Goal: Answer question/provide support

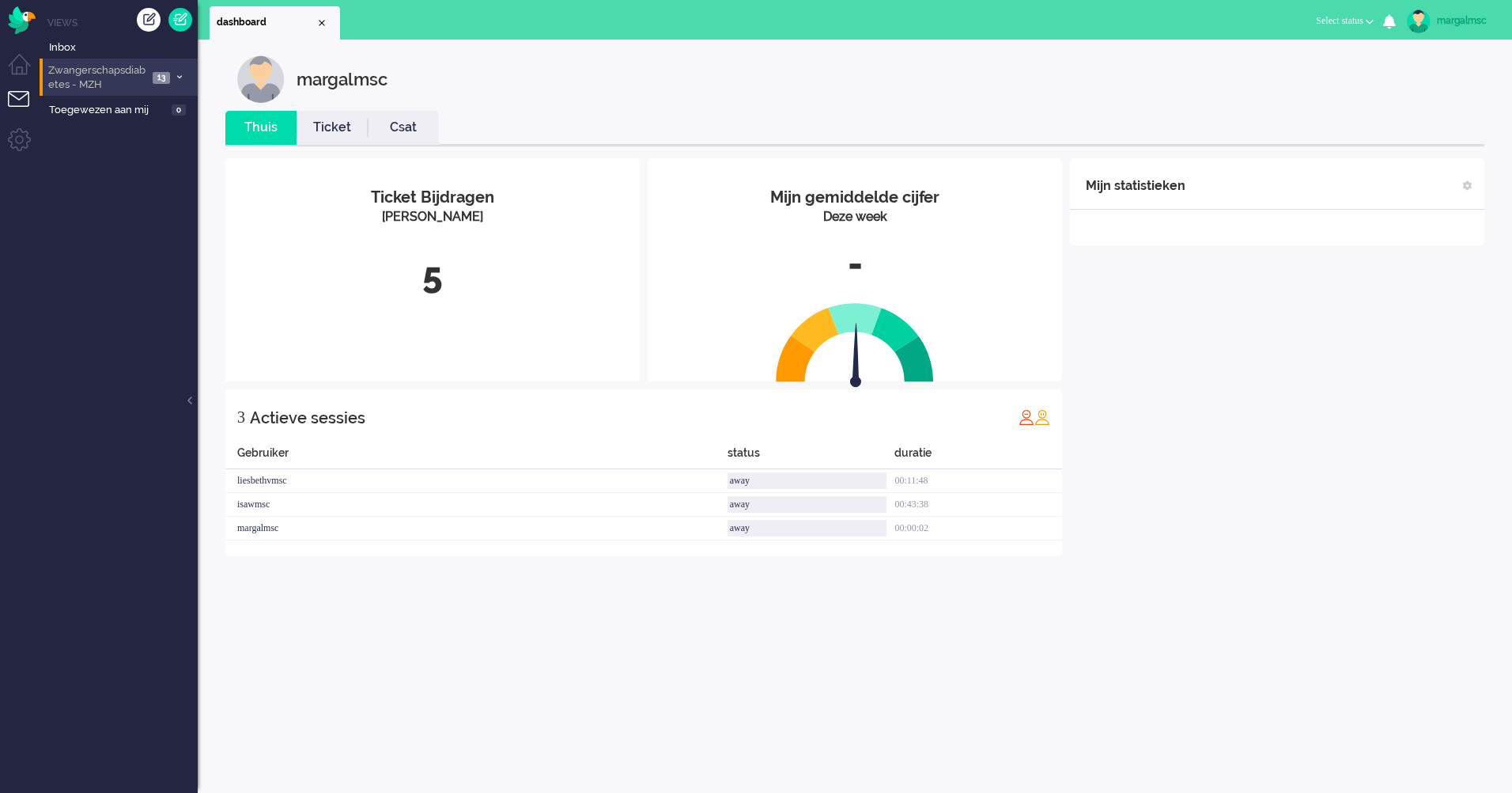
click at [88, 81] on span "Zwangerschapsdiabetes - MZH" at bounding box center [97, 78] width 102 height 29
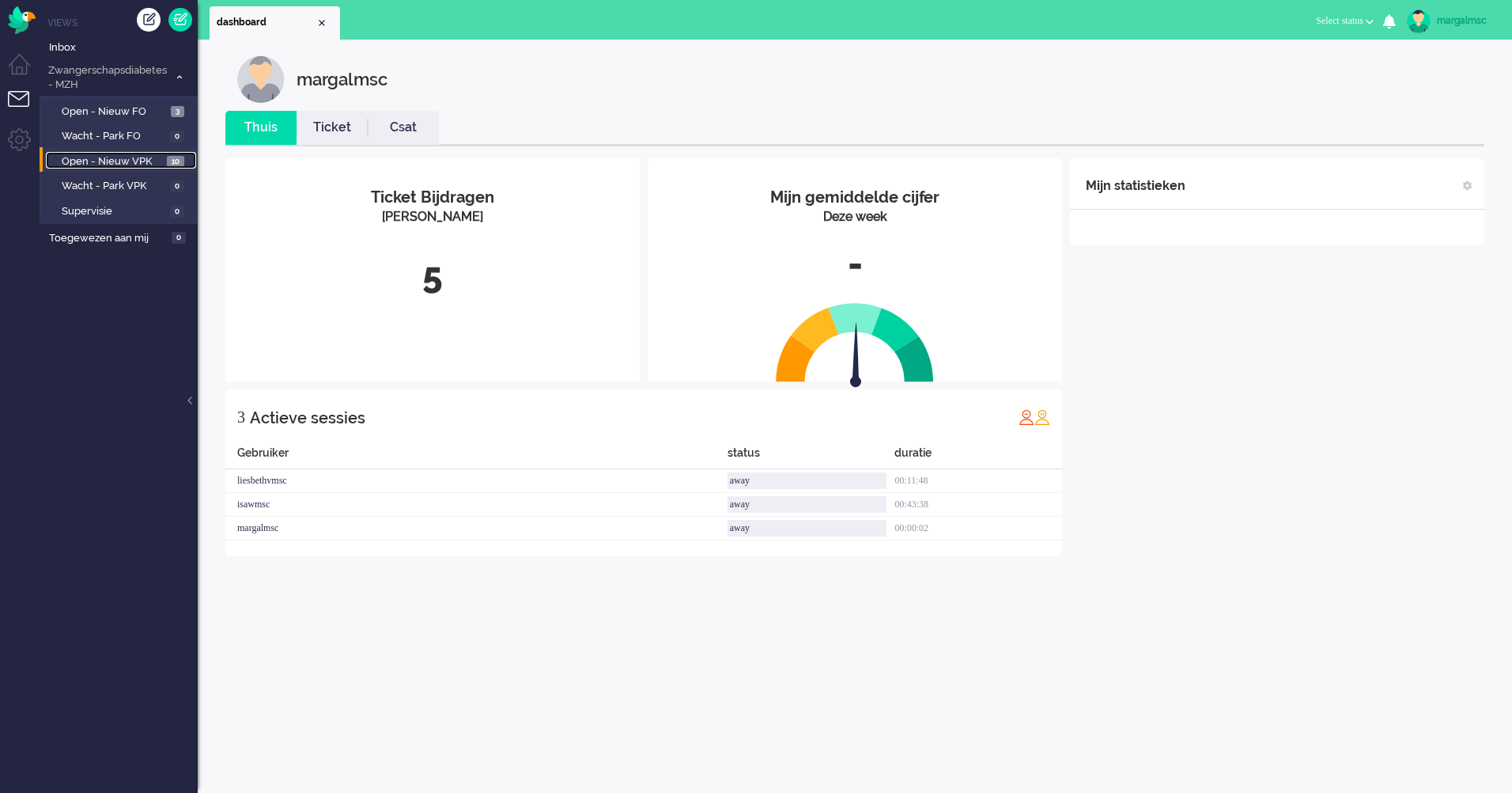
click at [148, 153] on link "Open - Nieuw VPK 10" at bounding box center [121, 160] width 151 height 17
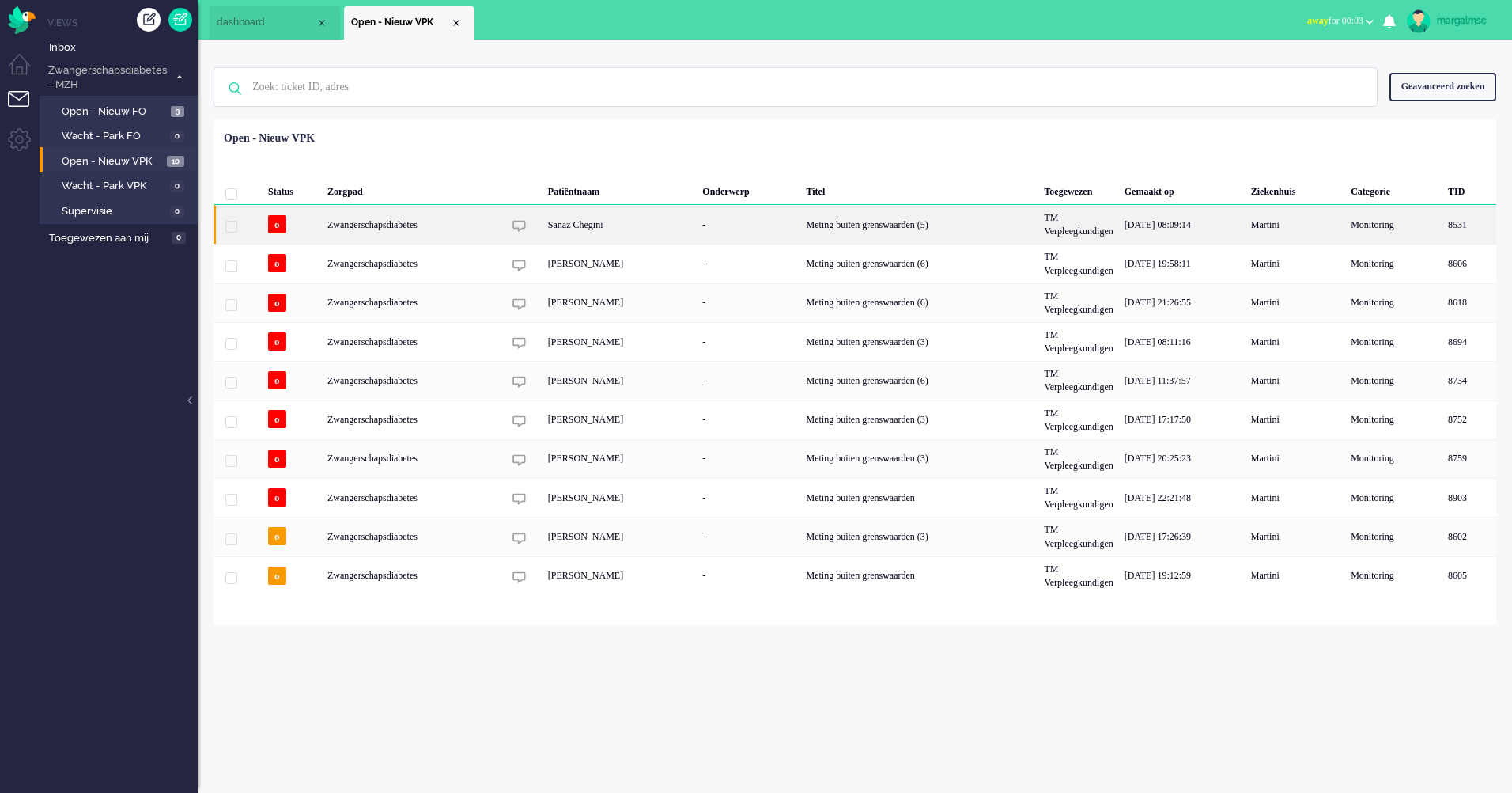
click at [572, 230] on div "Sanaz Chegini" at bounding box center [619, 224] width 155 height 38
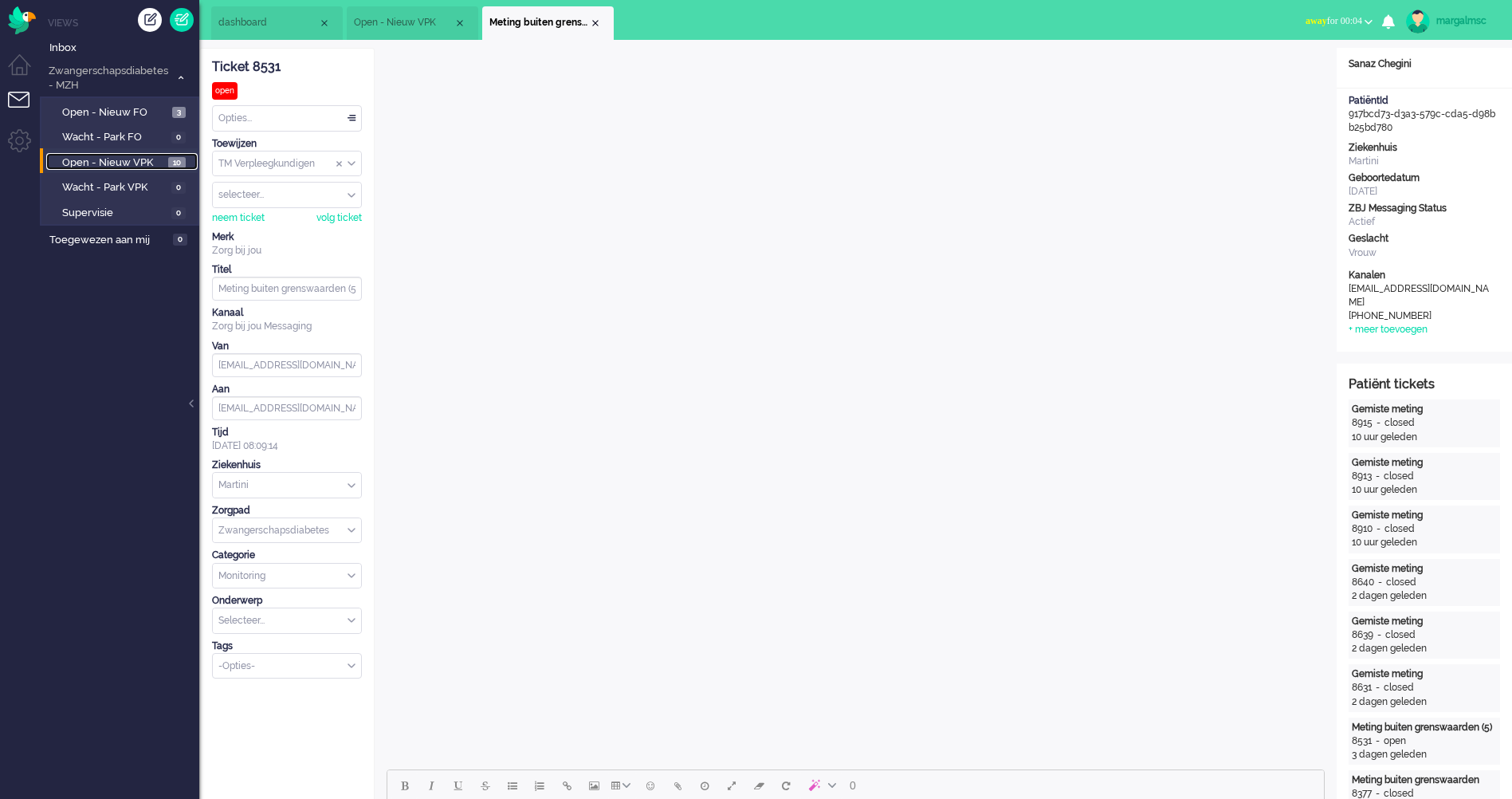
click at [136, 161] on span "Open - Nieuw VPK" at bounding box center [112, 163] width 102 height 15
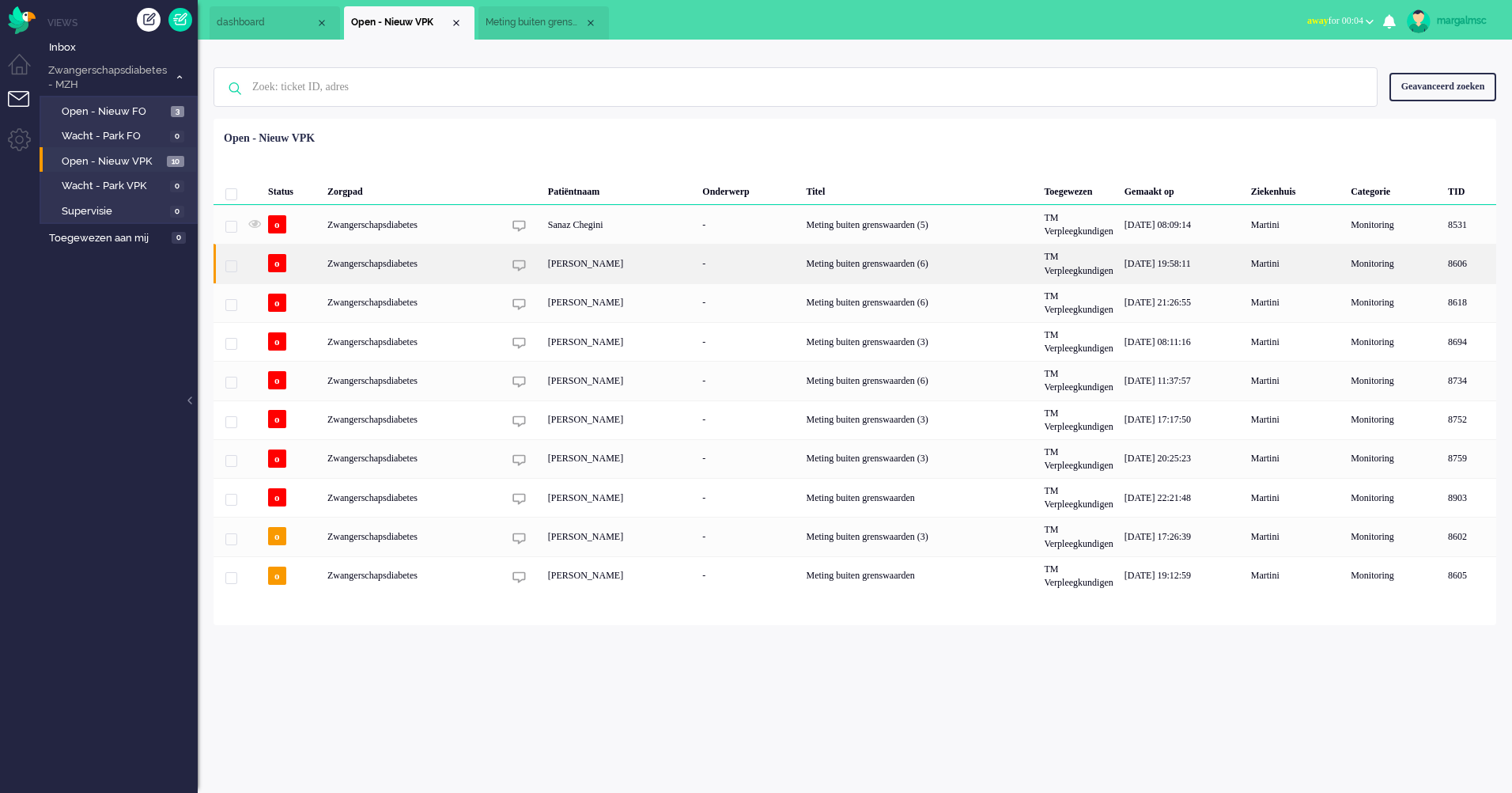
click at [801, 259] on div "Zwangerschapsdiabetes" at bounding box center [920, 263] width 238 height 38
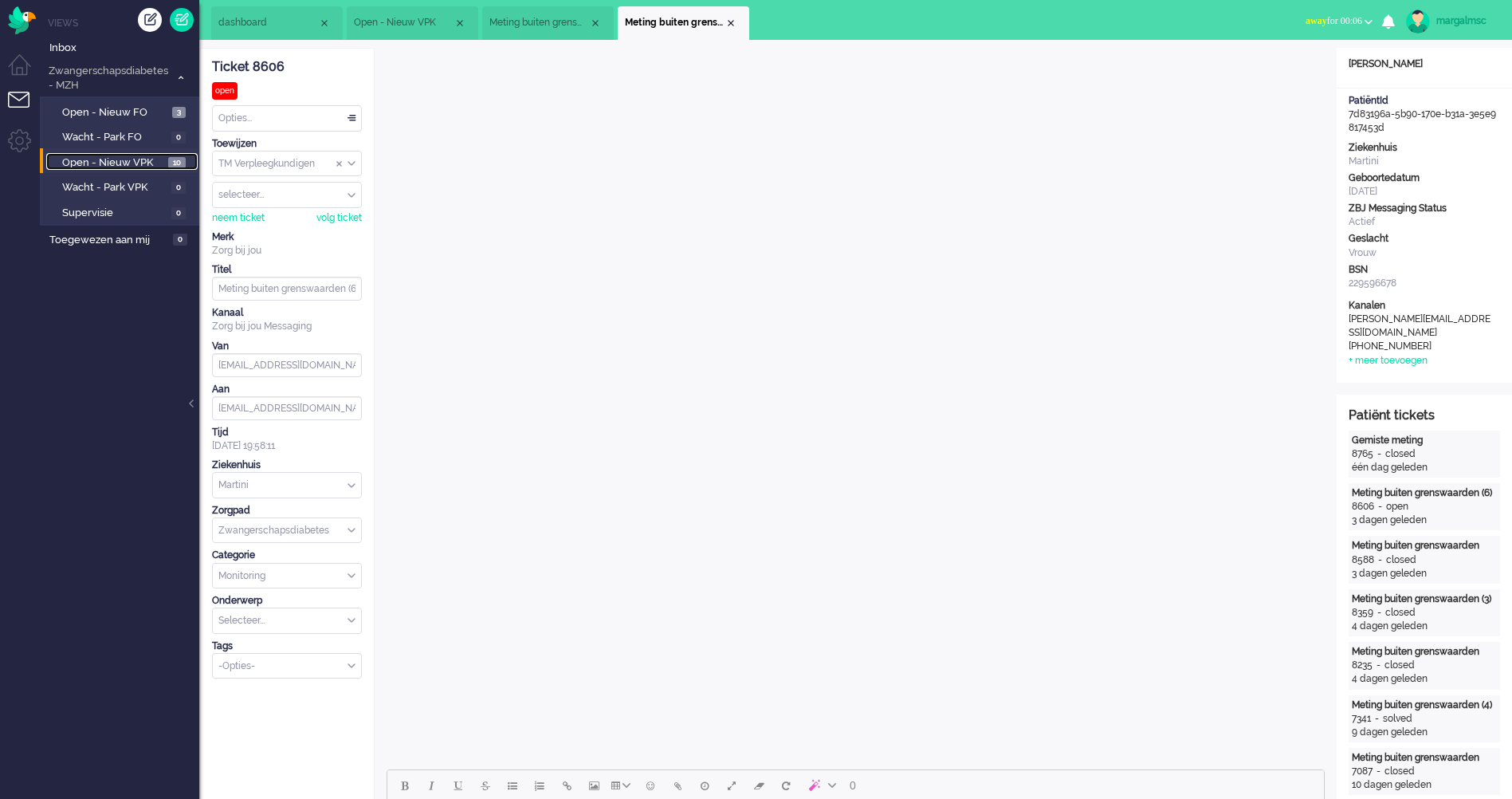
click at [117, 161] on span "Open - Nieuw VPK" at bounding box center [112, 163] width 102 height 15
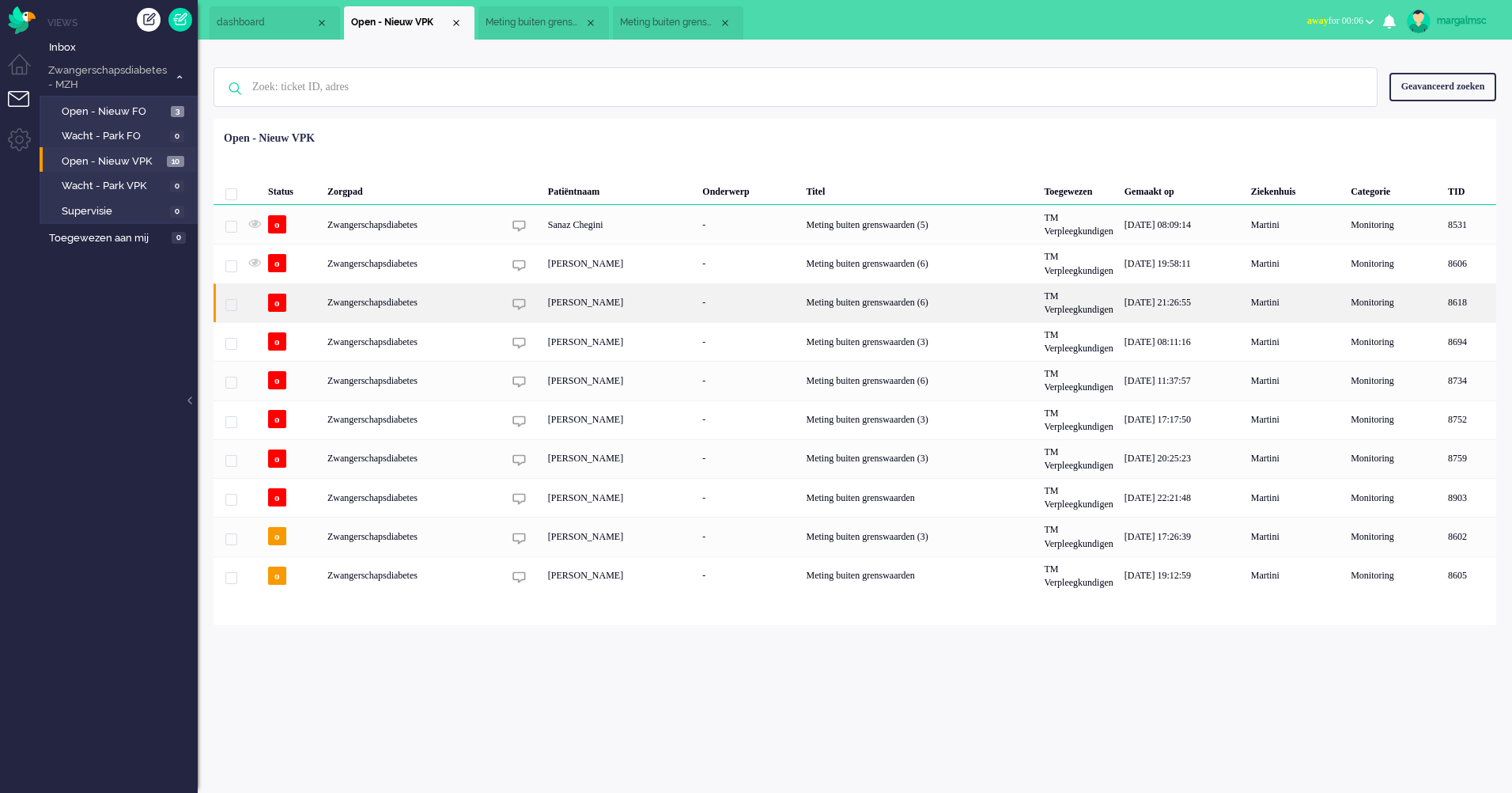
click at [562, 309] on div "[PERSON_NAME]" at bounding box center [619, 302] width 155 height 38
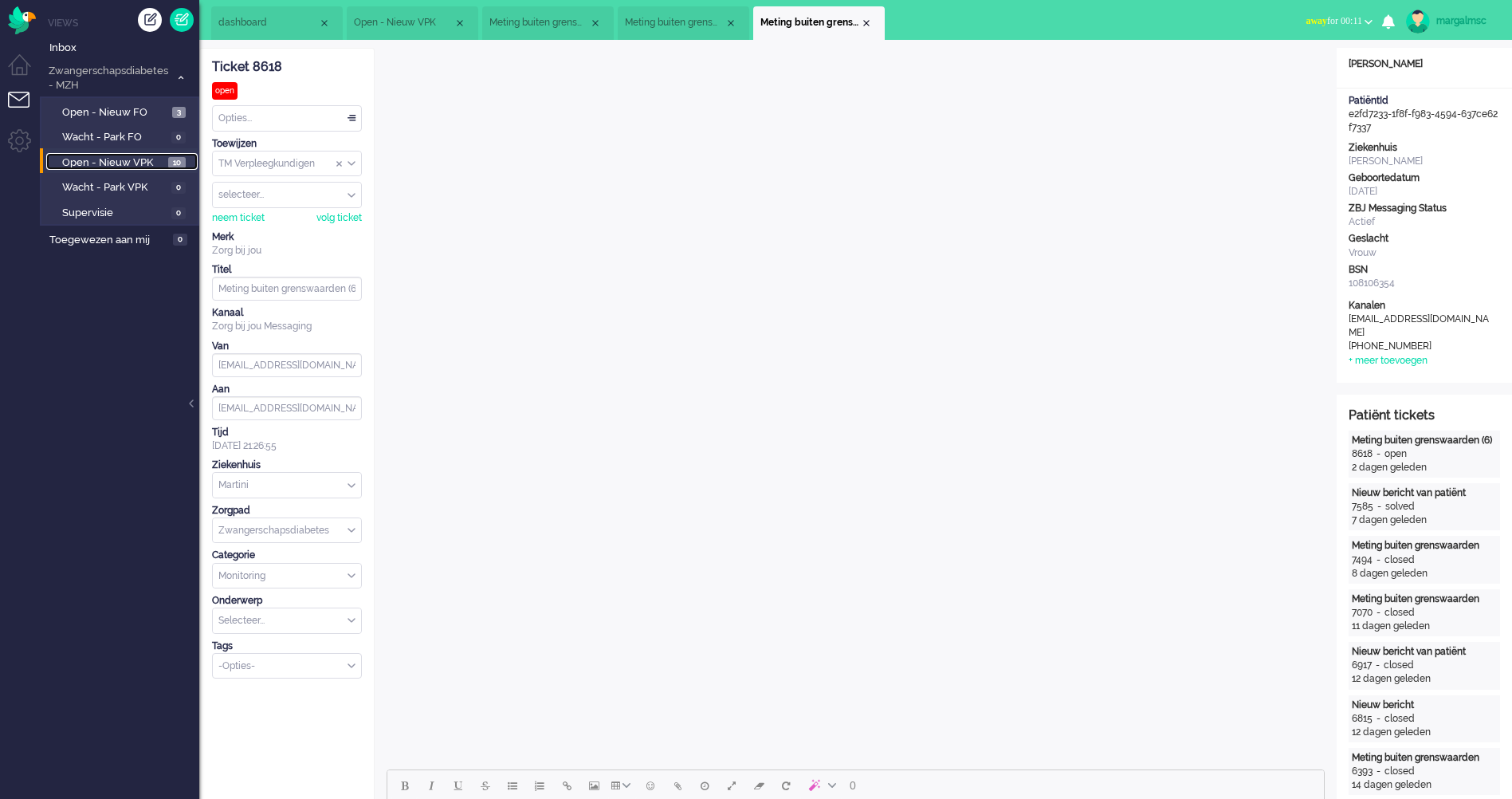
click at [130, 168] on span "Open - Nieuw VPK" at bounding box center [112, 163] width 102 height 15
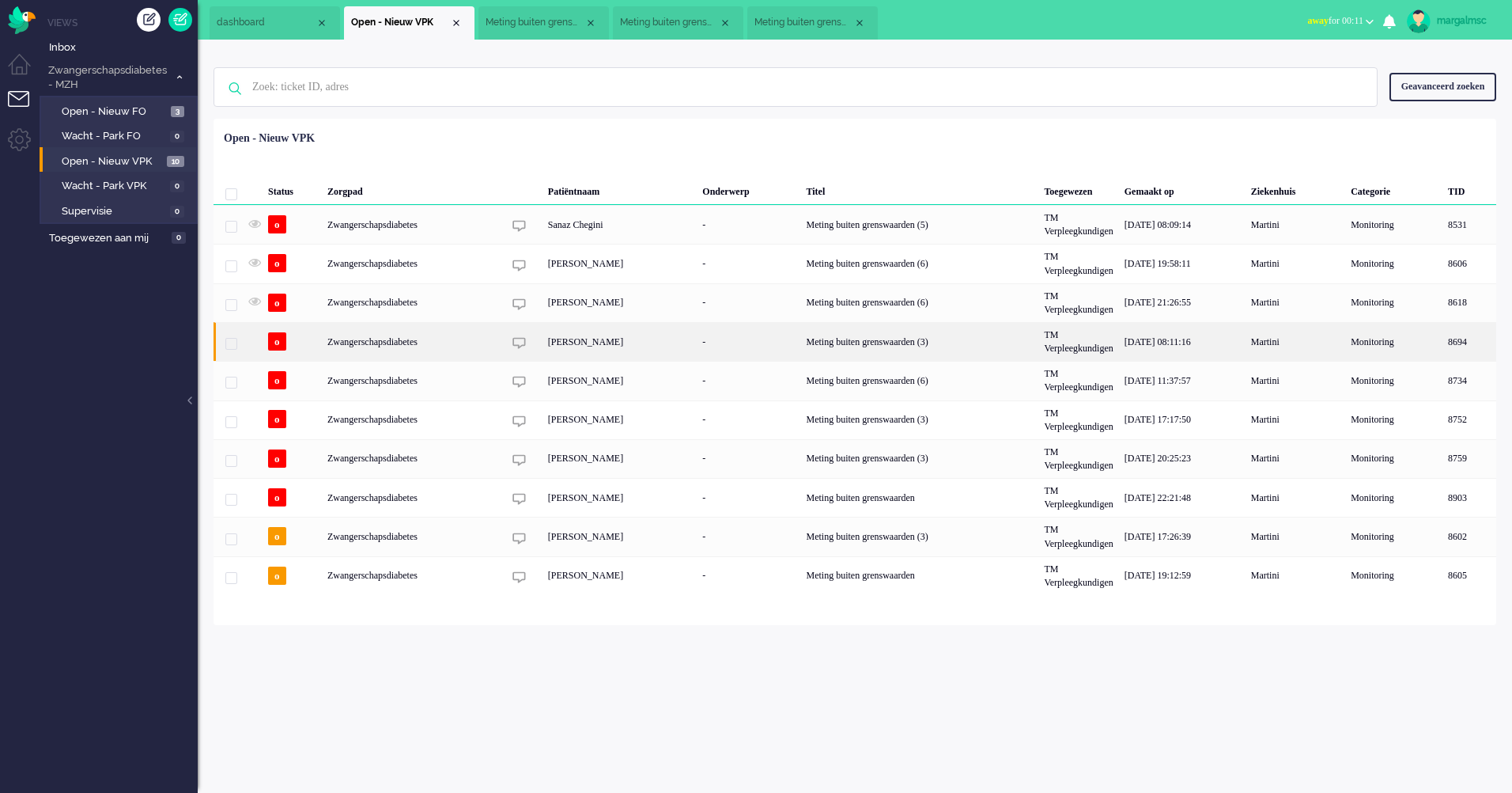
click at [651, 340] on div "[PERSON_NAME]" at bounding box center [619, 341] width 155 height 38
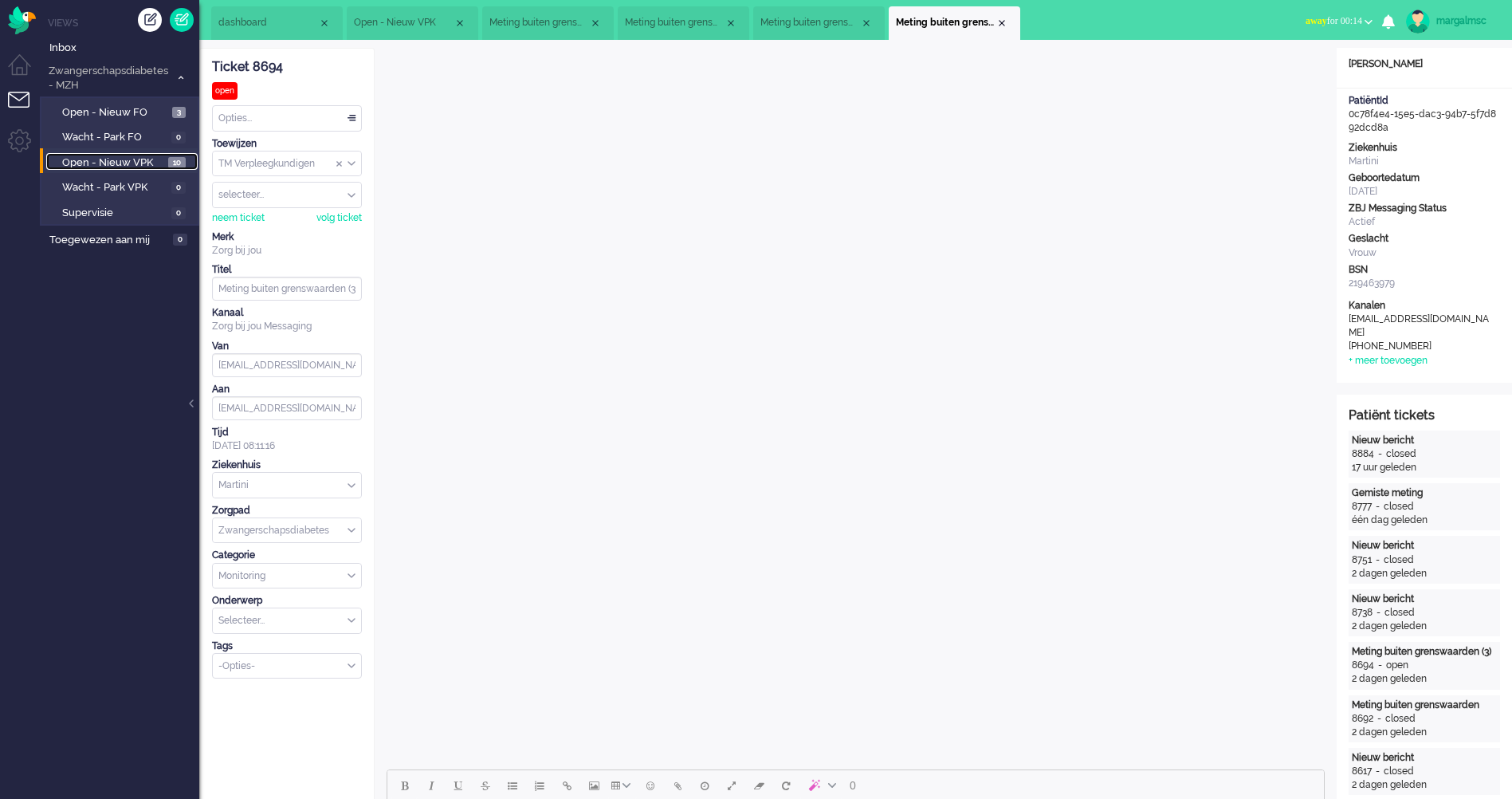
click at [96, 163] on span "Open - Nieuw VPK" at bounding box center [112, 163] width 102 height 15
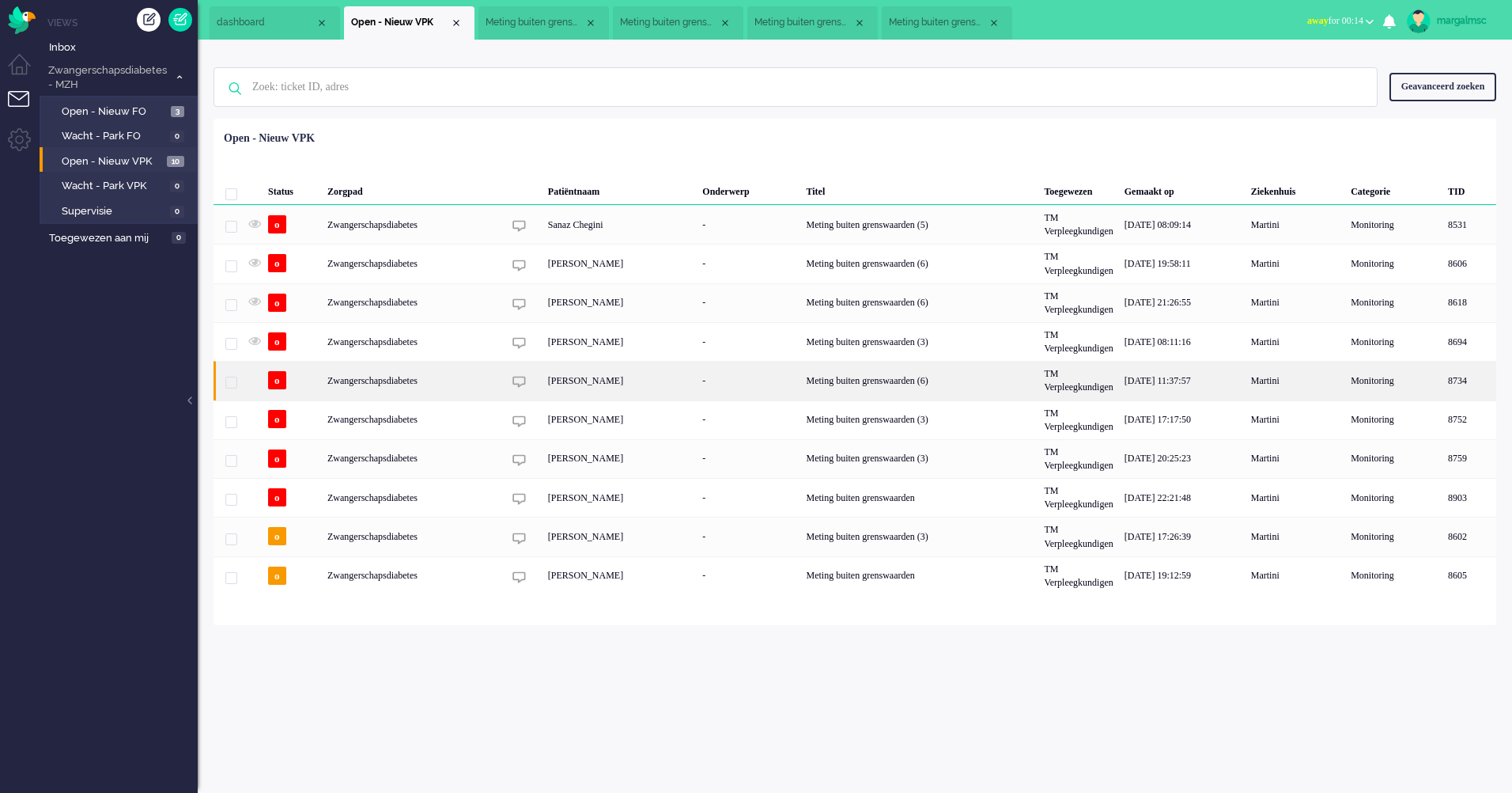
click at [542, 385] on div "[PERSON_NAME]" at bounding box center [619, 380] width 155 height 38
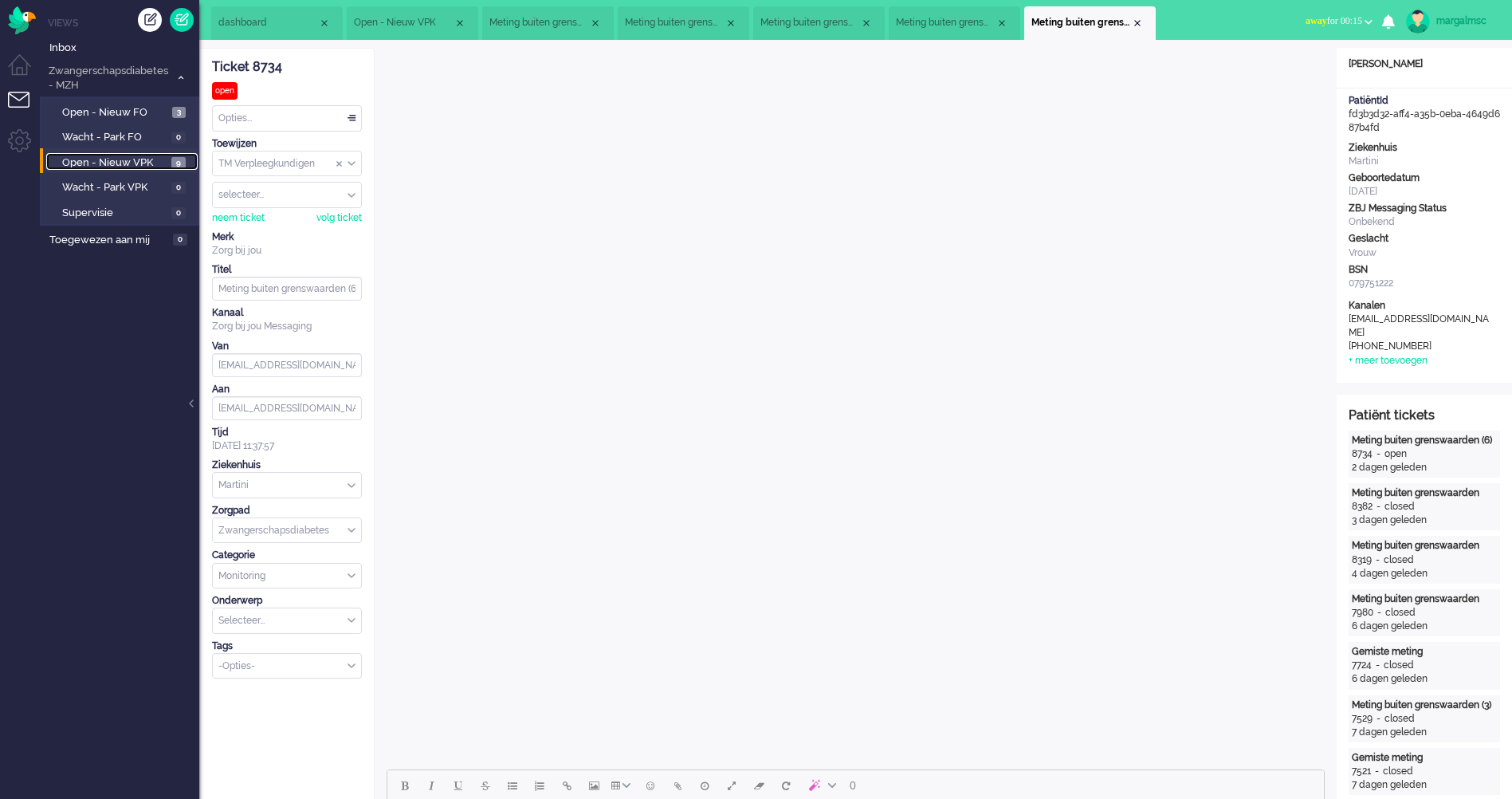
click at [134, 160] on span "Open - Nieuw VPK" at bounding box center [114, 163] width 105 height 15
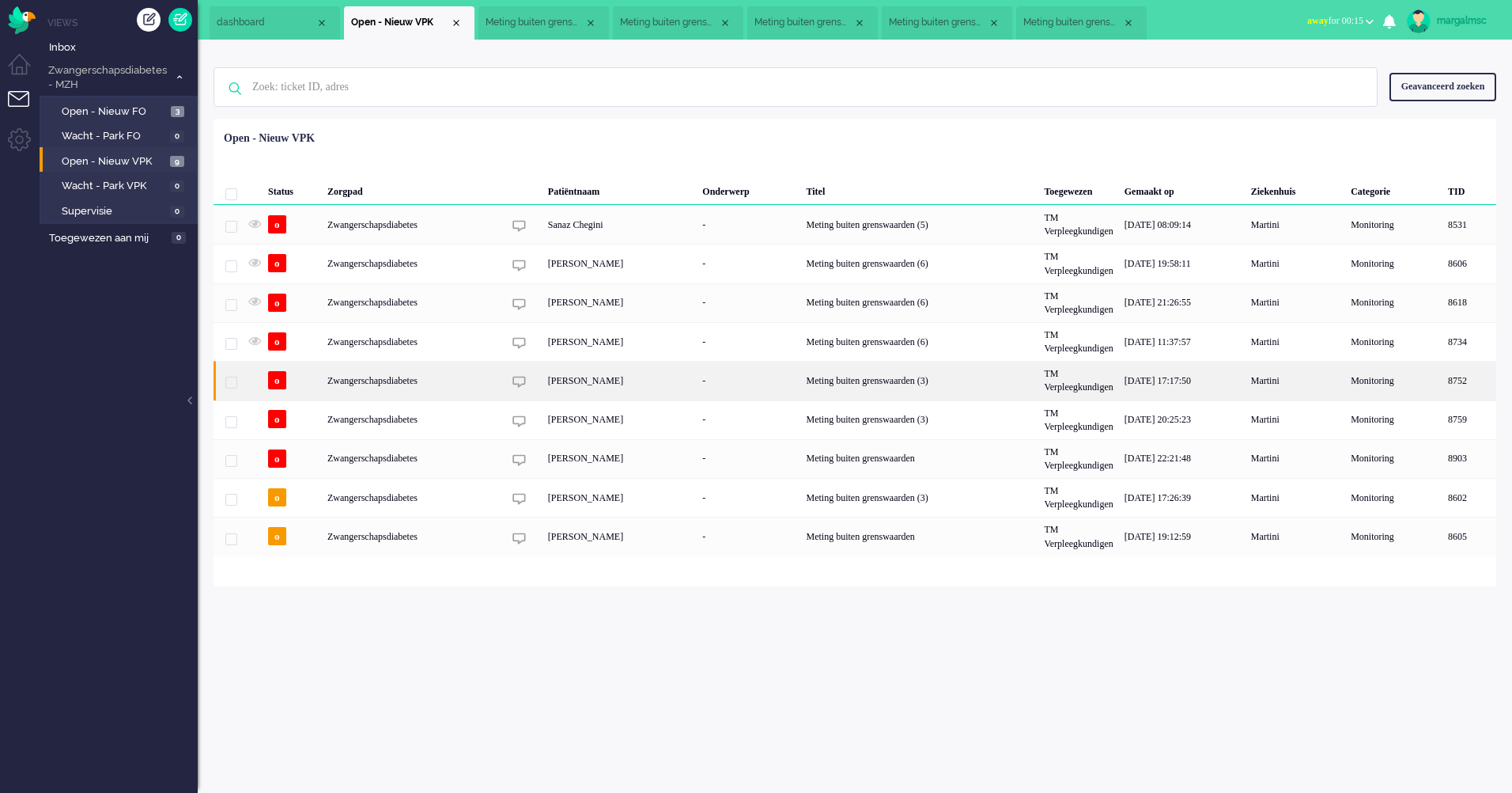
click at [590, 396] on div "[PERSON_NAME]" at bounding box center [619, 380] width 155 height 38
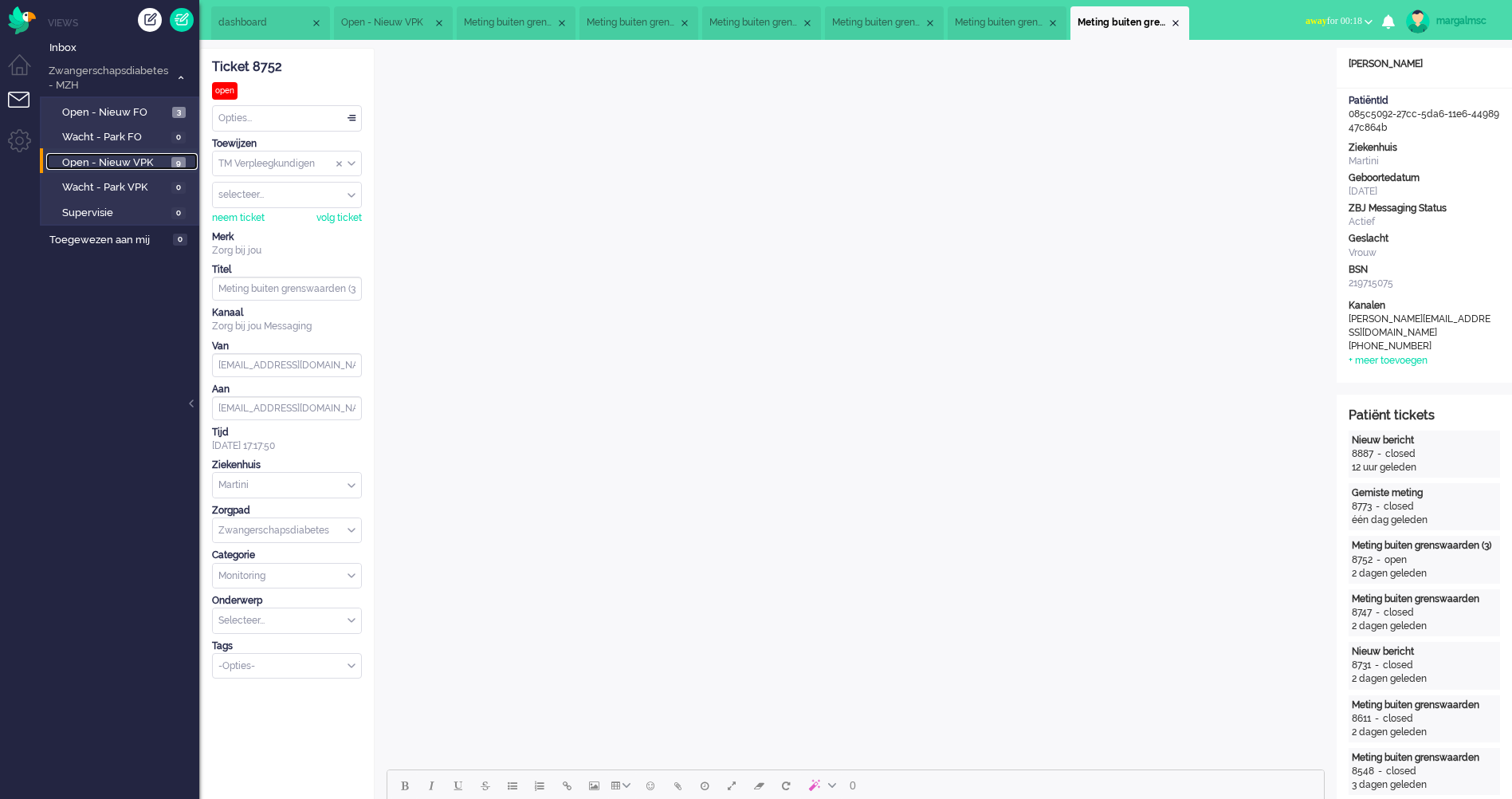
click at [134, 163] on span "Open - Nieuw VPK" at bounding box center [114, 163] width 105 height 15
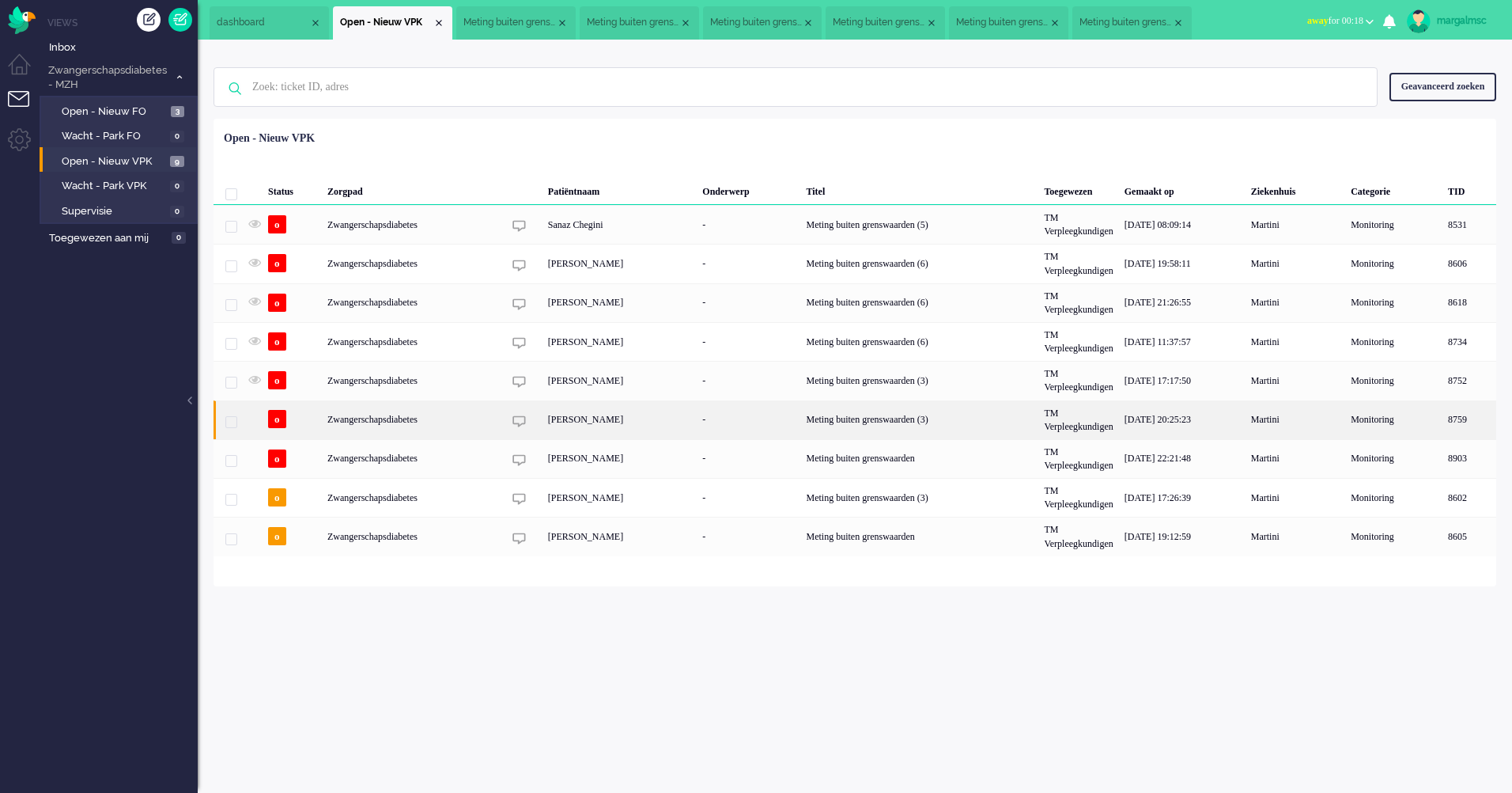
click at [801, 413] on div "Zwangerschapsdiabetes" at bounding box center [920, 420] width 238 height 38
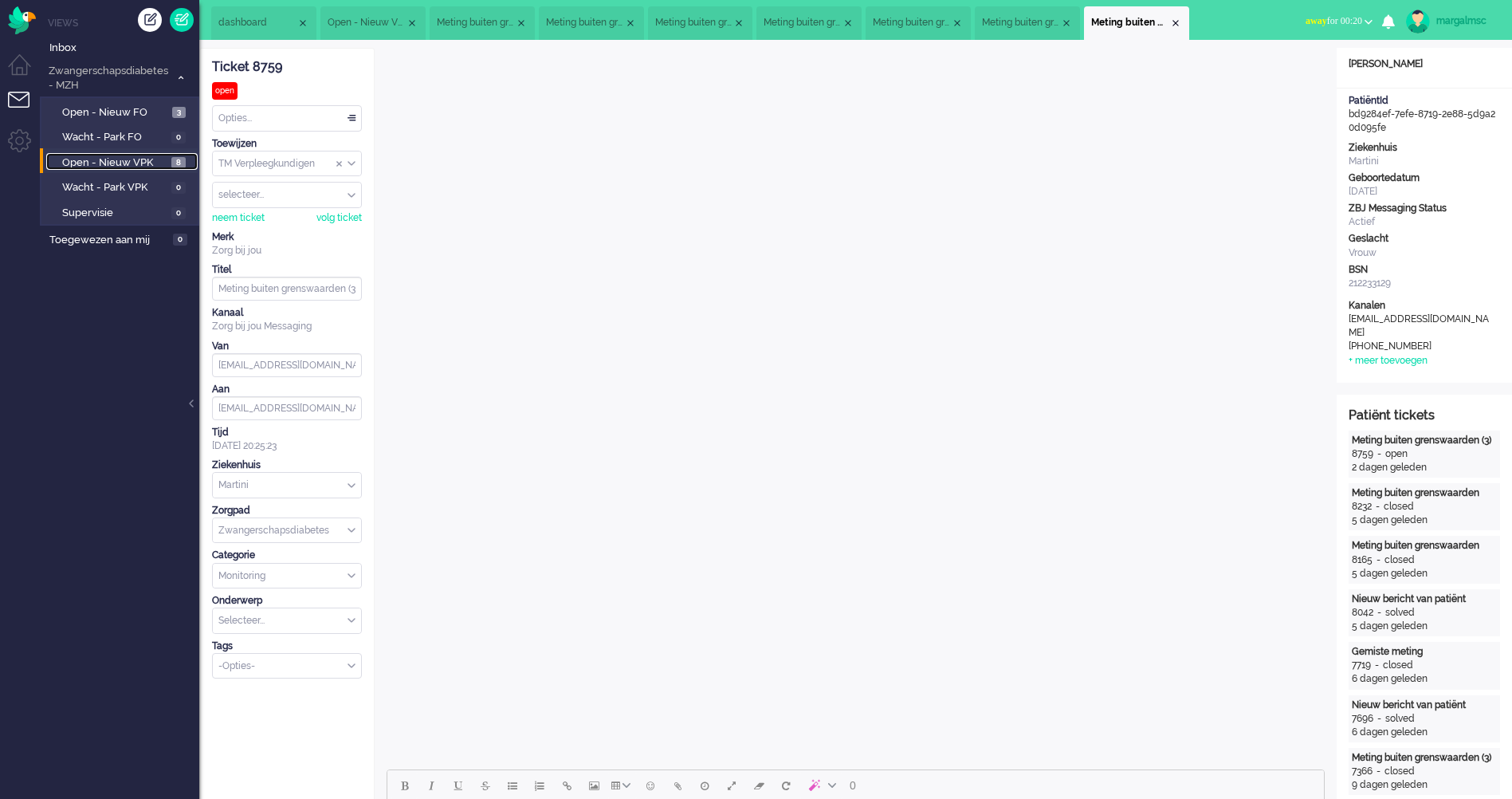
click at [144, 163] on span "Open - Nieuw VPK" at bounding box center [114, 163] width 105 height 15
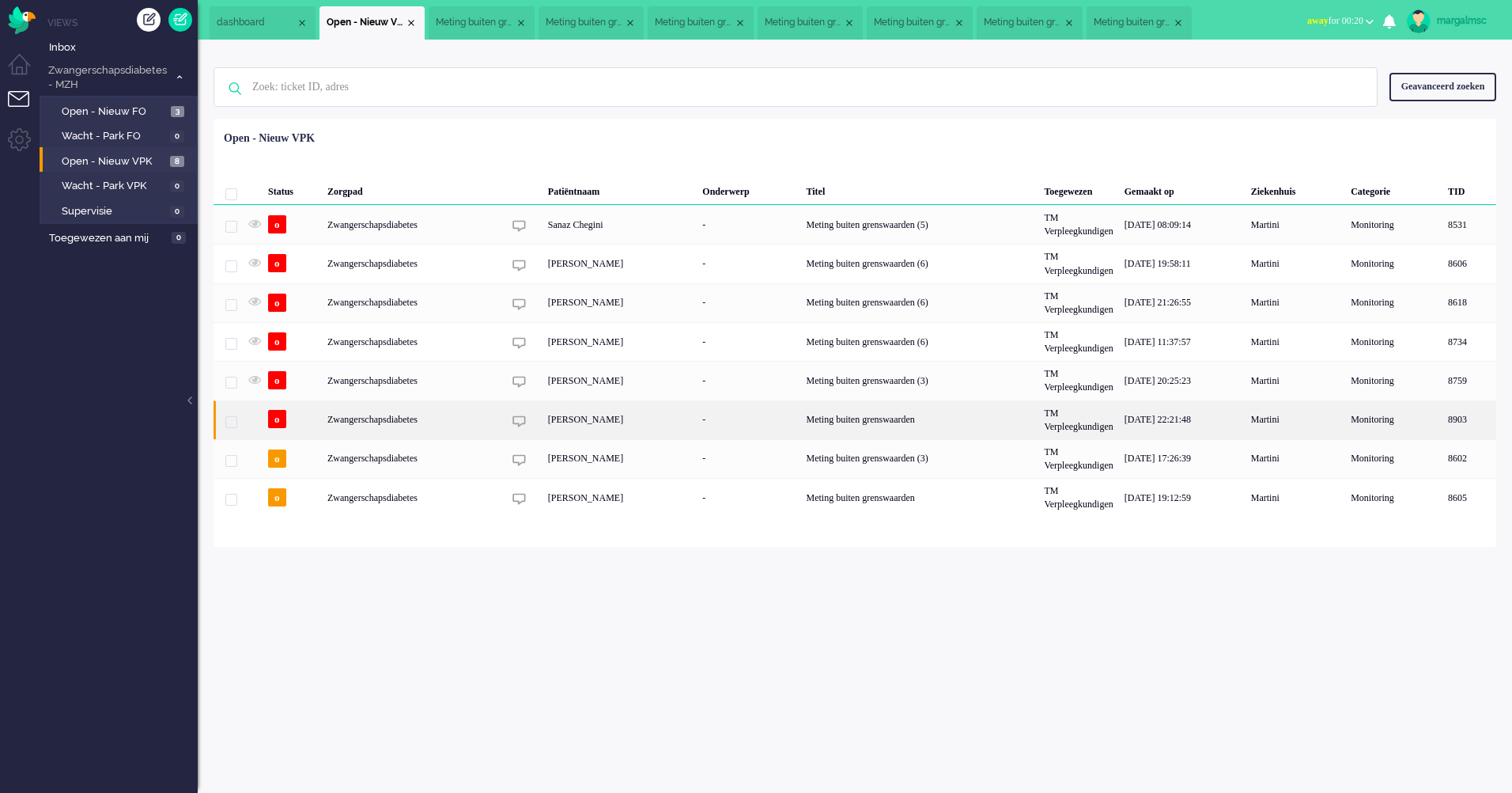
click at [801, 418] on div "Zwangerschapsdiabetes" at bounding box center [920, 420] width 238 height 38
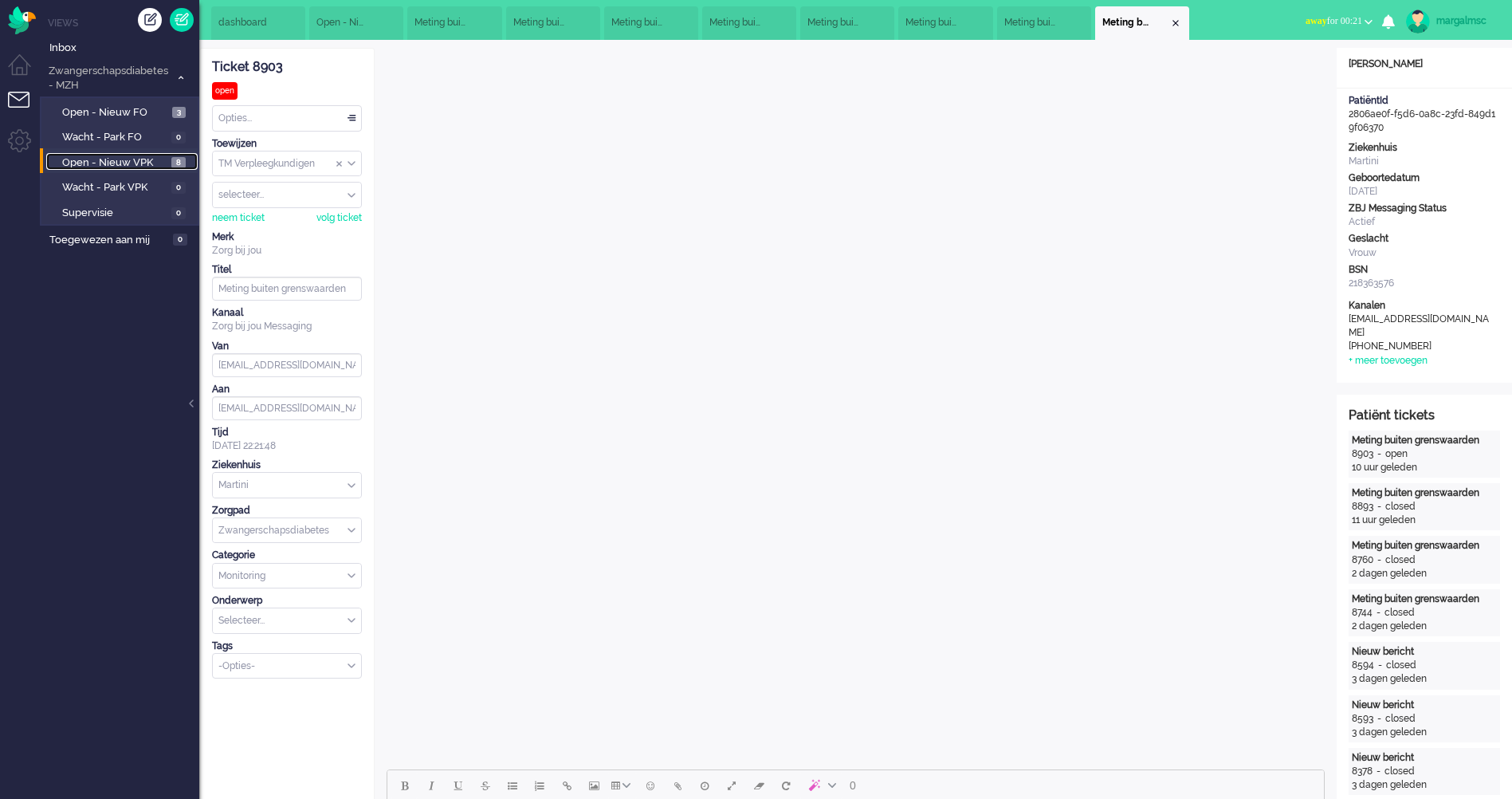
click at [112, 161] on span "Open - Nieuw VPK" at bounding box center [114, 163] width 105 height 15
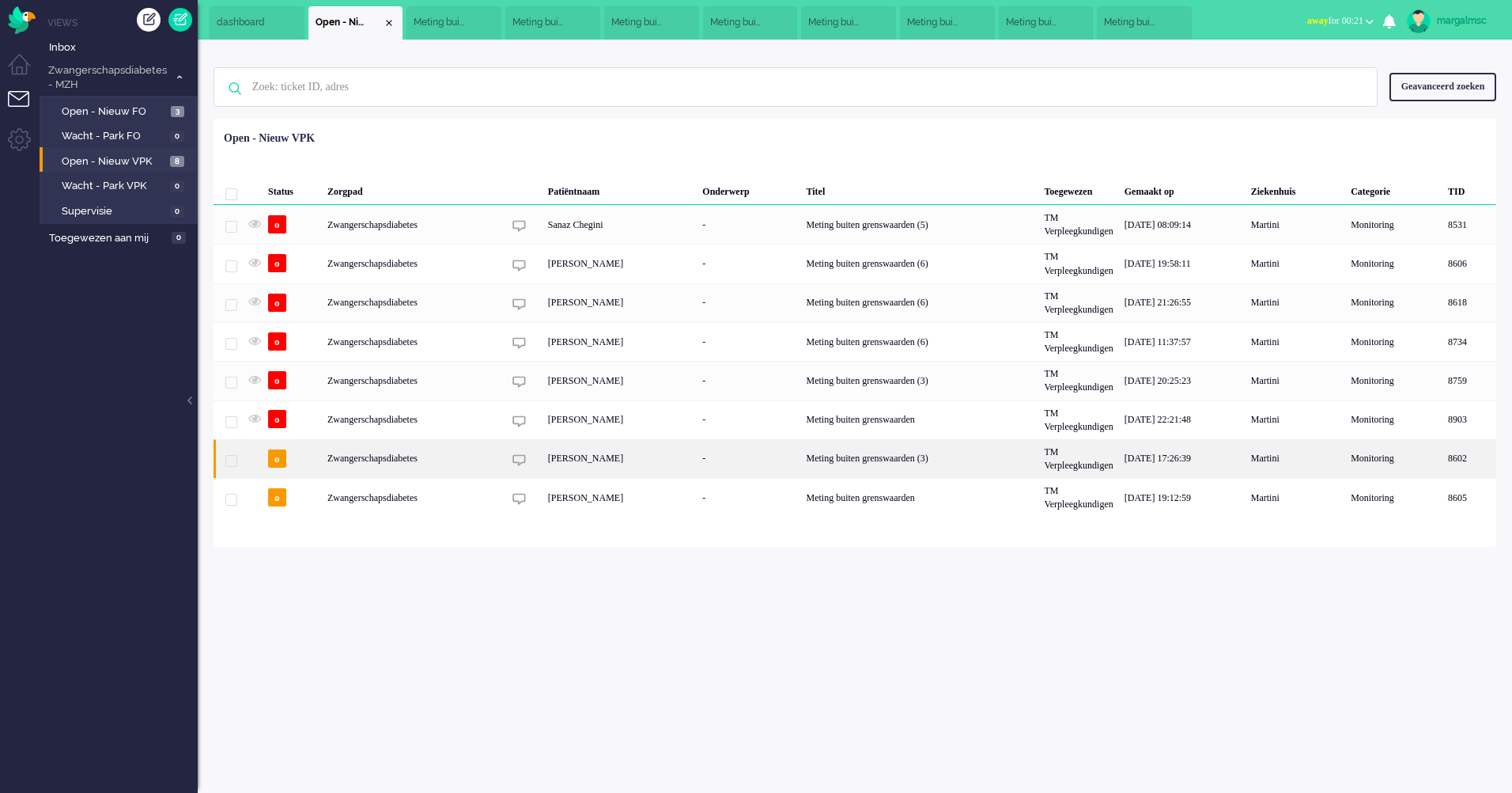
click at [801, 469] on div "Zwangerschapsdiabetes" at bounding box center [920, 458] width 238 height 38
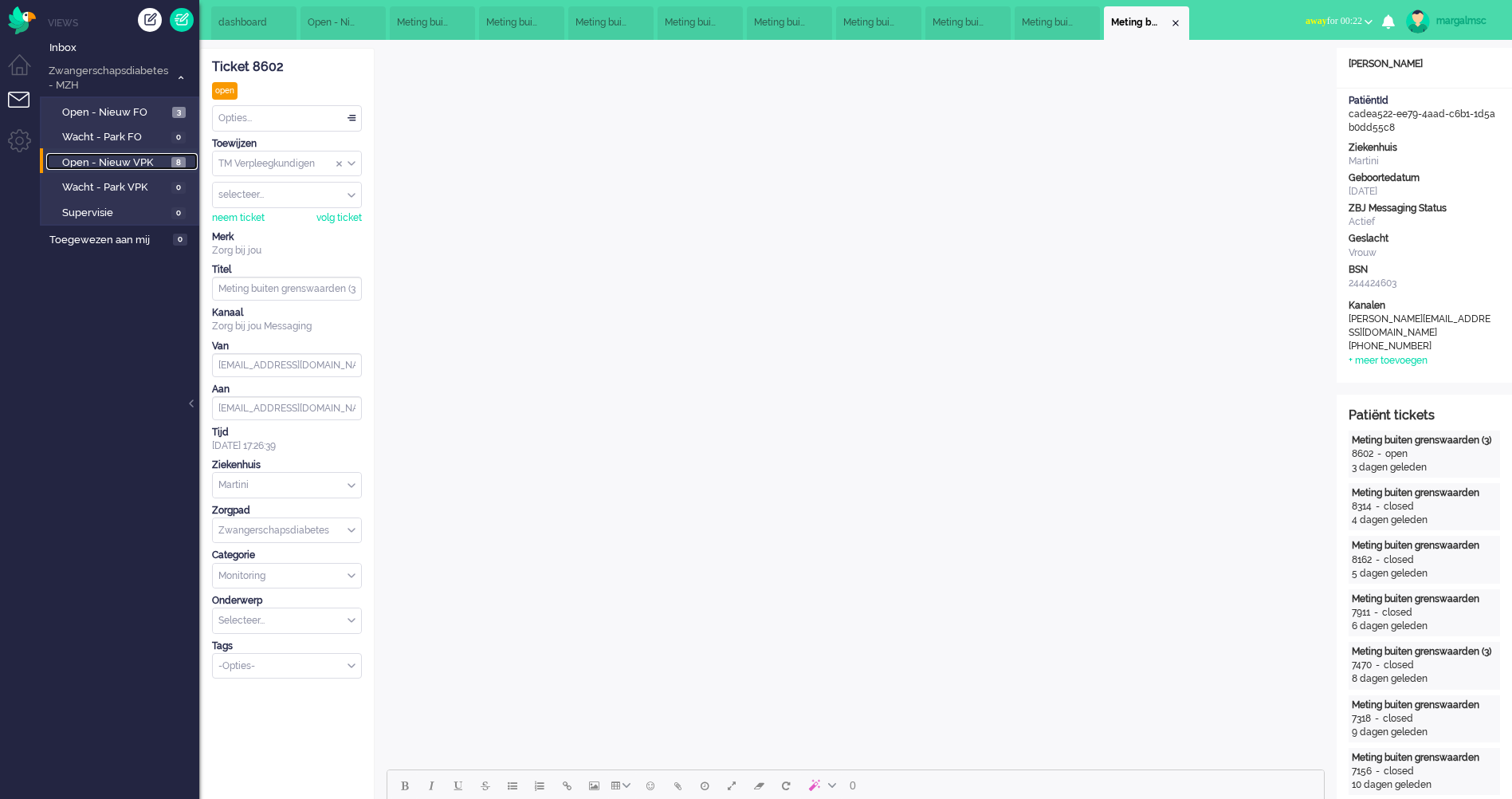
click at [153, 163] on span "Open - Nieuw VPK" at bounding box center [114, 163] width 105 height 15
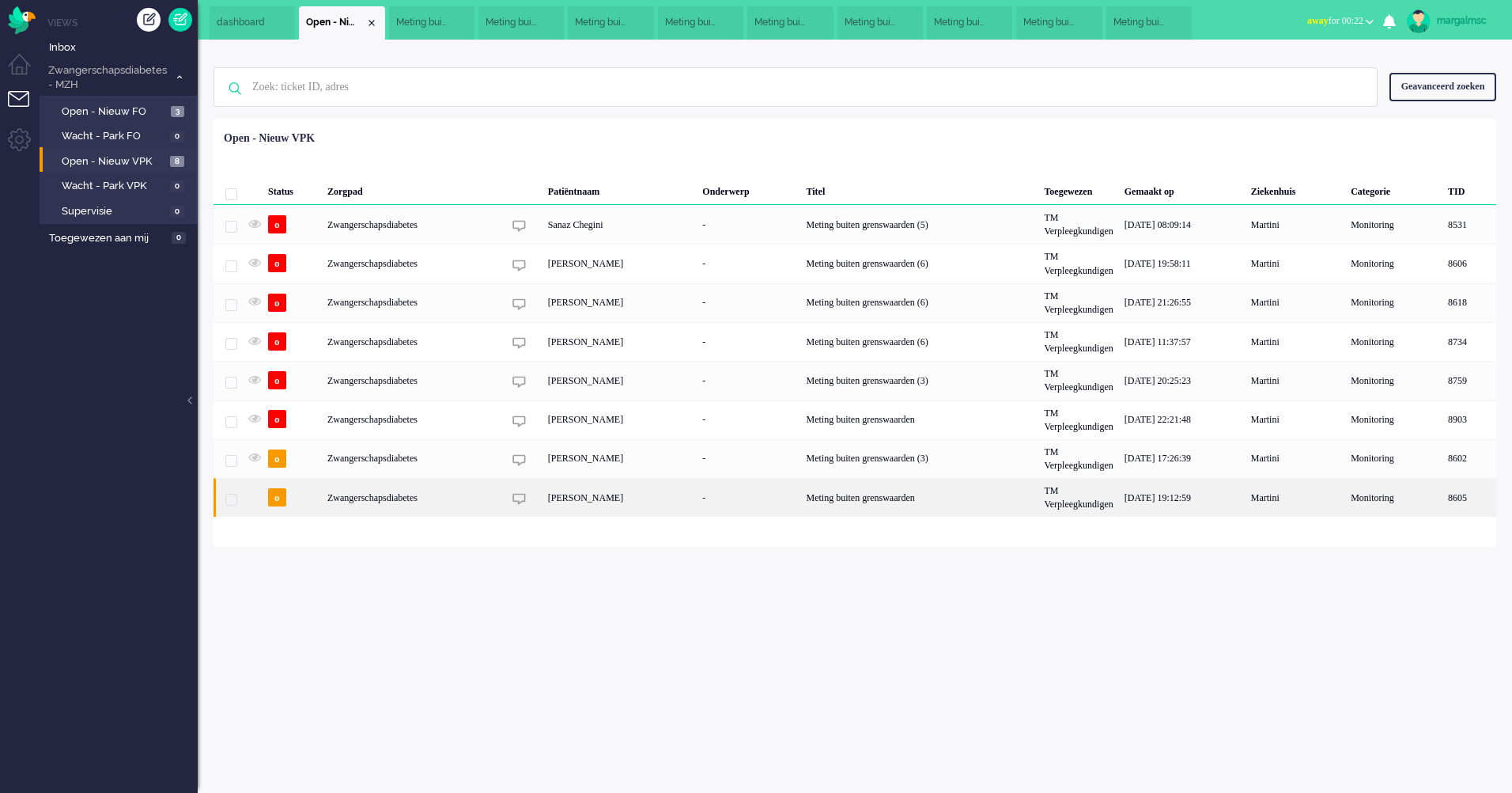
click at [673, 503] on div "[PERSON_NAME]" at bounding box center [619, 497] width 155 height 38
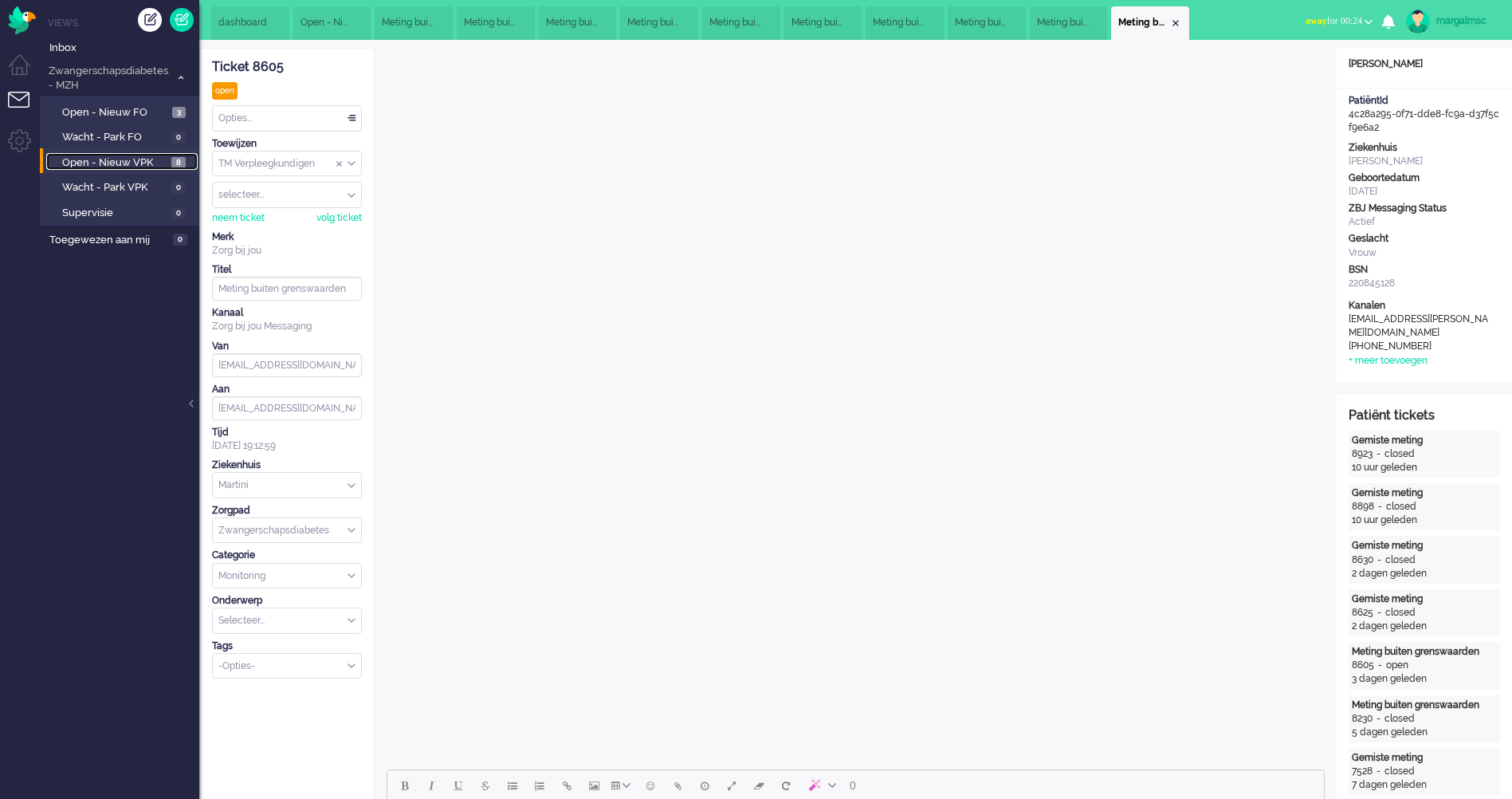
click at [119, 165] on span "Open - Nieuw VPK" at bounding box center [114, 163] width 105 height 15
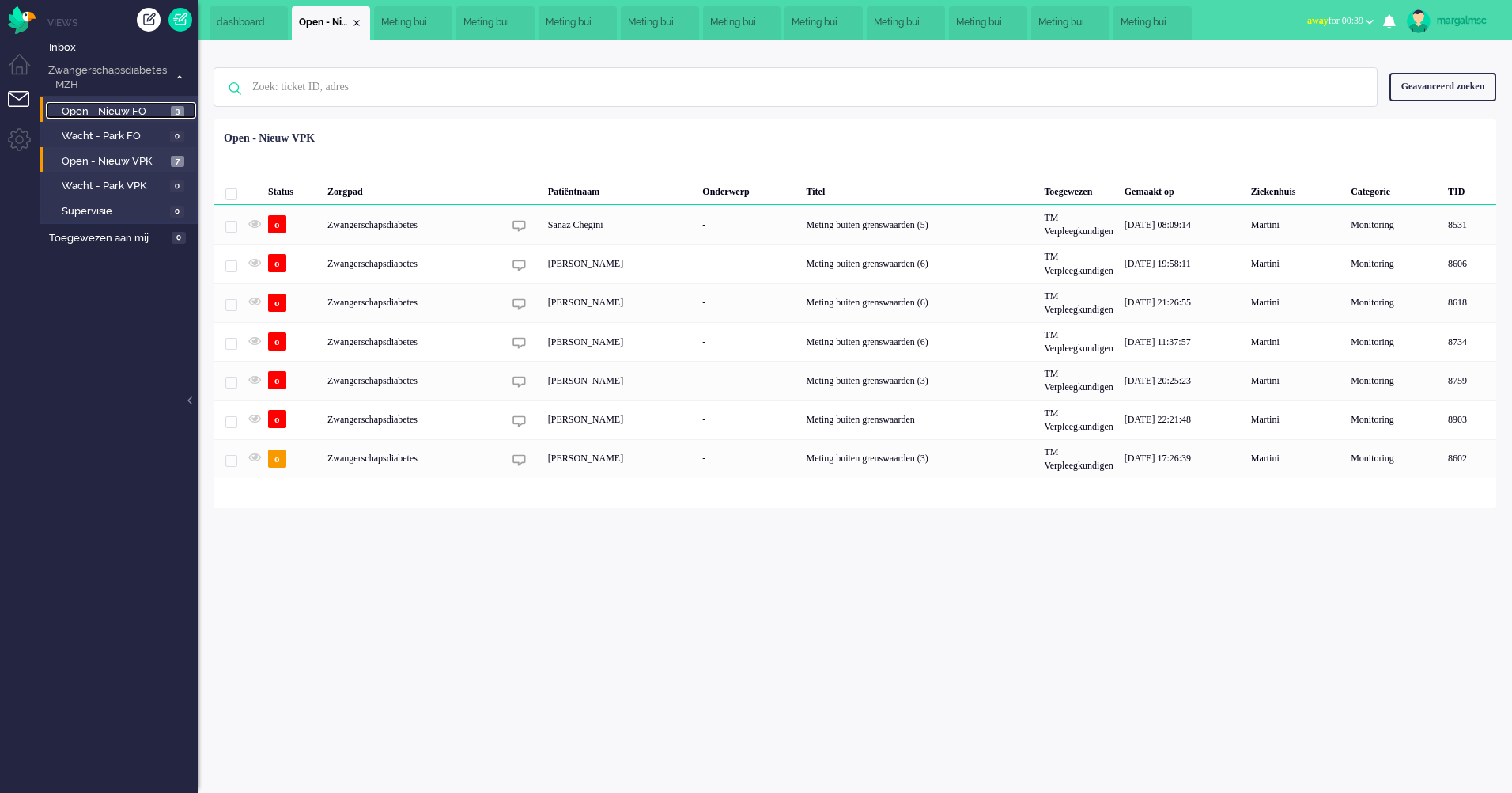
click at [81, 106] on span "Open - Nieuw FO" at bounding box center [114, 112] width 106 height 15
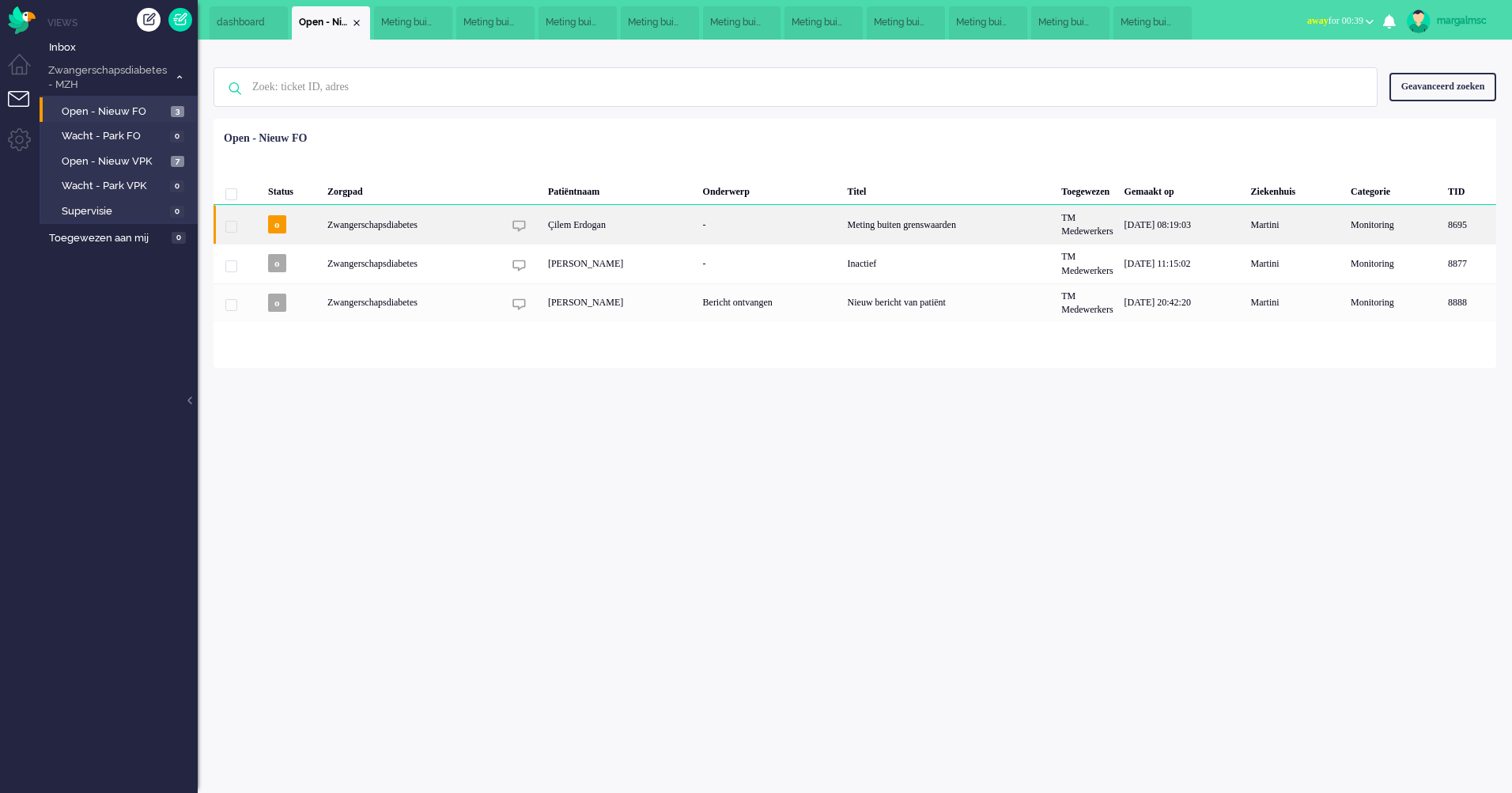
click at [842, 232] on div "Zwangerschapsdiabetes" at bounding box center [948, 224] width 214 height 38
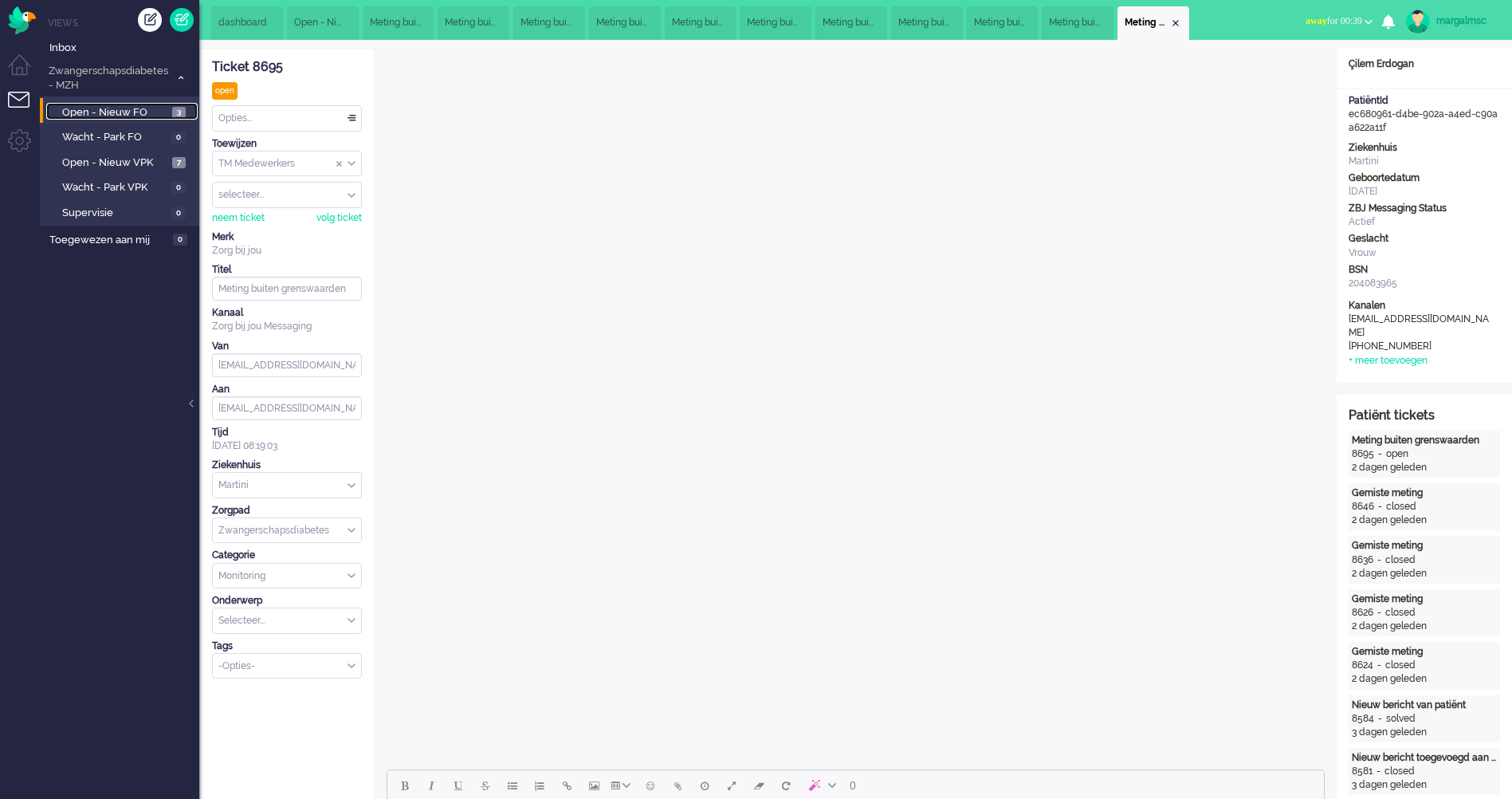
click at [134, 110] on span "Open - Nieuw FO" at bounding box center [115, 113] width 106 height 15
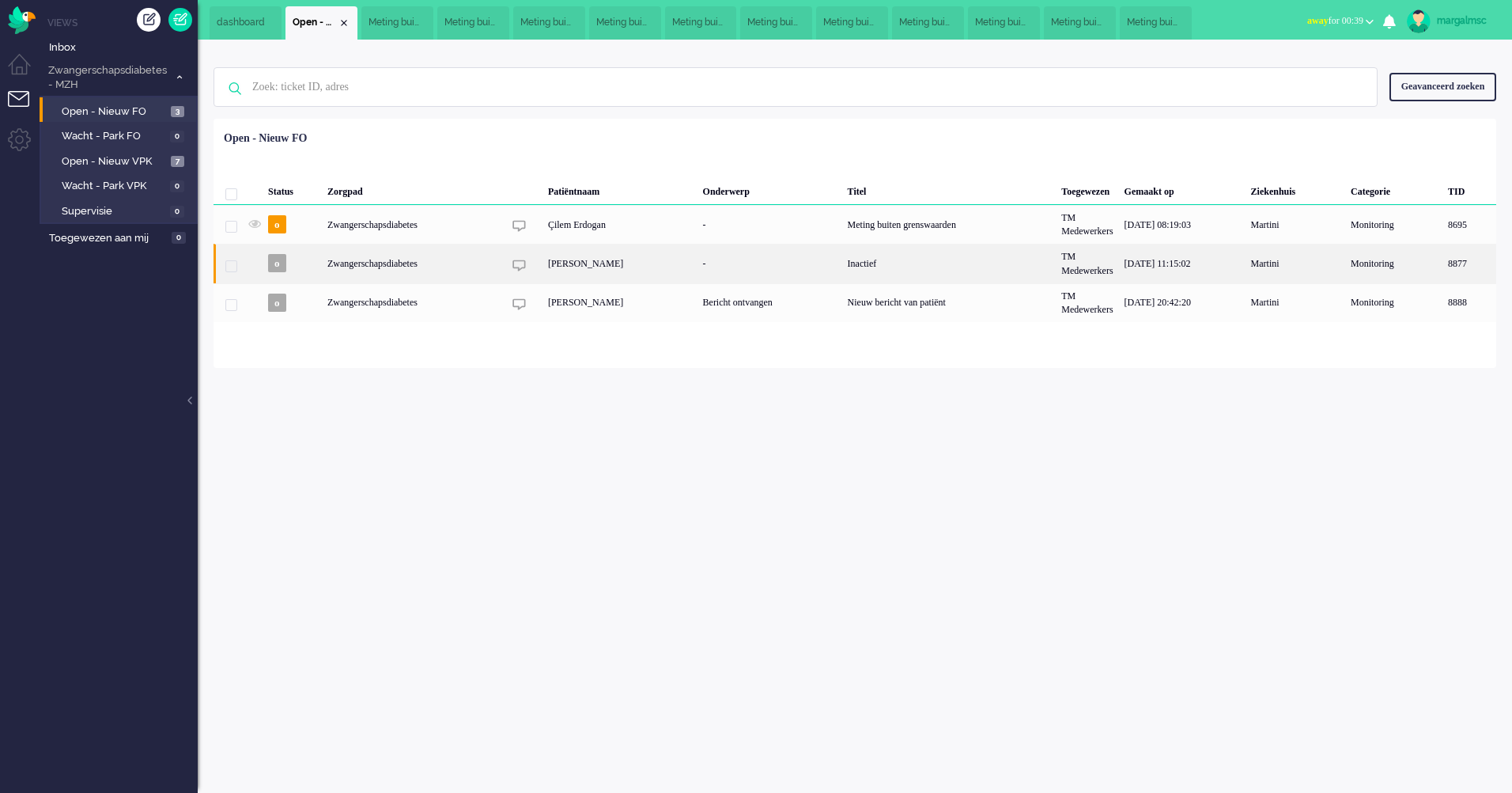
click at [564, 273] on div "[PERSON_NAME]" at bounding box center [619, 263] width 155 height 38
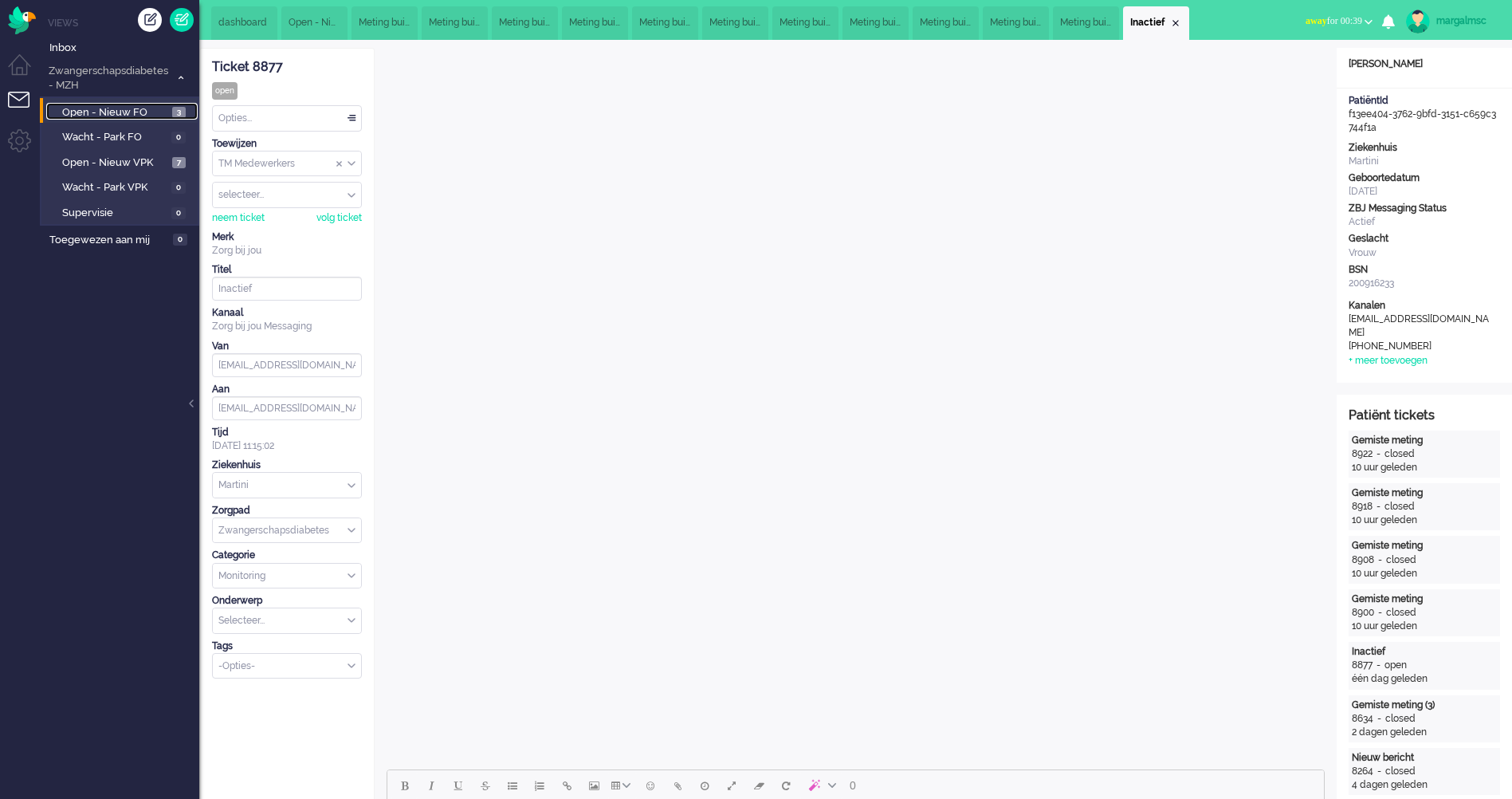
click at [102, 111] on span "Open - Nieuw FO" at bounding box center [115, 113] width 106 height 15
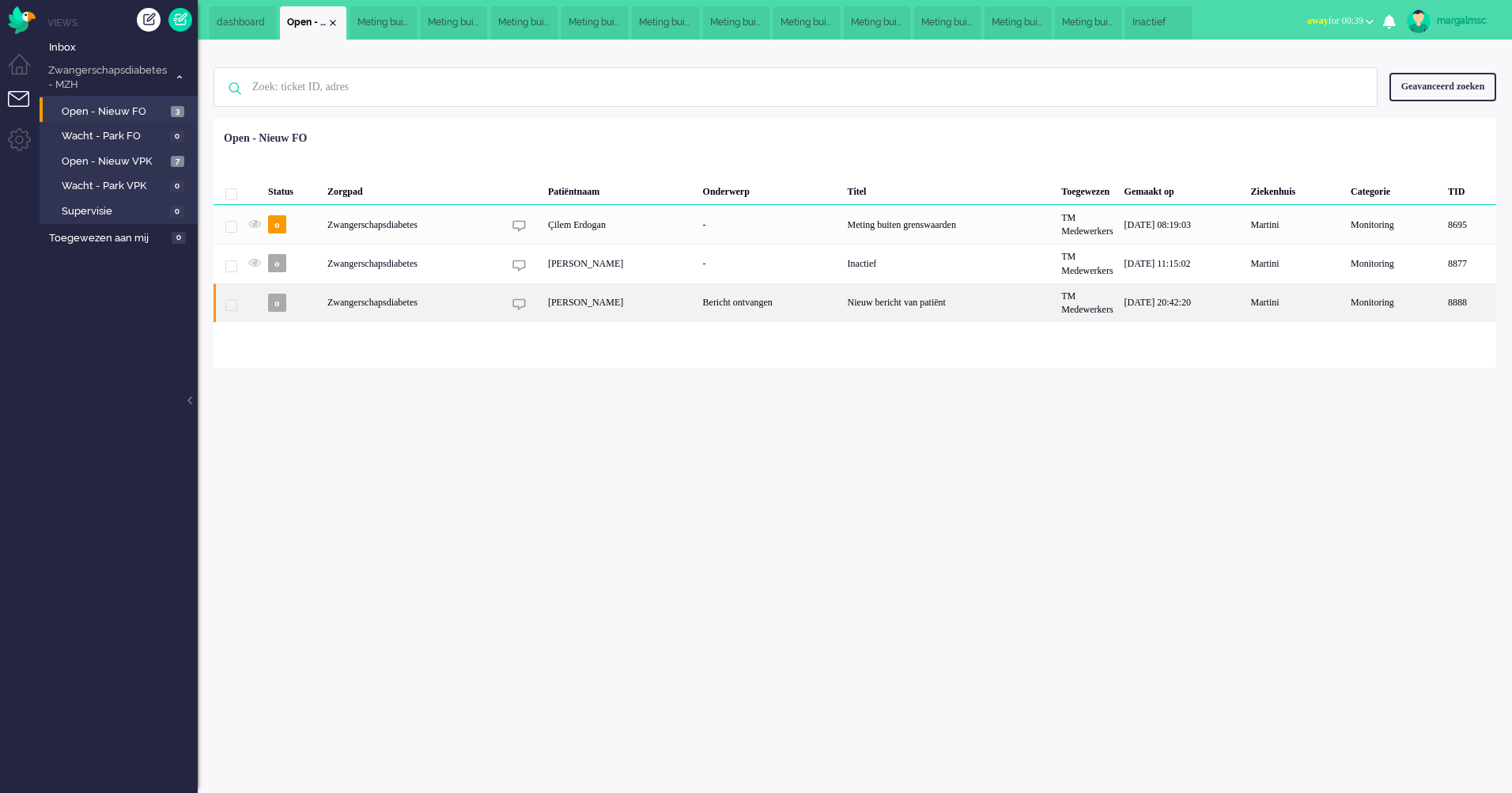
click at [842, 295] on div "Zwangerschapsdiabetes" at bounding box center [948, 302] width 214 height 38
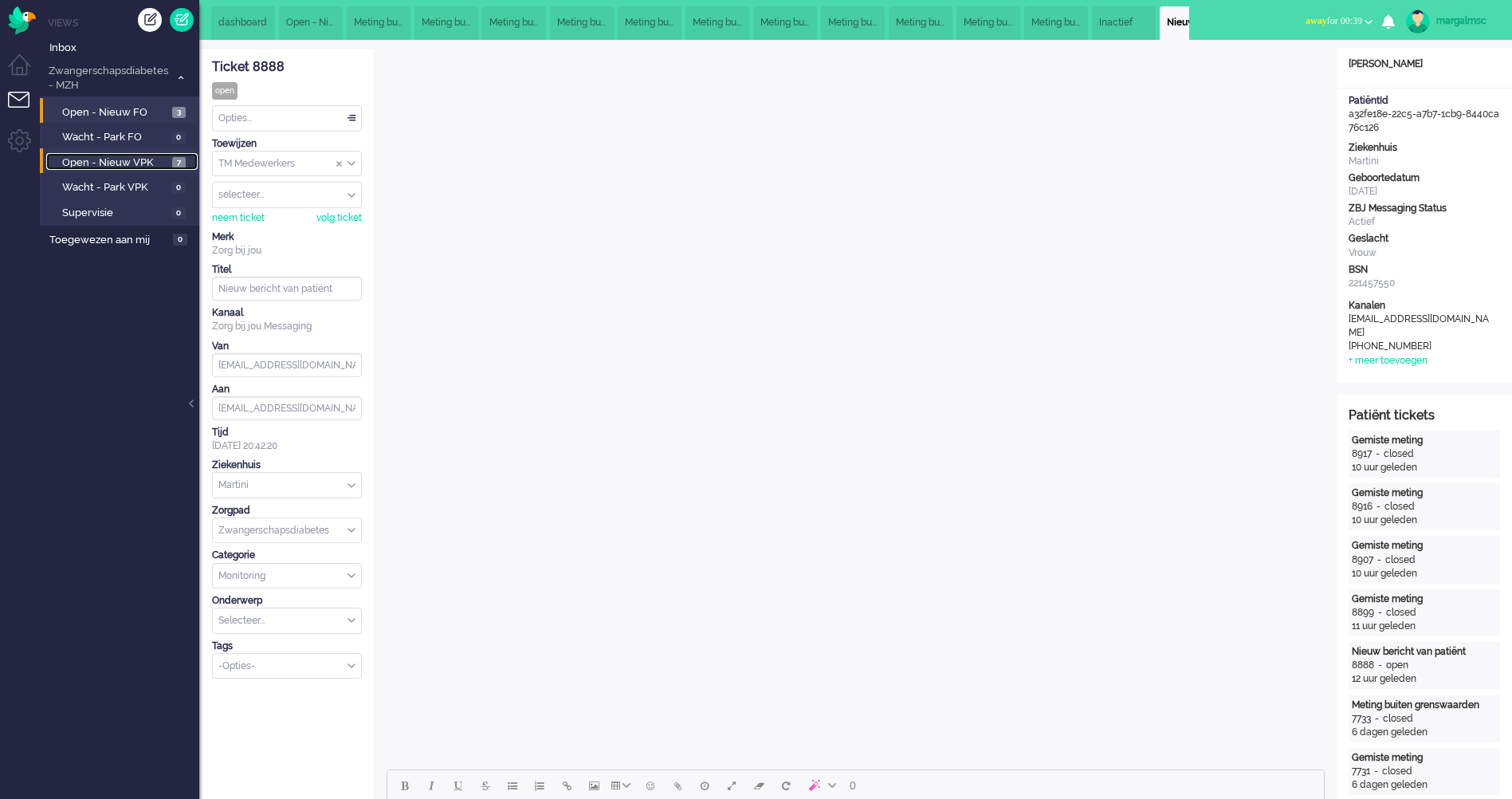
click at [123, 161] on span "Open - Nieuw VPK" at bounding box center [115, 163] width 106 height 15
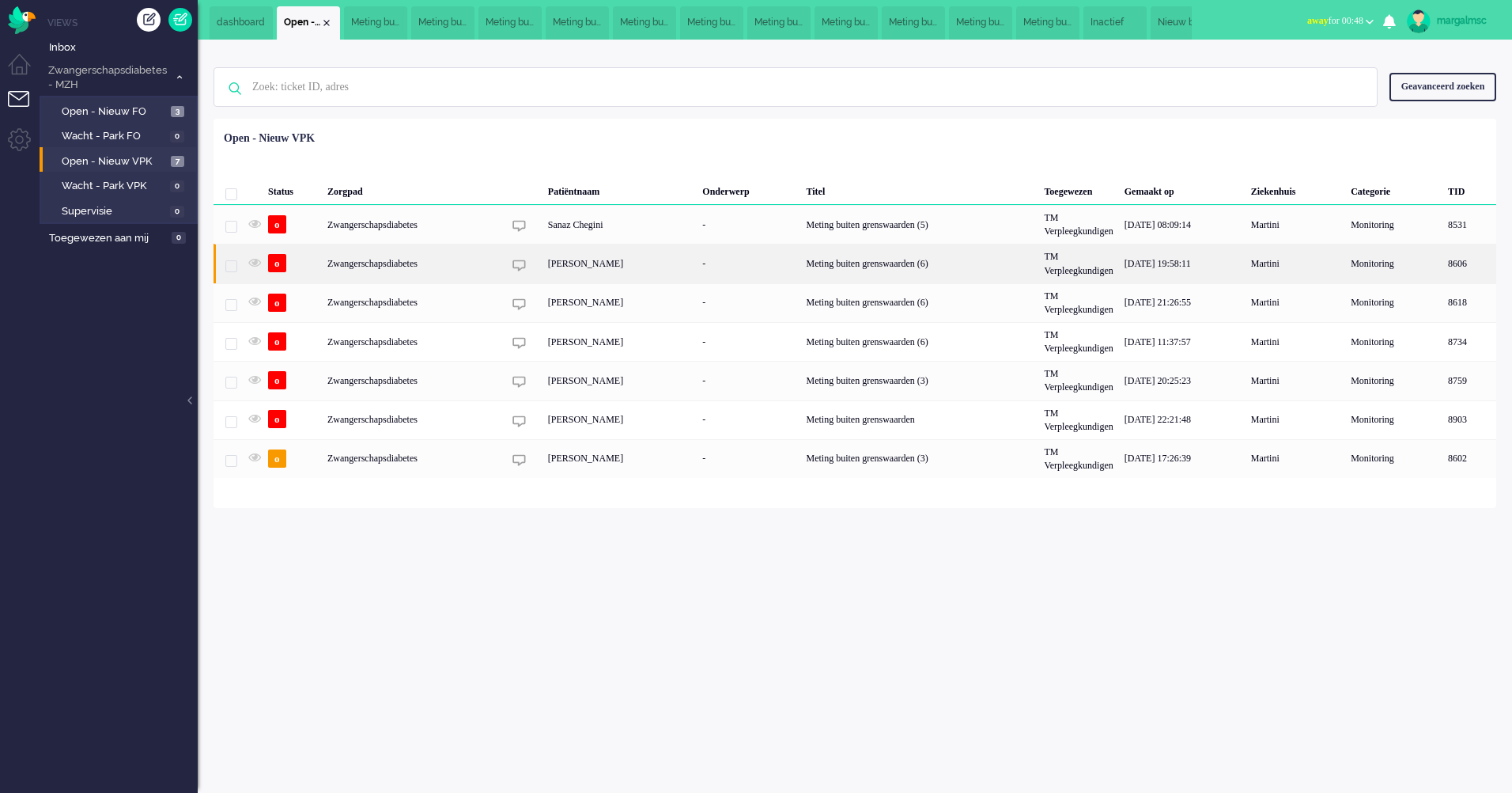
click at [651, 263] on div "[PERSON_NAME]" at bounding box center [619, 263] width 155 height 38
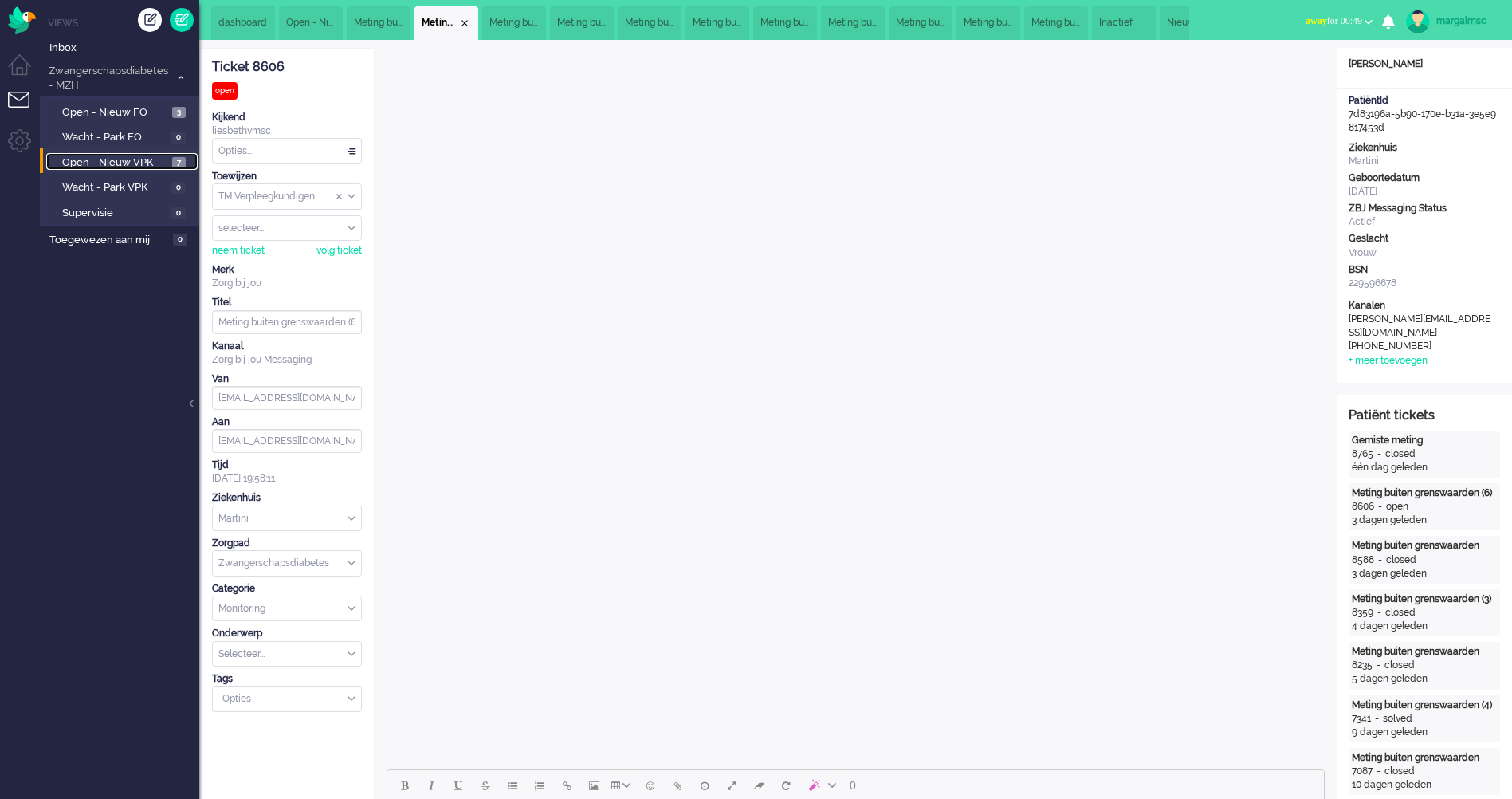
click at [133, 163] on span "Open - Nieuw VPK" at bounding box center [115, 163] width 106 height 15
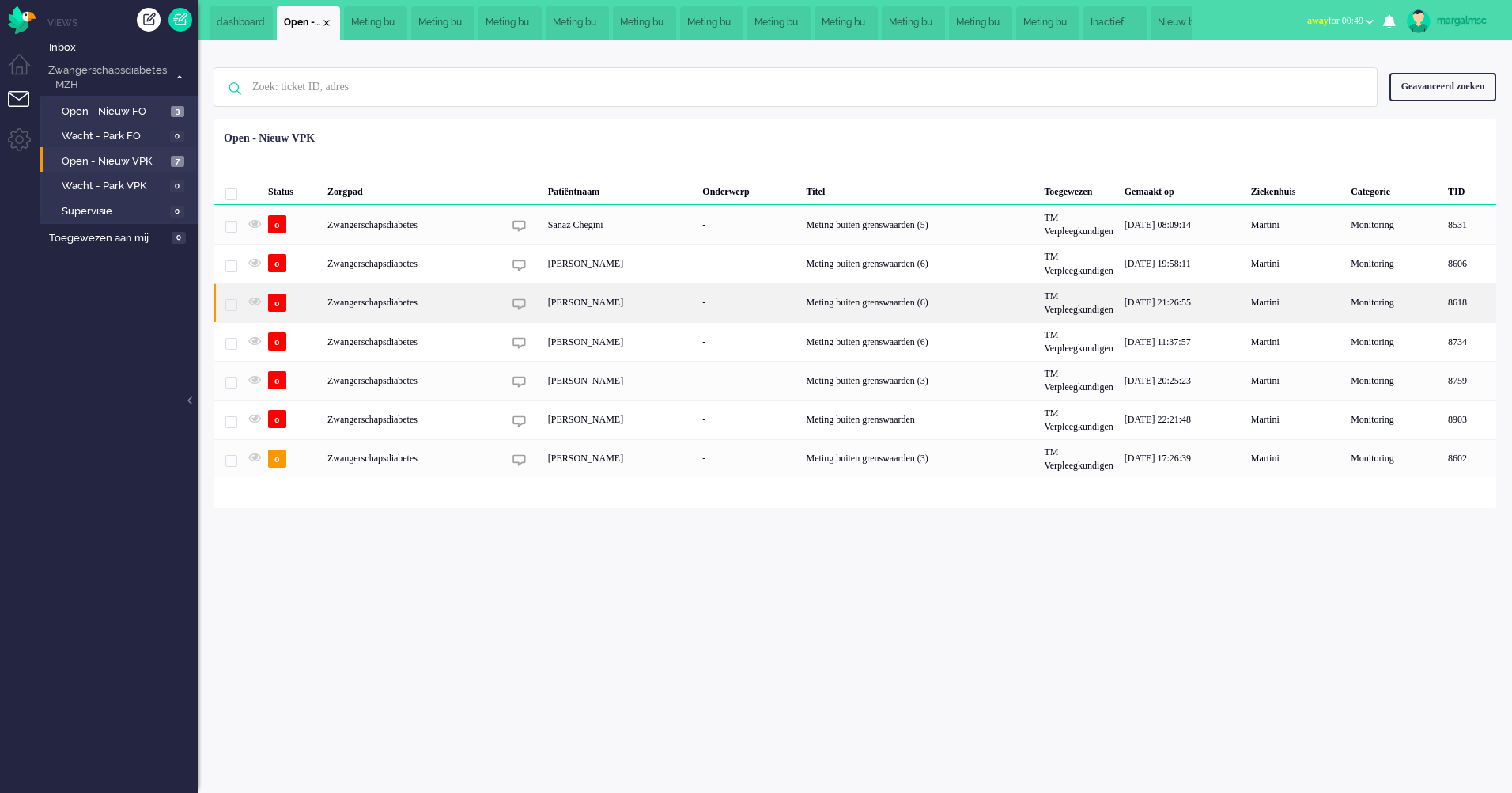
click at [614, 307] on div "[PERSON_NAME]" at bounding box center [619, 302] width 155 height 38
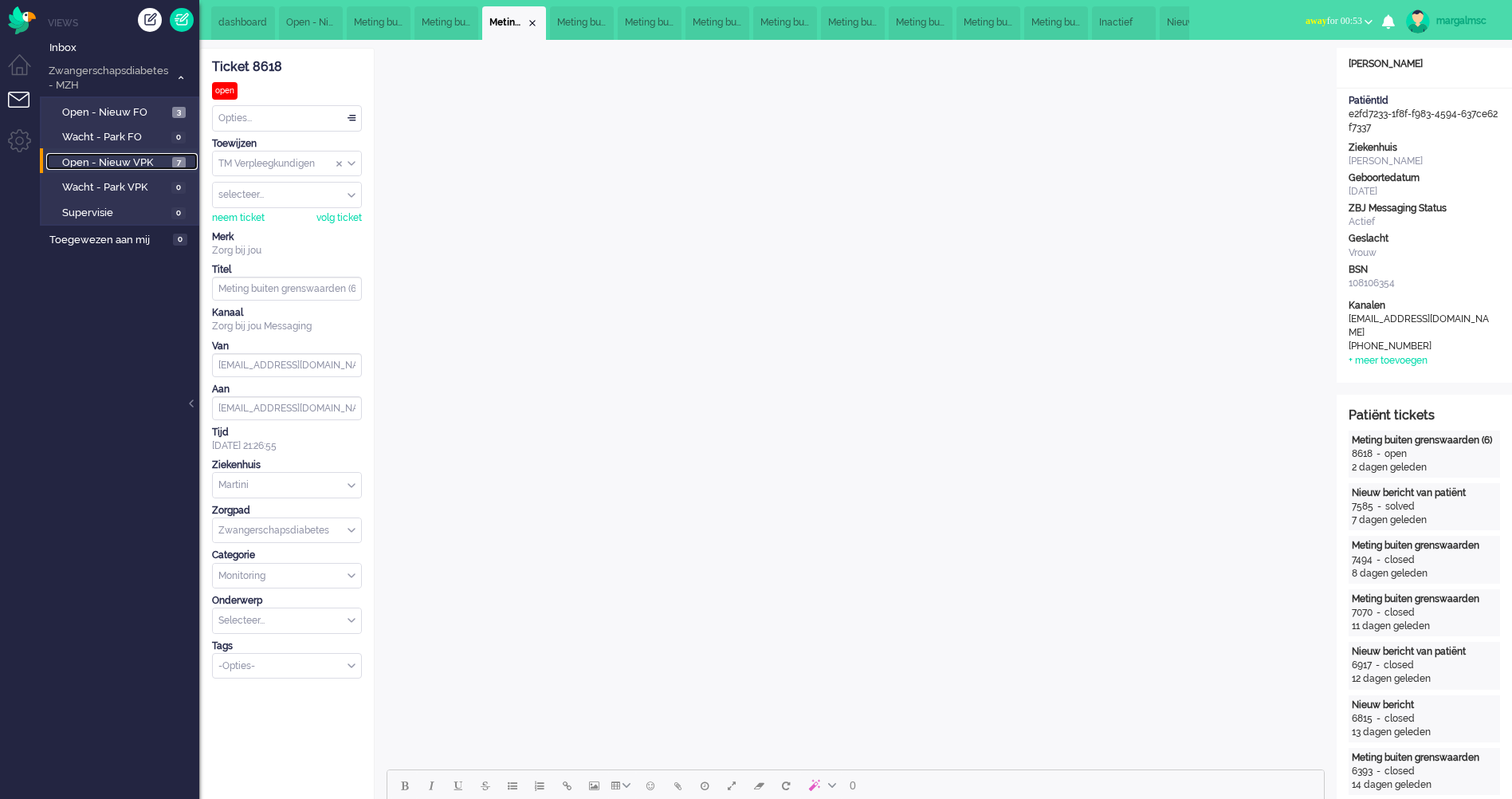
click at [125, 161] on span "Open - Nieuw VPK" at bounding box center [115, 163] width 106 height 15
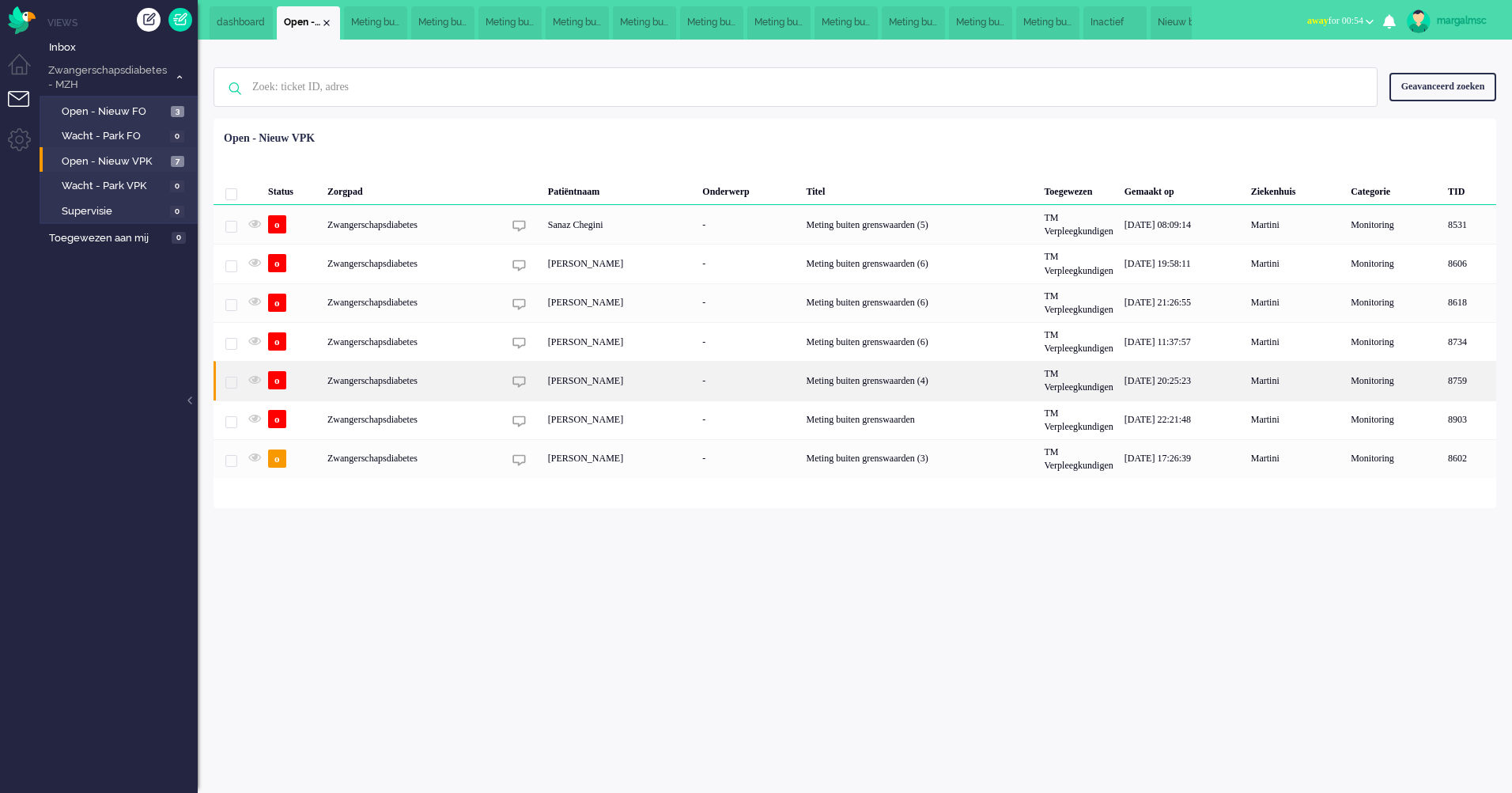
click at [564, 376] on div "[PERSON_NAME]" at bounding box center [619, 380] width 155 height 38
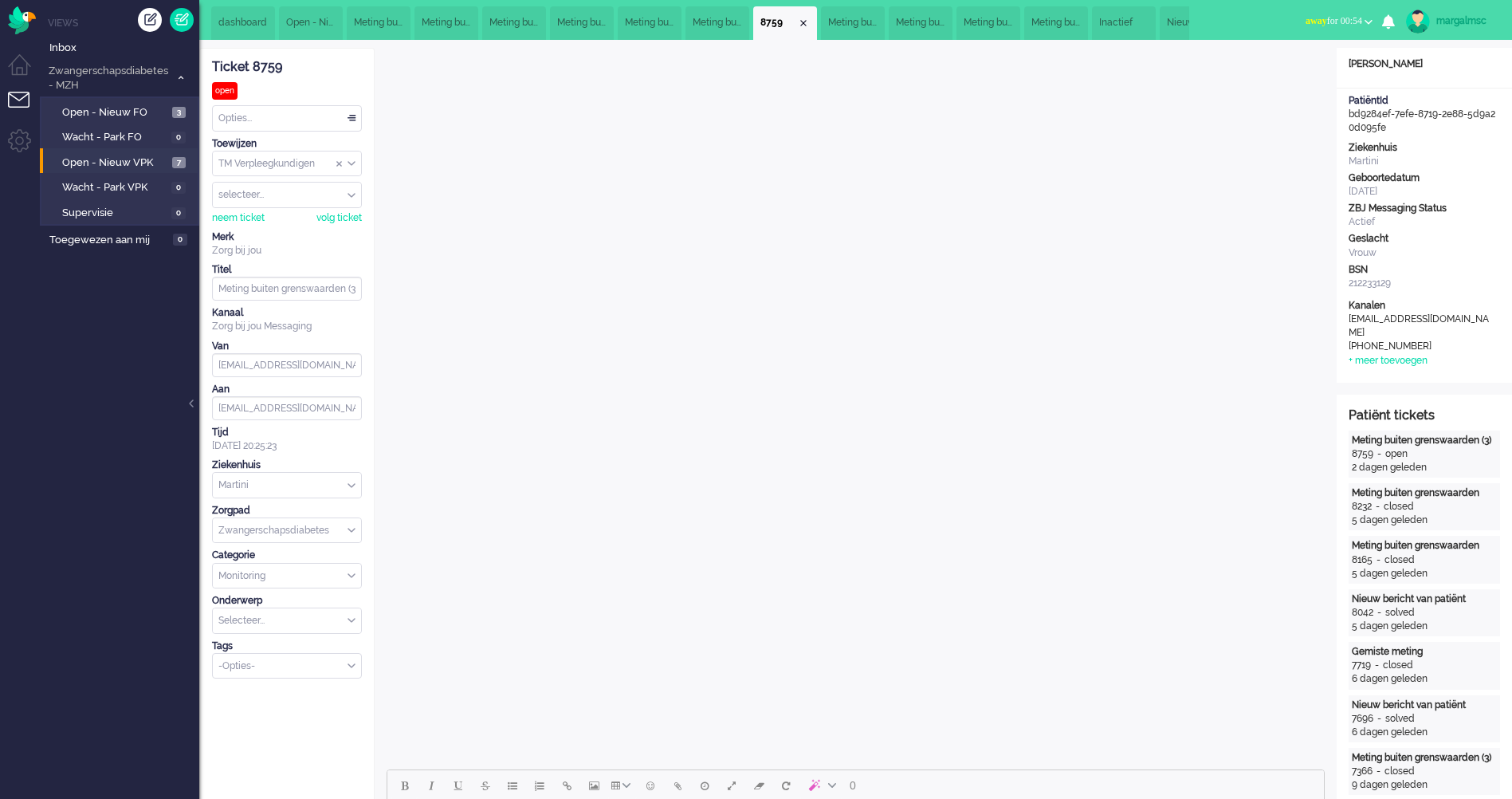
type input "Meting buiten grenswaarden (4)"
click at [138, 165] on span "Open - Nieuw VPK" at bounding box center [115, 163] width 106 height 15
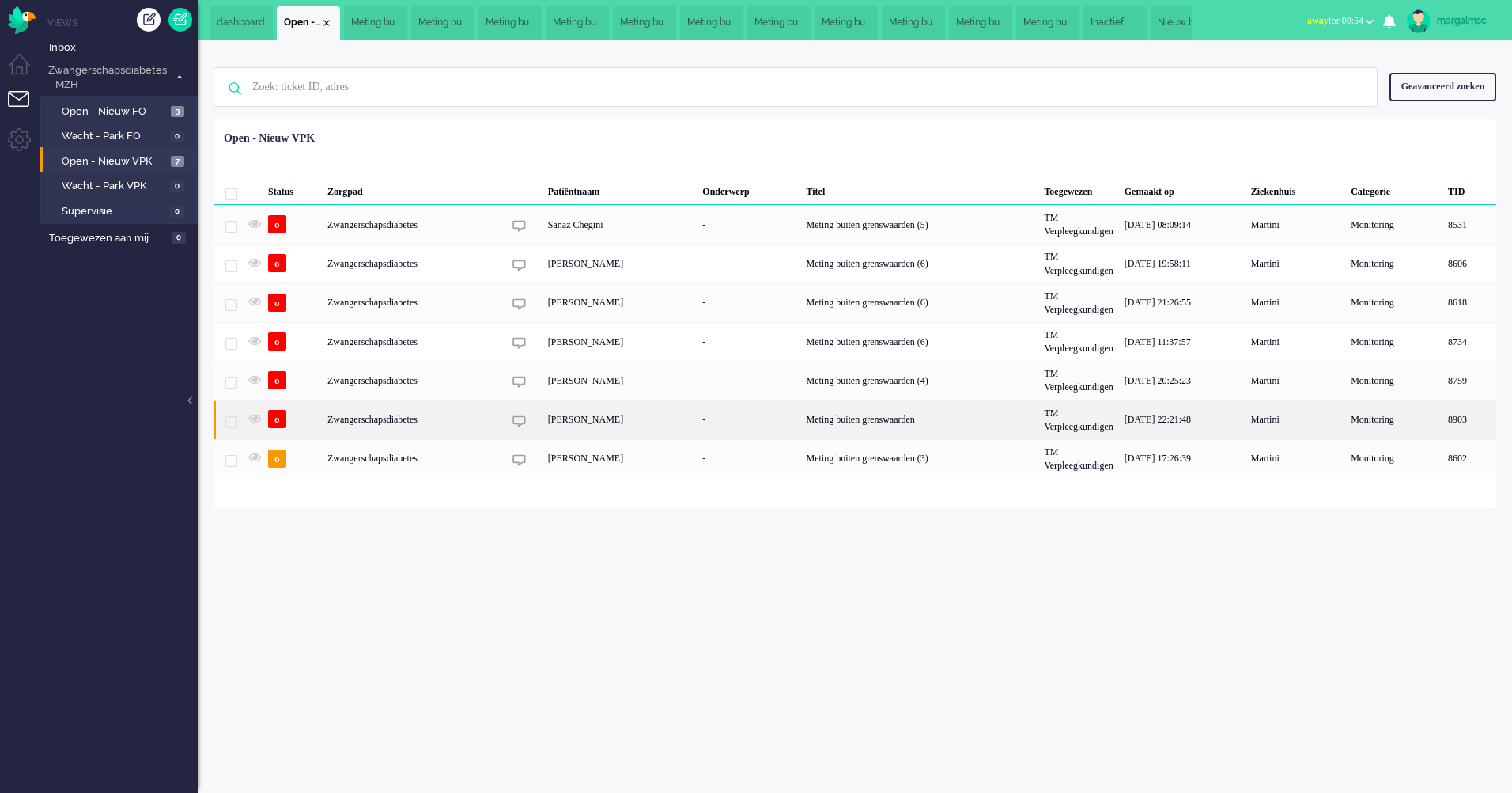
click at [593, 421] on div "[PERSON_NAME]" at bounding box center [619, 420] width 155 height 38
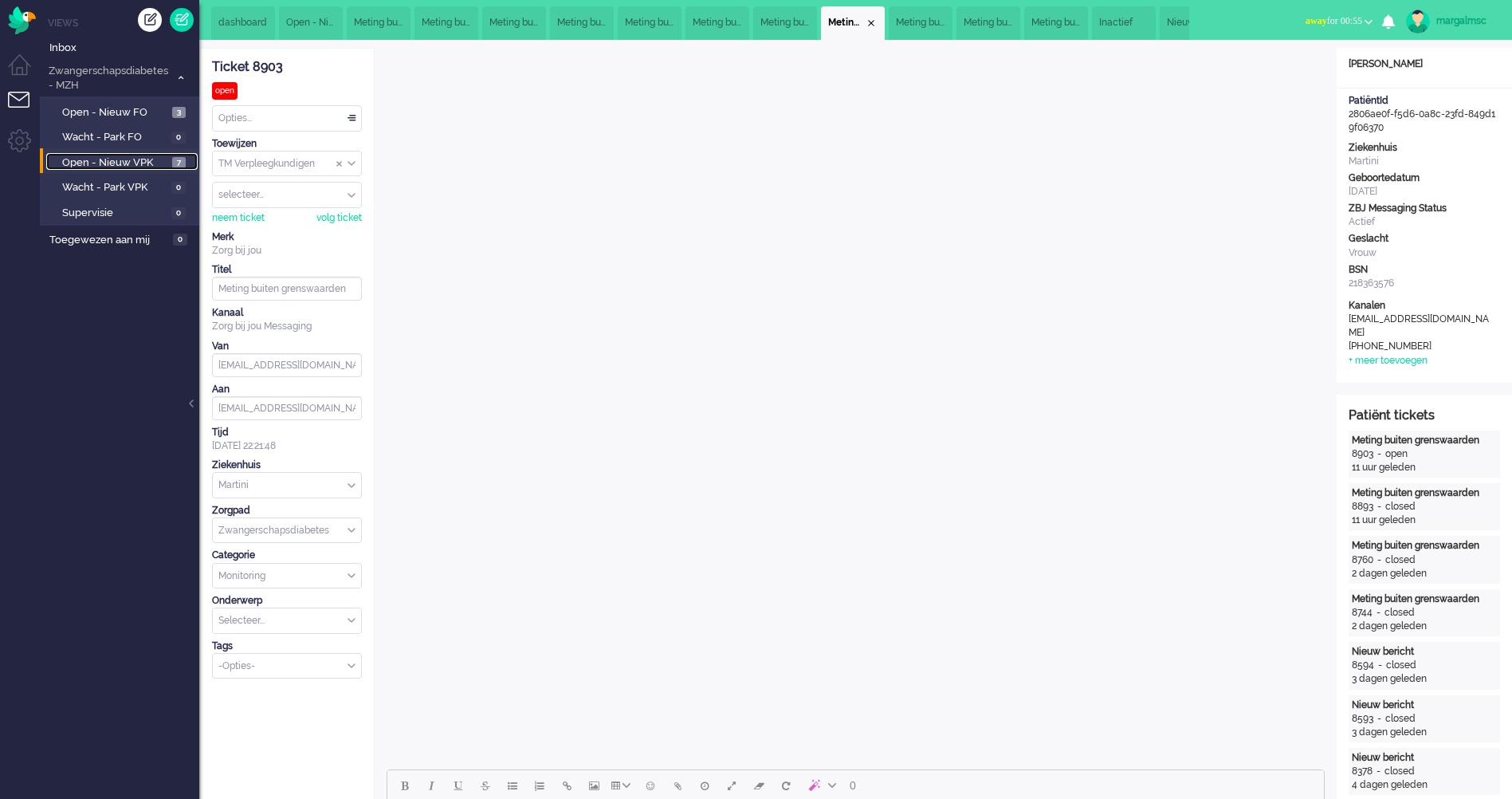
click at [113, 160] on span "Open - Nieuw VPK" at bounding box center [115, 163] width 106 height 15
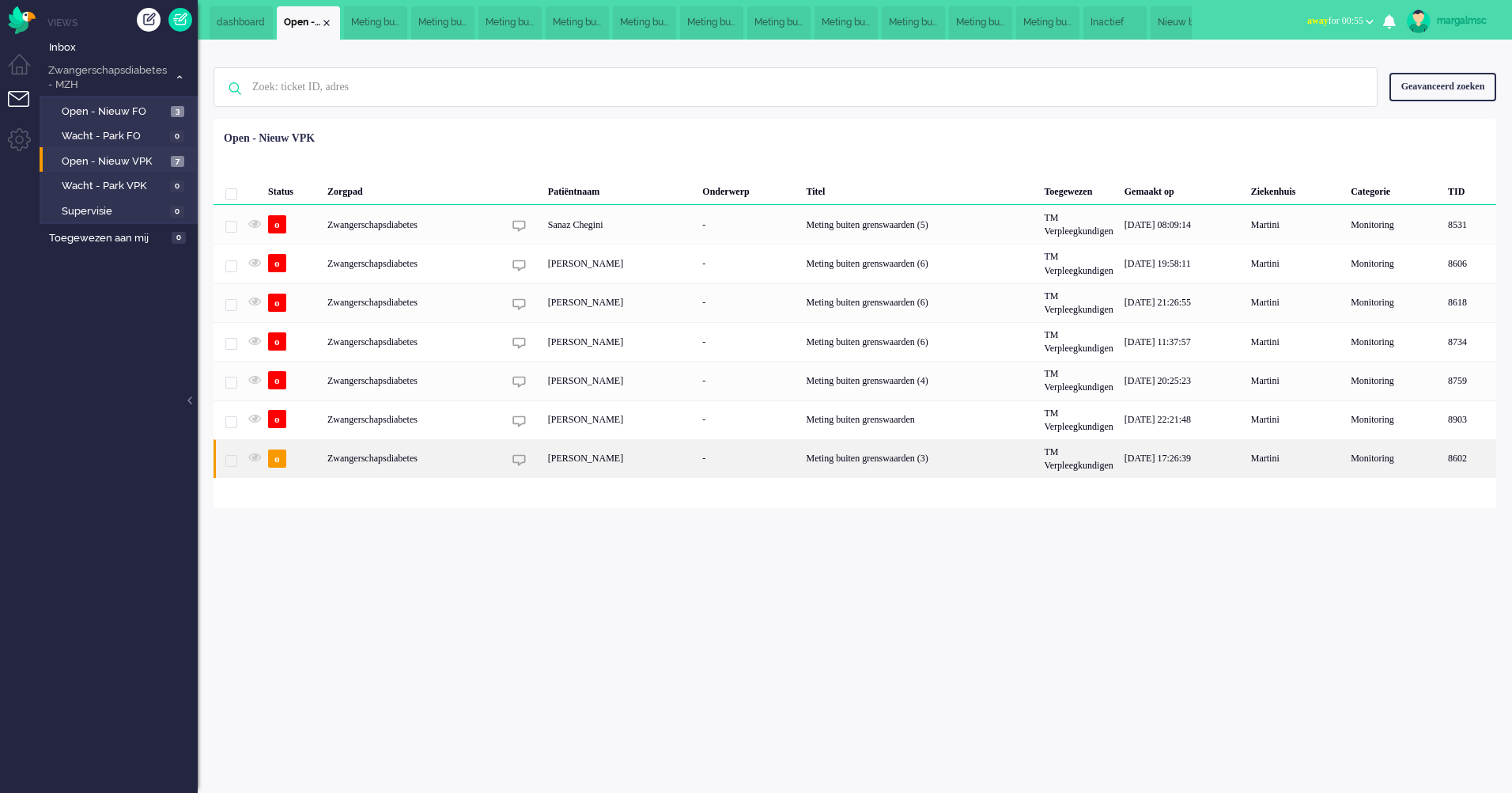
click at [588, 456] on div "[PERSON_NAME]" at bounding box center [619, 458] width 155 height 38
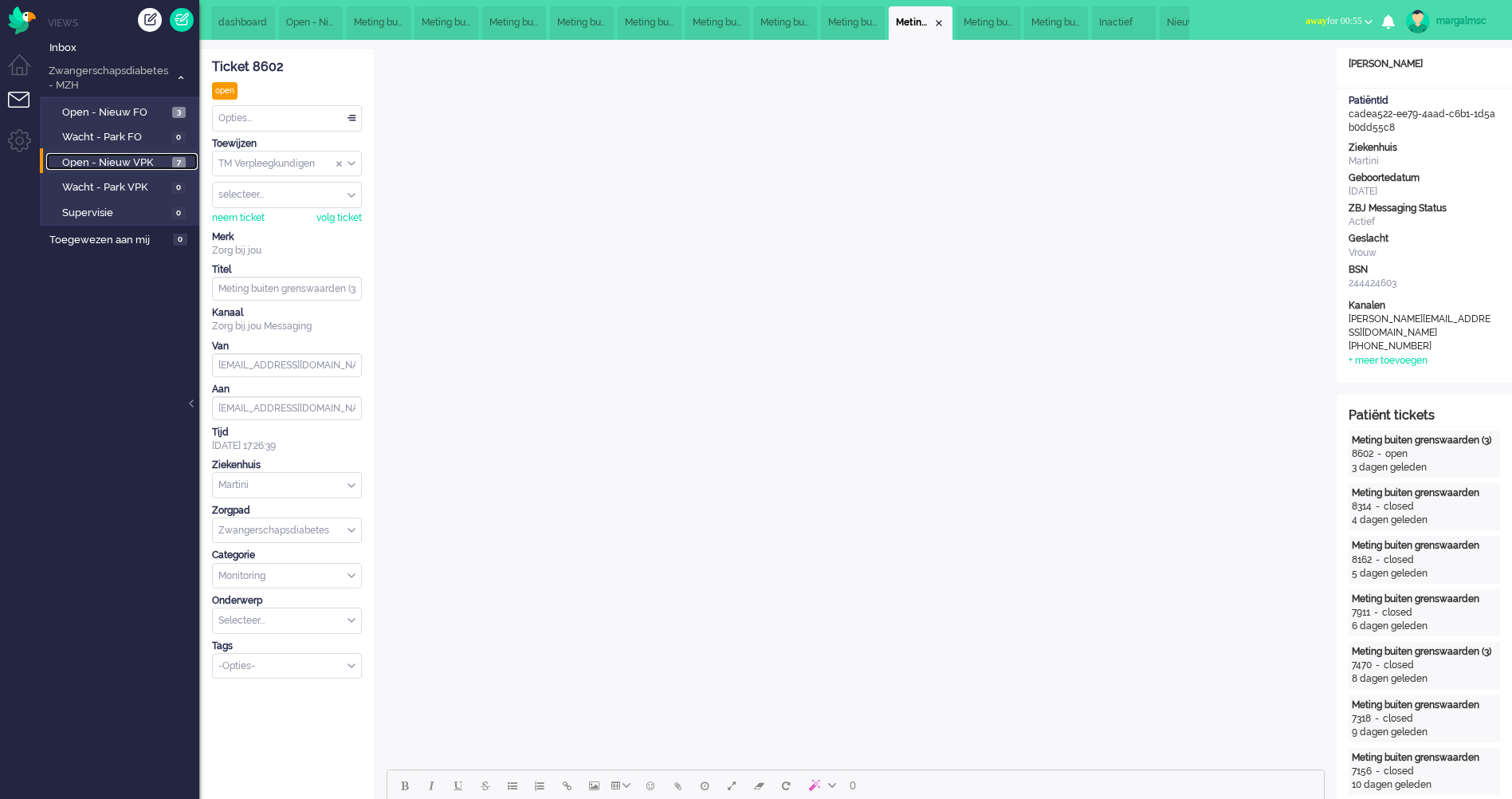
click at [75, 162] on span "Open - Nieuw VPK" at bounding box center [115, 163] width 106 height 15
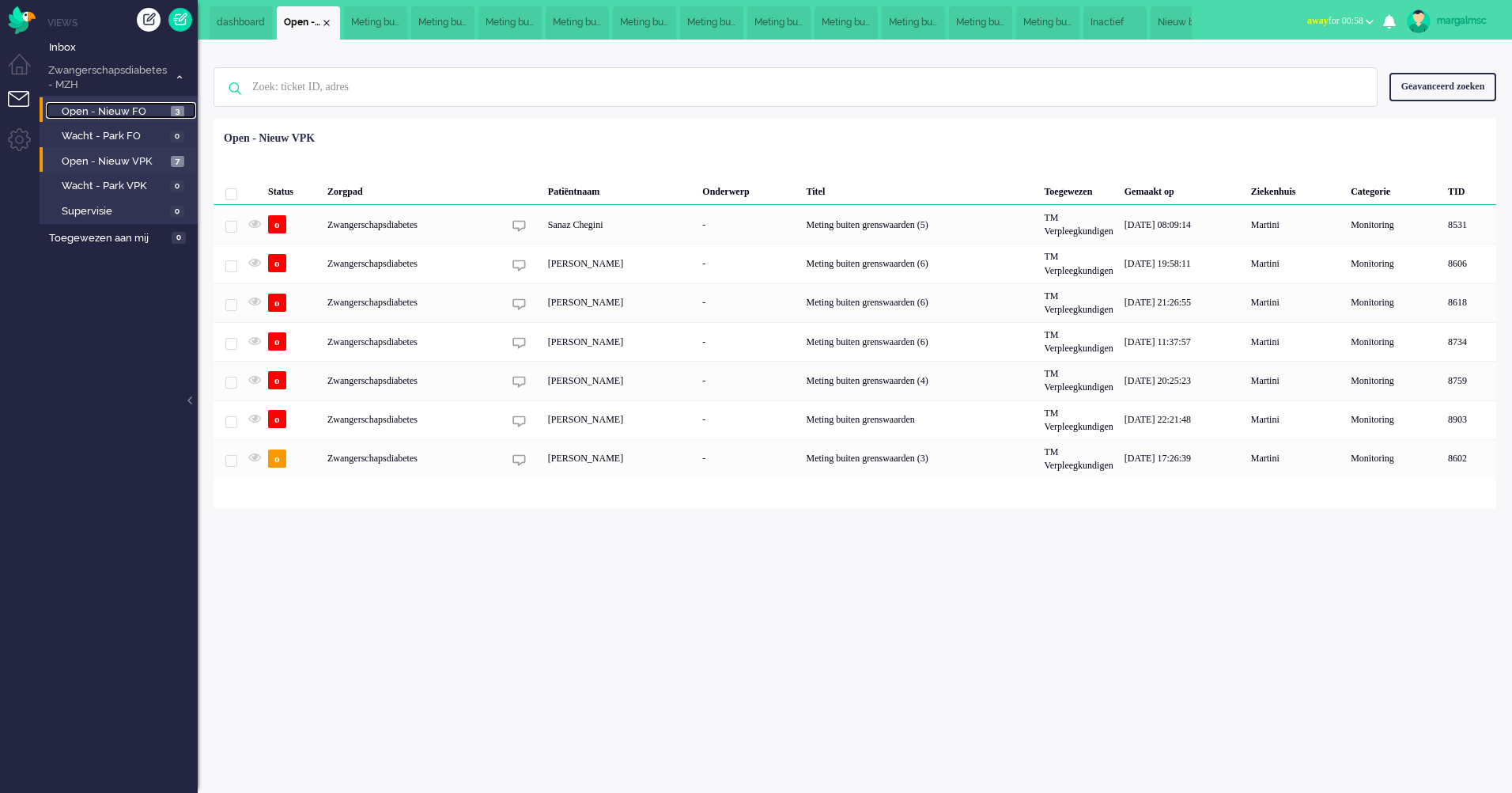
click at [146, 108] on span "Open - Nieuw FO" at bounding box center [114, 112] width 106 height 15
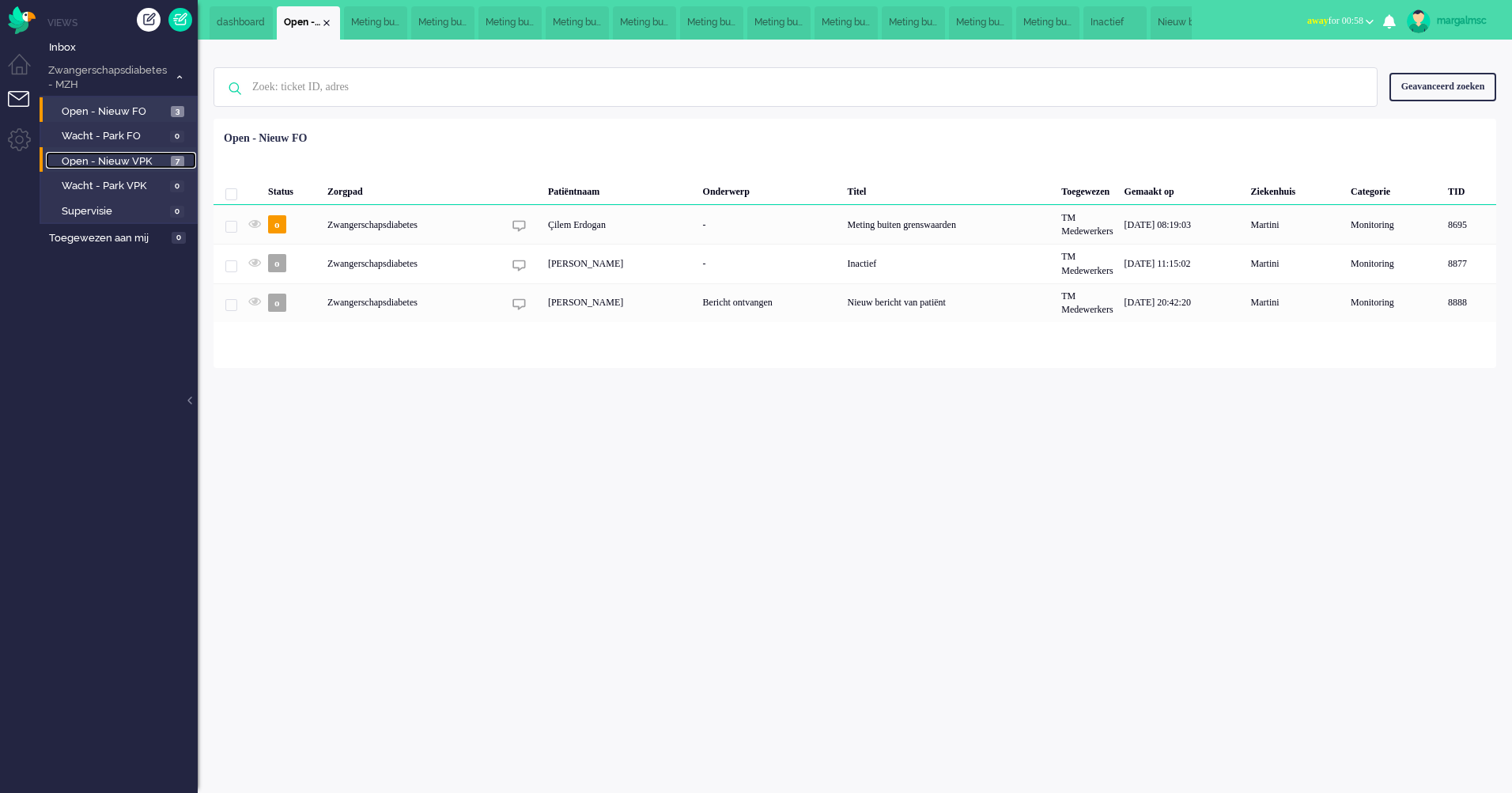
click at [151, 164] on span "Open - Nieuw VPK" at bounding box center [114, 162] width 106 height 15
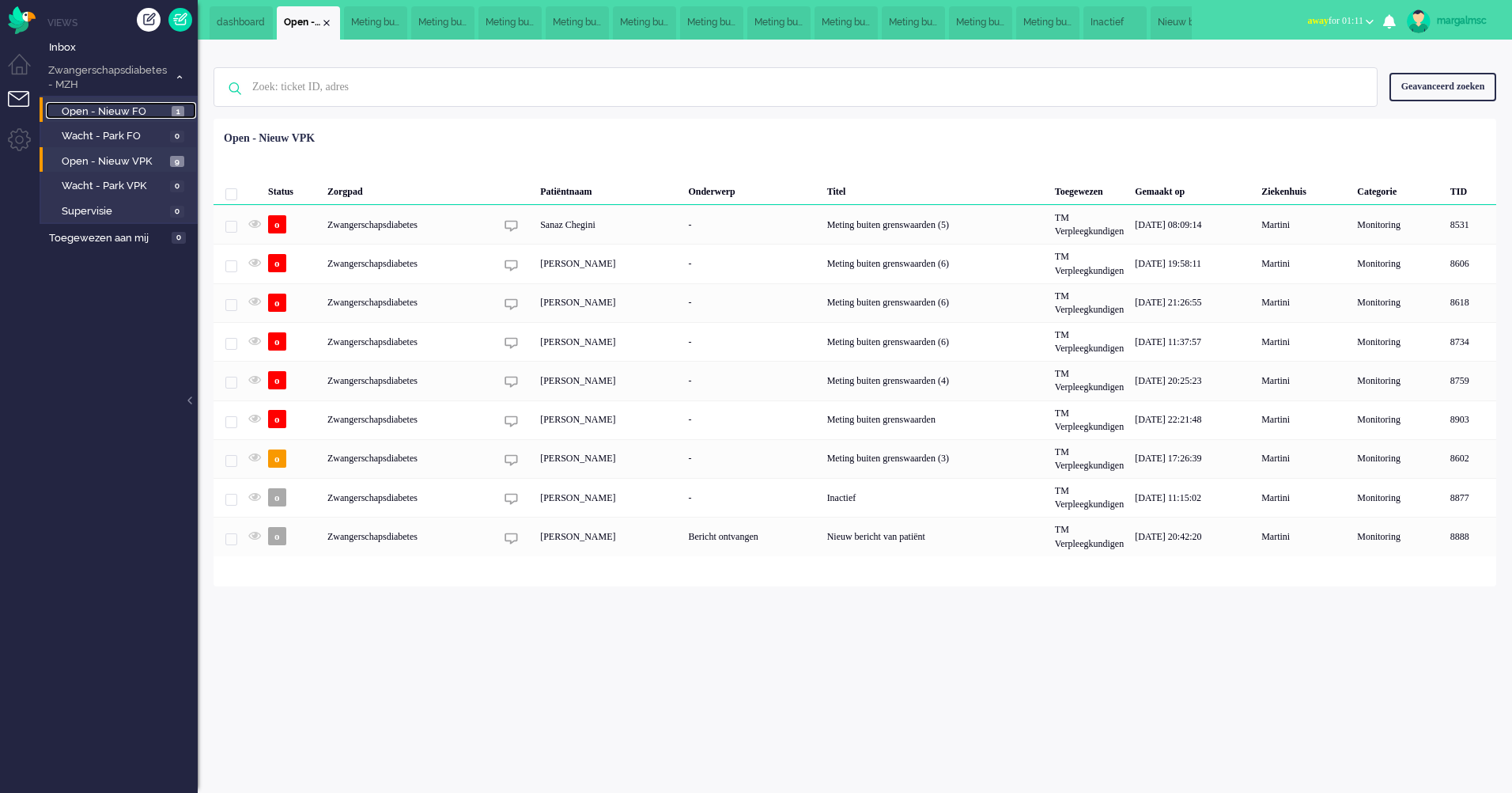
click at [129, 112] on span "Open - Nieuw FO" at bounding box center [114, 112] width 106 height 15
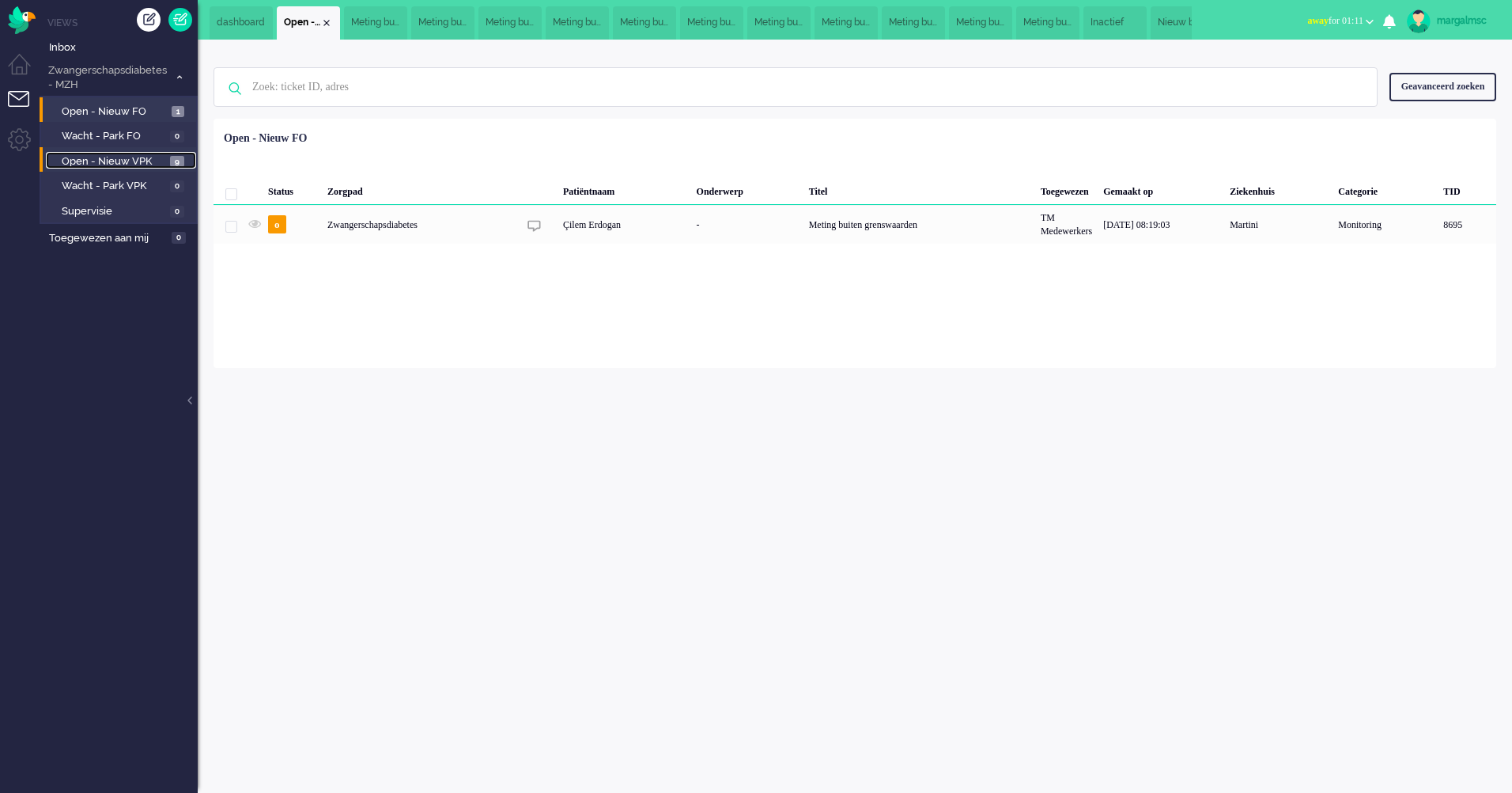
click at [124, 155] on span "Open - Nieuw VPK" at bounding box center [113, 162] width 105 height 15
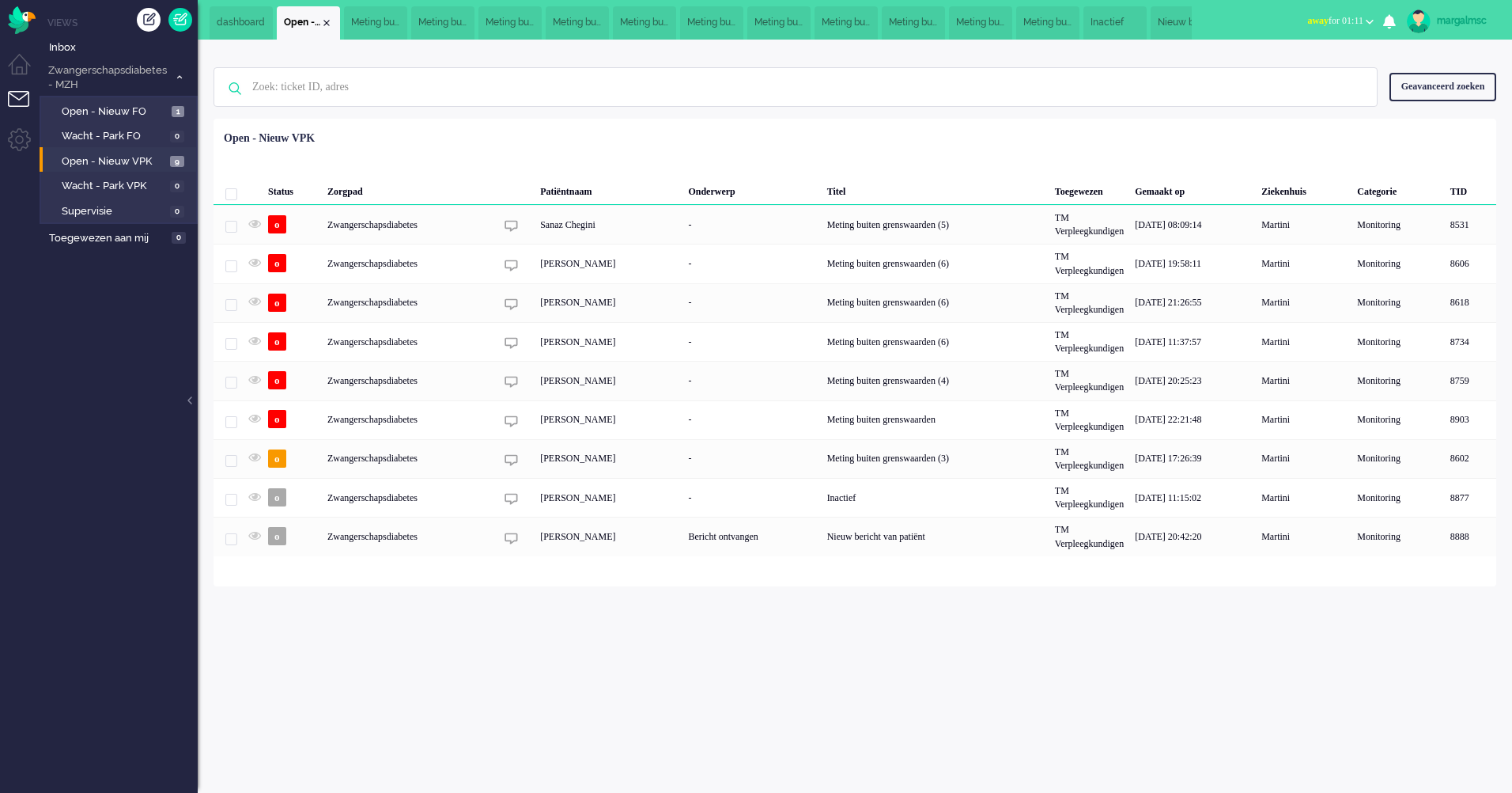
drag, startPoint x: 552, startPoint y: 258, endPoint x: 548, endPoint y: 269, distance: 11.7
click at [550, 259] on div "[PERSON_NAME]" at bounding box center [609, 263] width 148 height 38
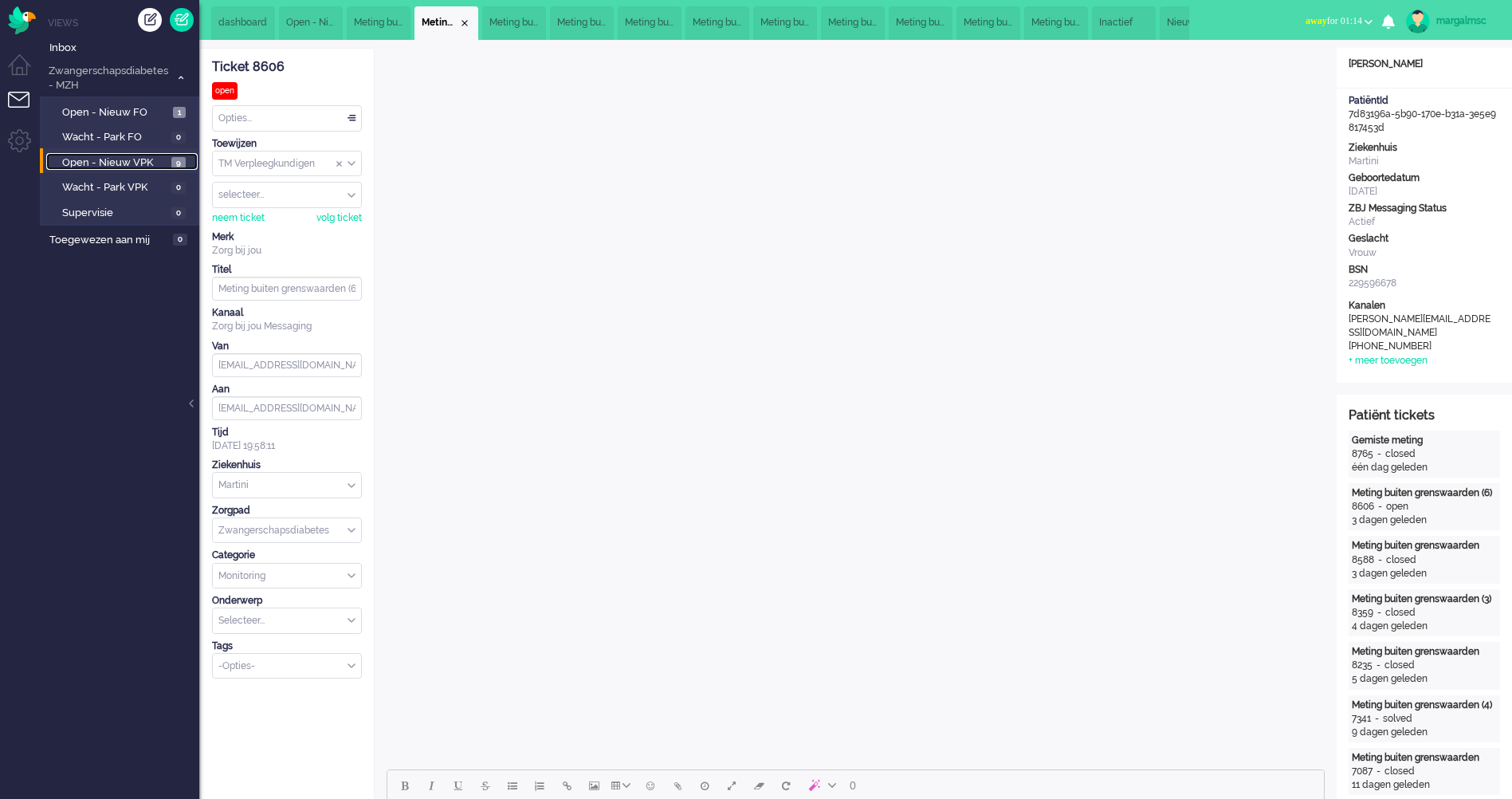
click at [156, 162] on span "Open - Nieuw VPK" at bounding box center [114, 163] width 105 height 15
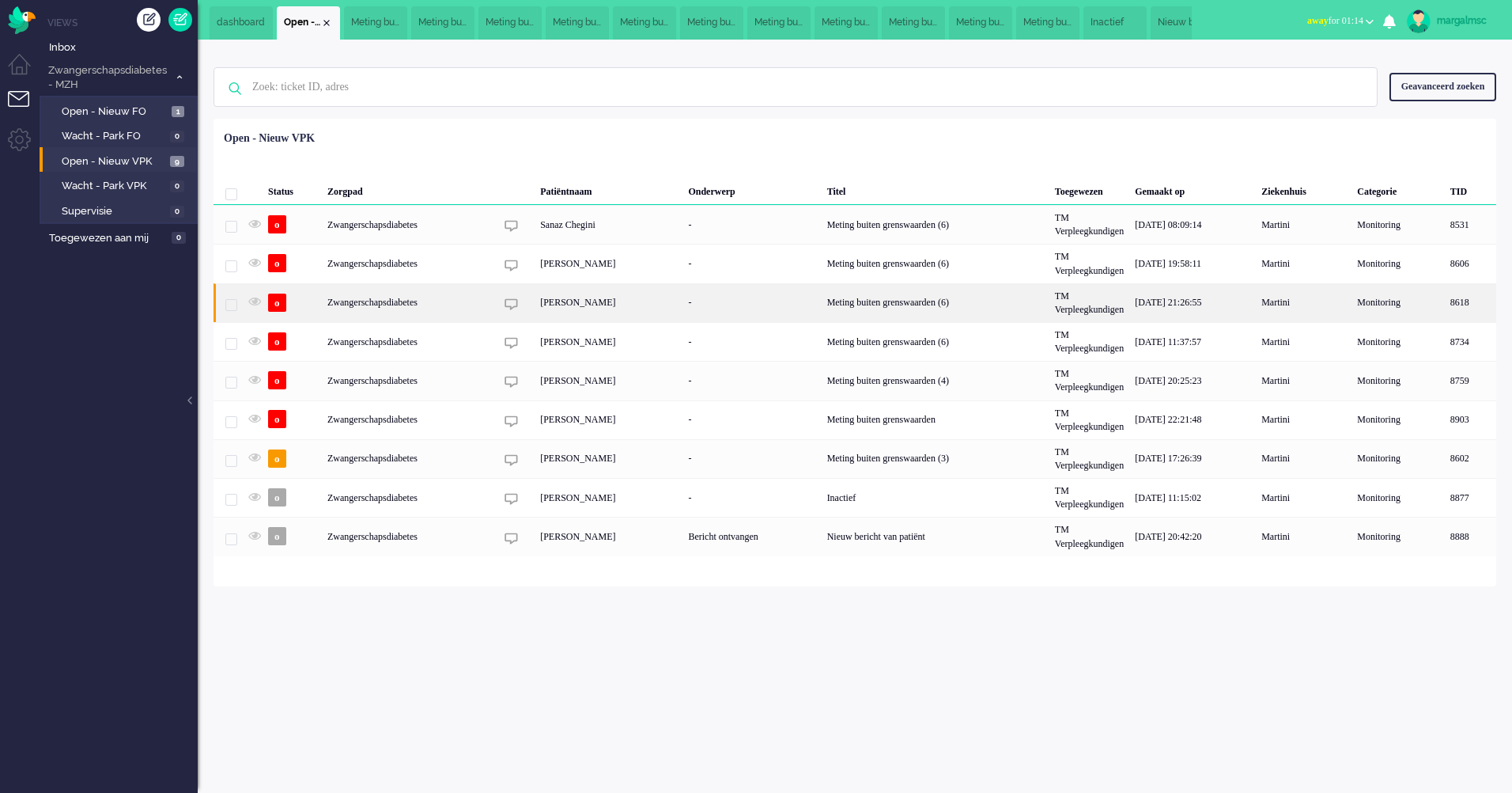
click at [558, 300] on div "[PERSON_NAME]" at bounding box center [609, 302] width 148 height 38
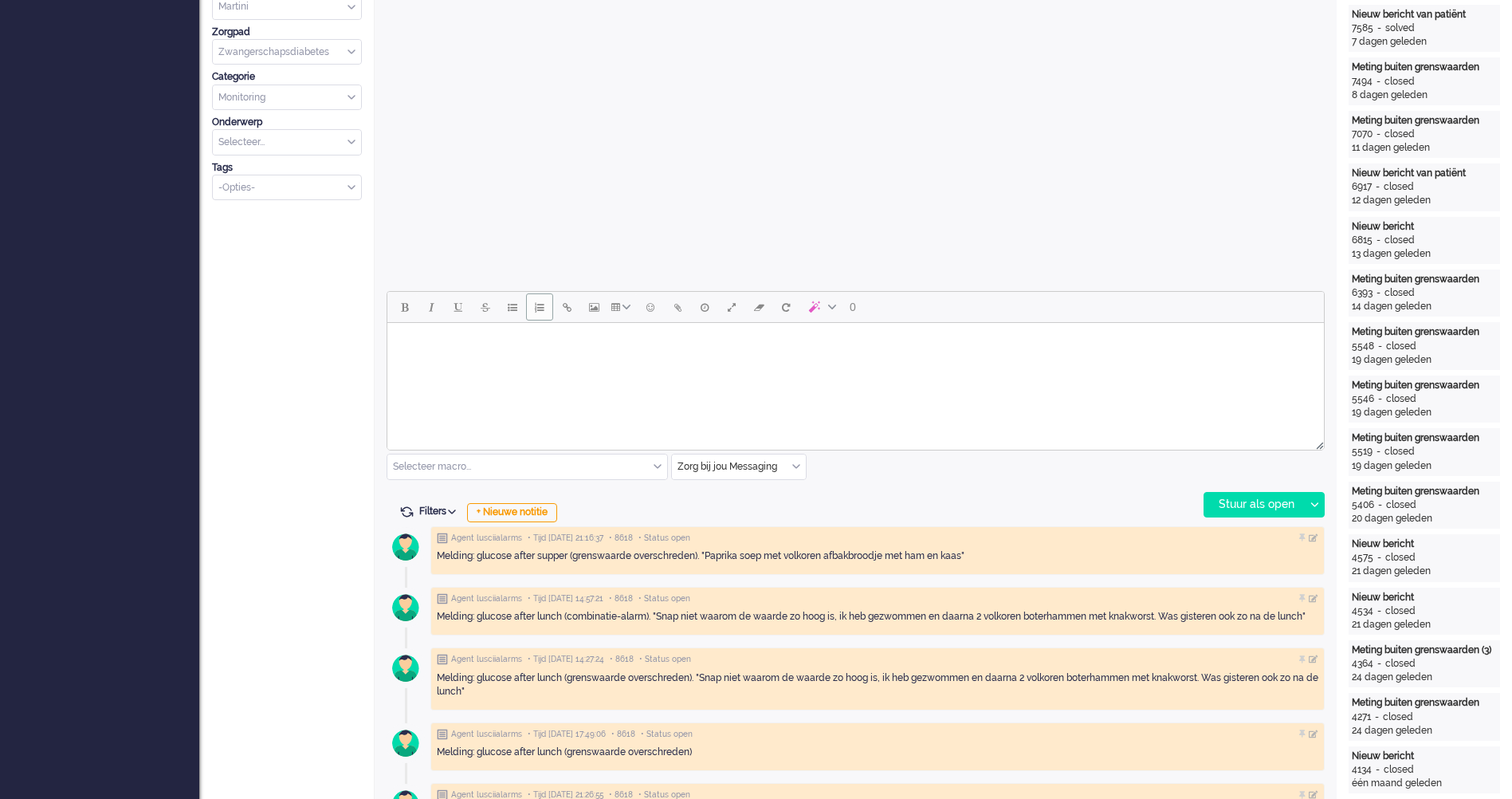
scroll to position [399, 0]
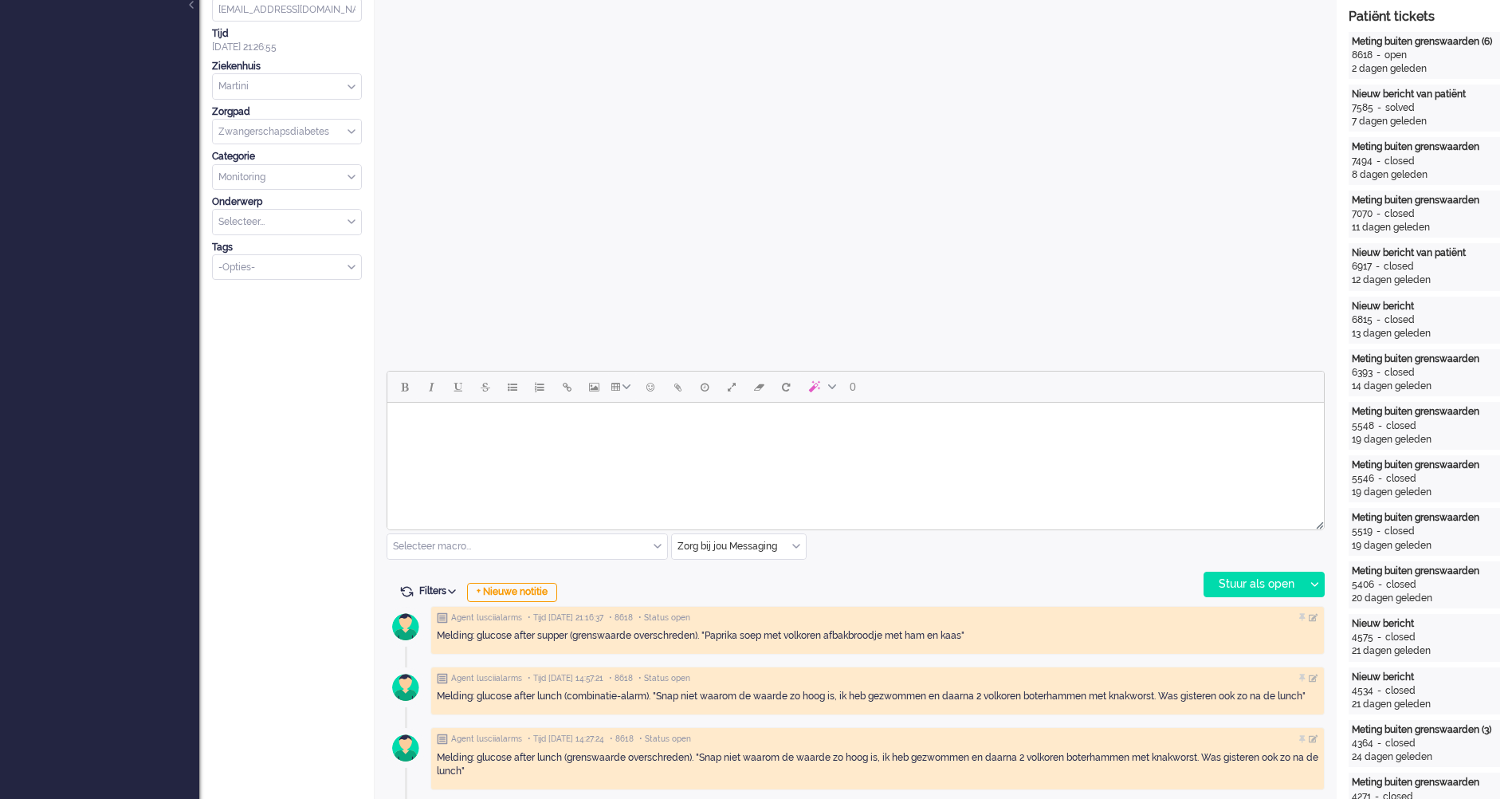
click at [534, 436] on html at bounding box center [855, 423] width 936 height 41
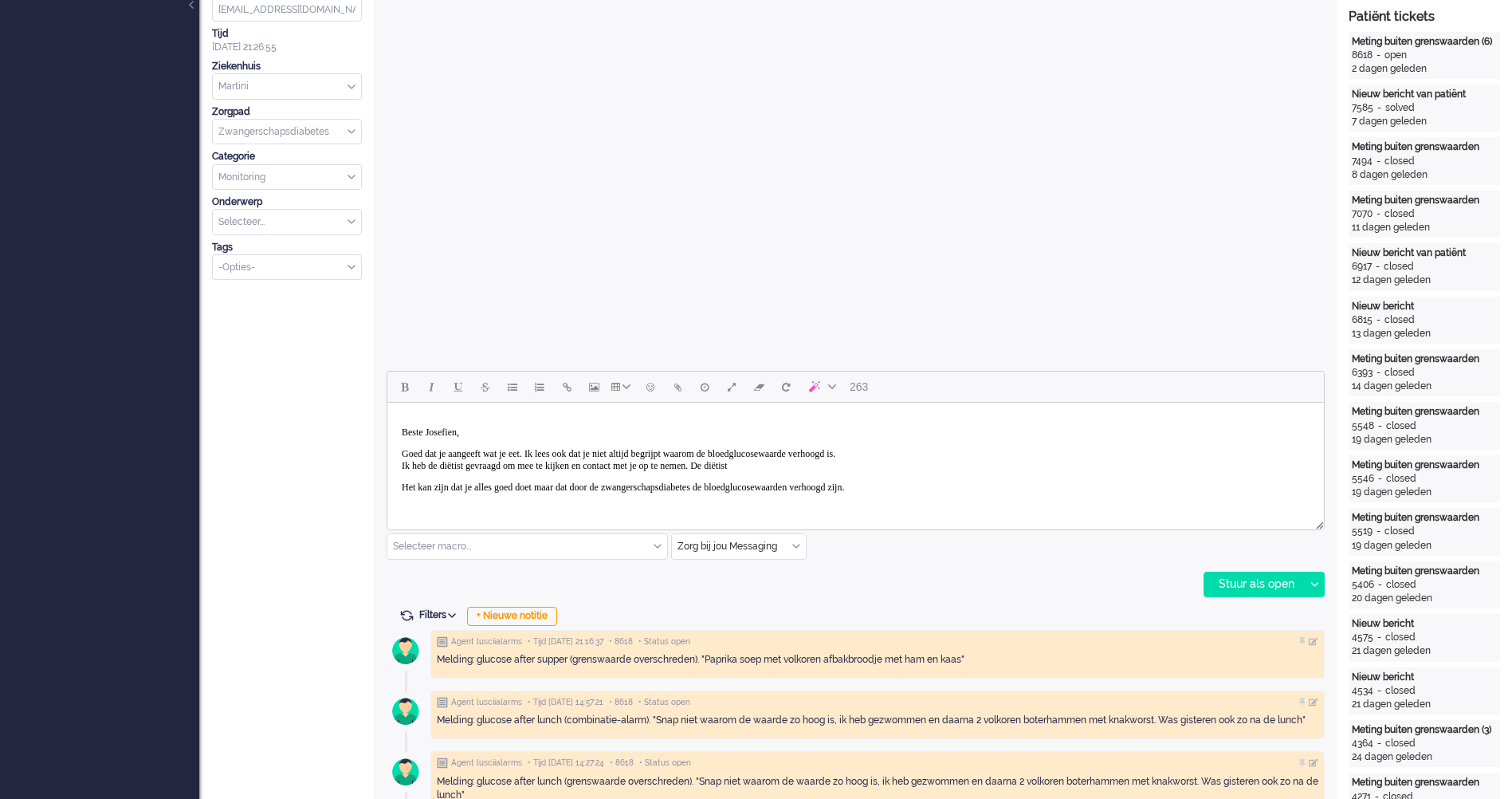
scroll to position [2, 0]
click at [835, 472] on body "Beste Josefien, Goed dat je aangeeft wat je eet. Ik lees ook dat je niet altijd…" at bounding box center [855, 469] width 924 height 126
click at [833, 459] on p "Goed dat je aangeeft wat je eet. Ik lees ook dat je niet altijd begrijpt waarom…" at bounding box center [855, 458] width 907 height 24
click at [946, 494] on p "Het kan zijn dat je alles goed doet maar dat door de zwangerschapsdiabetes de b…" at bounding box center [855, 496] width 907 height 36
click at [1125, 500] on p "Het kan zijn dat je alles goed doet maar dat door de zwangerschapsdiabetes de b…" at bounding box center [855, 496] width 907 height 36
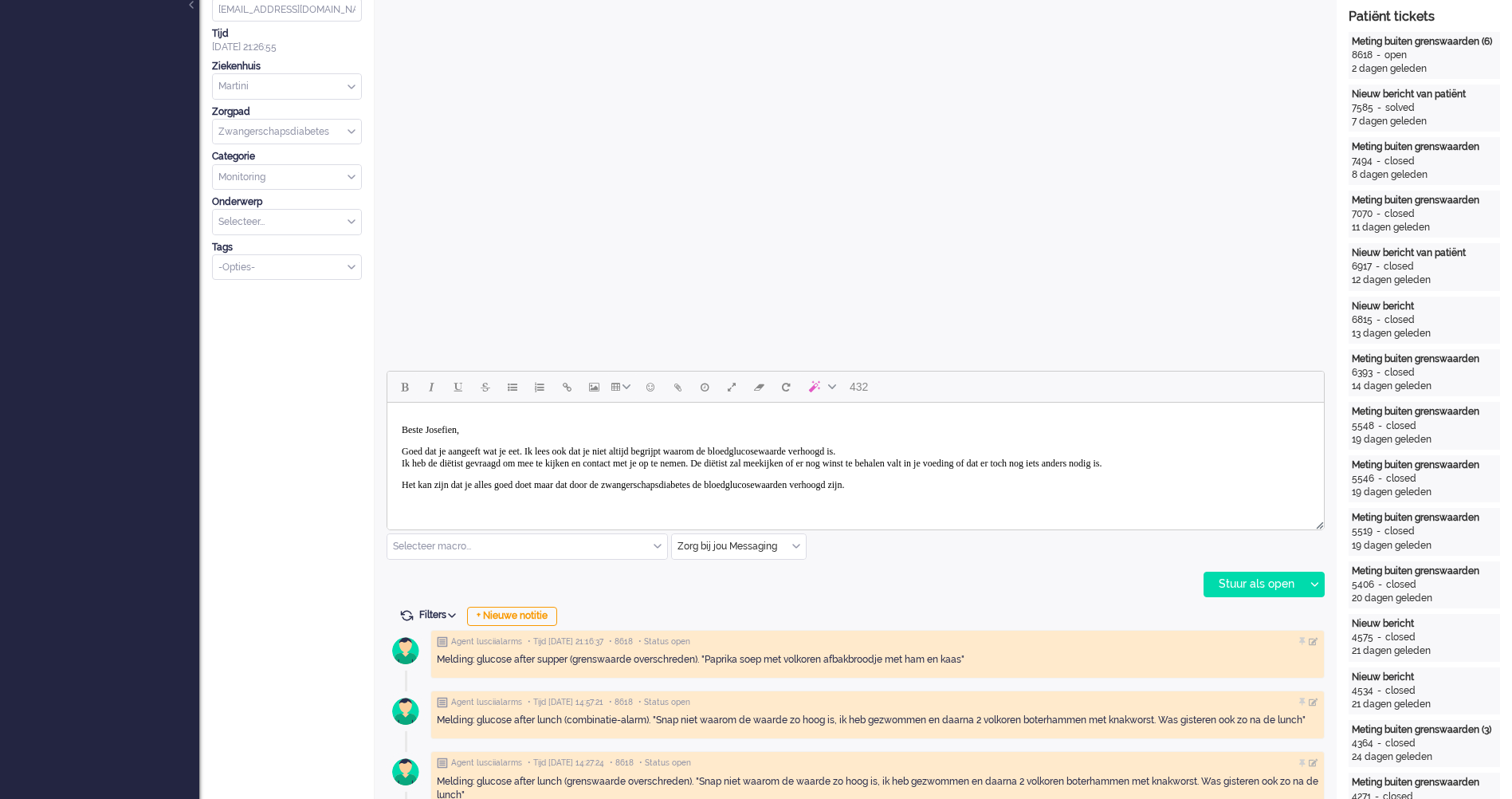
click at [1077, 492] on p "Het kan zijn dat je alles goed doet maar dat door de zwangerschapsdiabetes de b…" at bounding box center [855, 496] width 907 height 36
drag, startPoint x: 1002, startPoint y: 490, endPoint x: 993, endPoint y: 488, distance: 9.2
click at [998, 489] on p "Het kan zijn dat je alles goed doet maar dat door de zwangerschapsdiabetes de b…" at bounding box center [855, 496] width 907 height 36
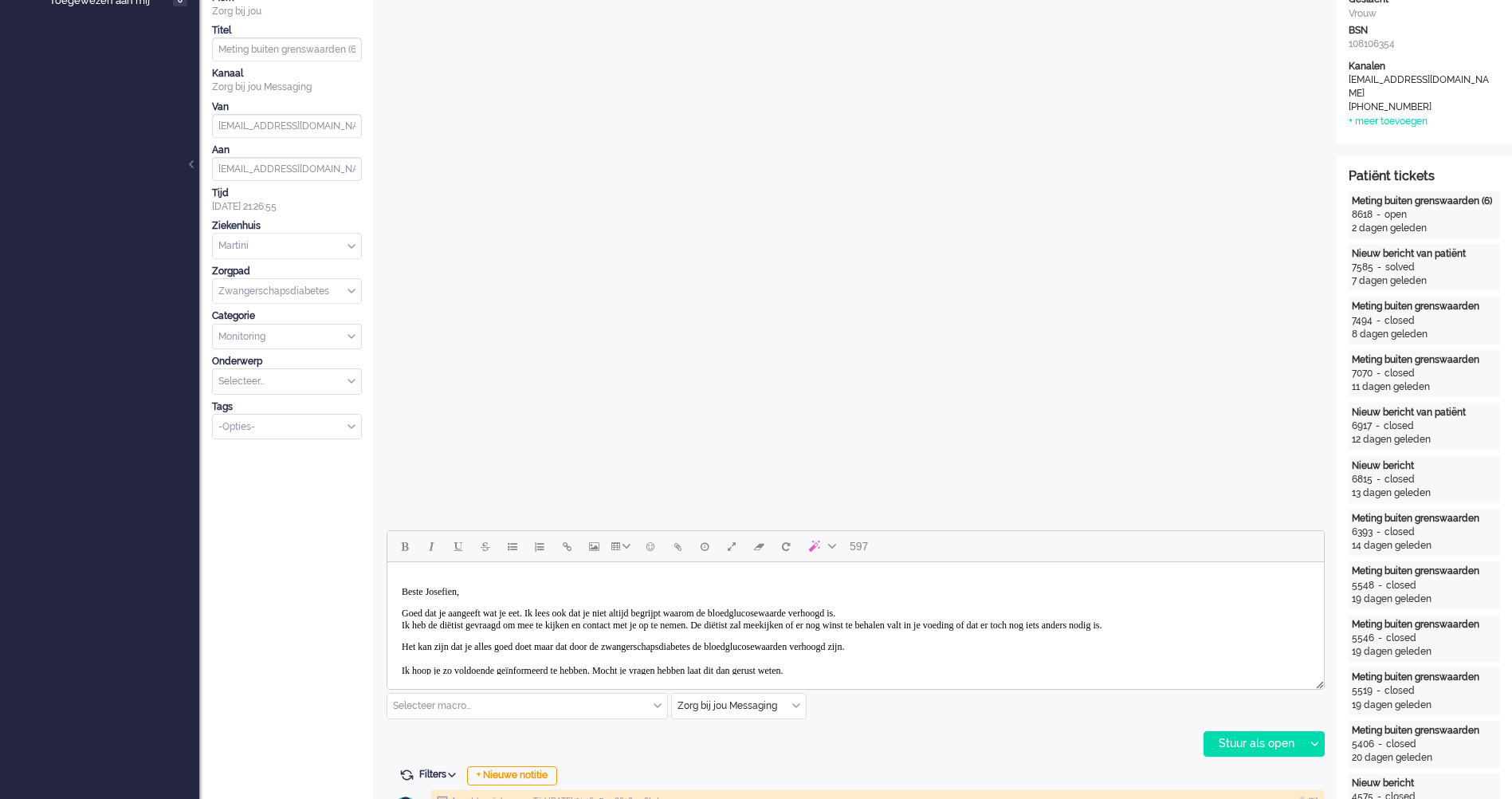
scroll to position [399, 0]
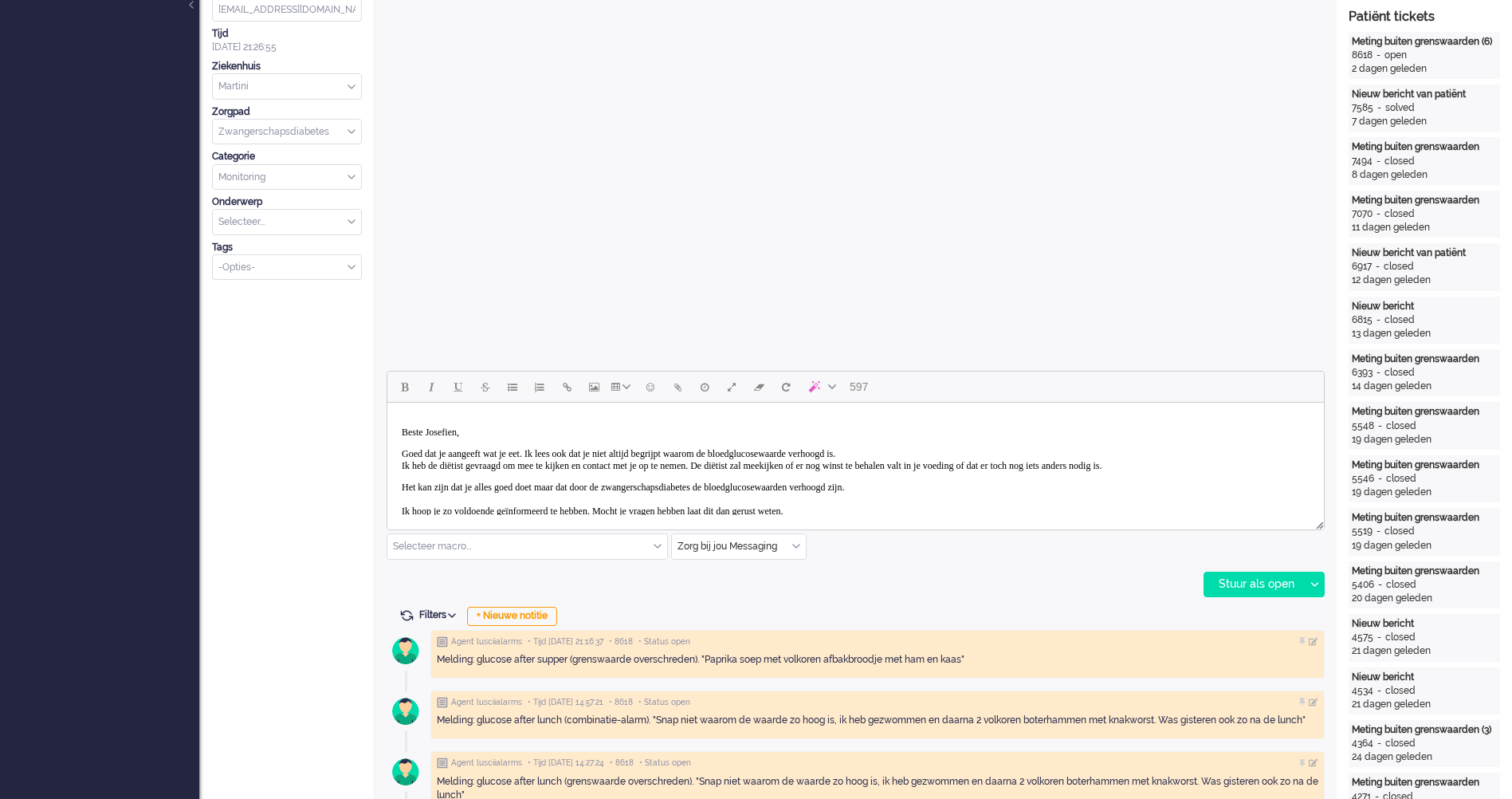
click at [1153, 462] on p "Goed dat je aangeeft wat je eet. Ik lees ook dat je niet altijd begrijpt waarom…" at bounding box center [855, 459] width 907 height 24
click at [1222, 469] on p "Goed dat je aangeeft wat je eet. Ik lees ook dat je niet altijd begrijpt waarom…" at bounding box center [855, 459] width 907 height 24
click at [1283, 471] on p "Goed dat je aangeeft wat je eet. Ik lees ook dat je niet altijd begrijpt waarom…" at bounding box center [855, 459] width 907 height 24
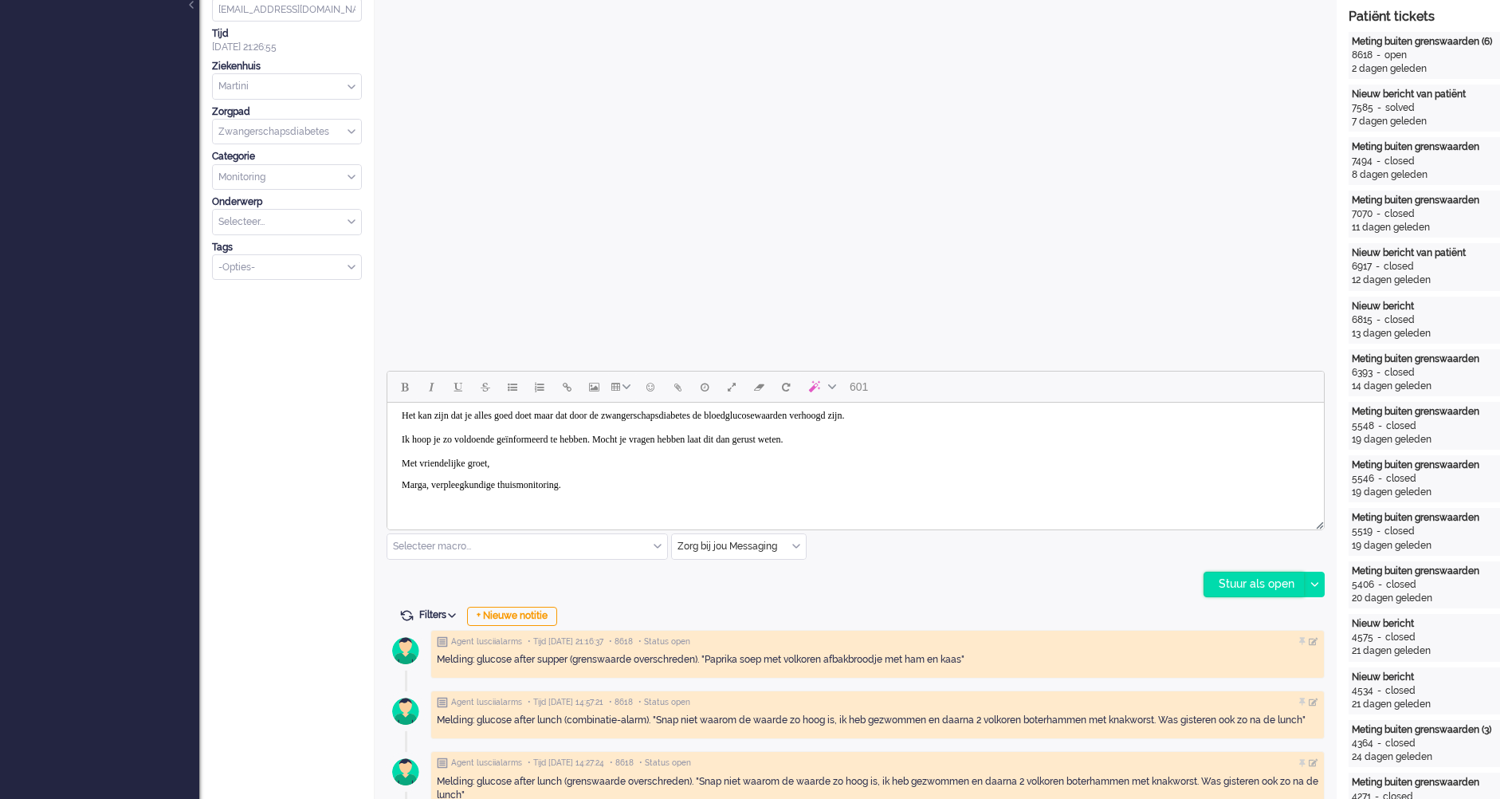
click at [1256, 585] on div "Stuur als open" at bounding box center [1254, 584] width 100 height 24
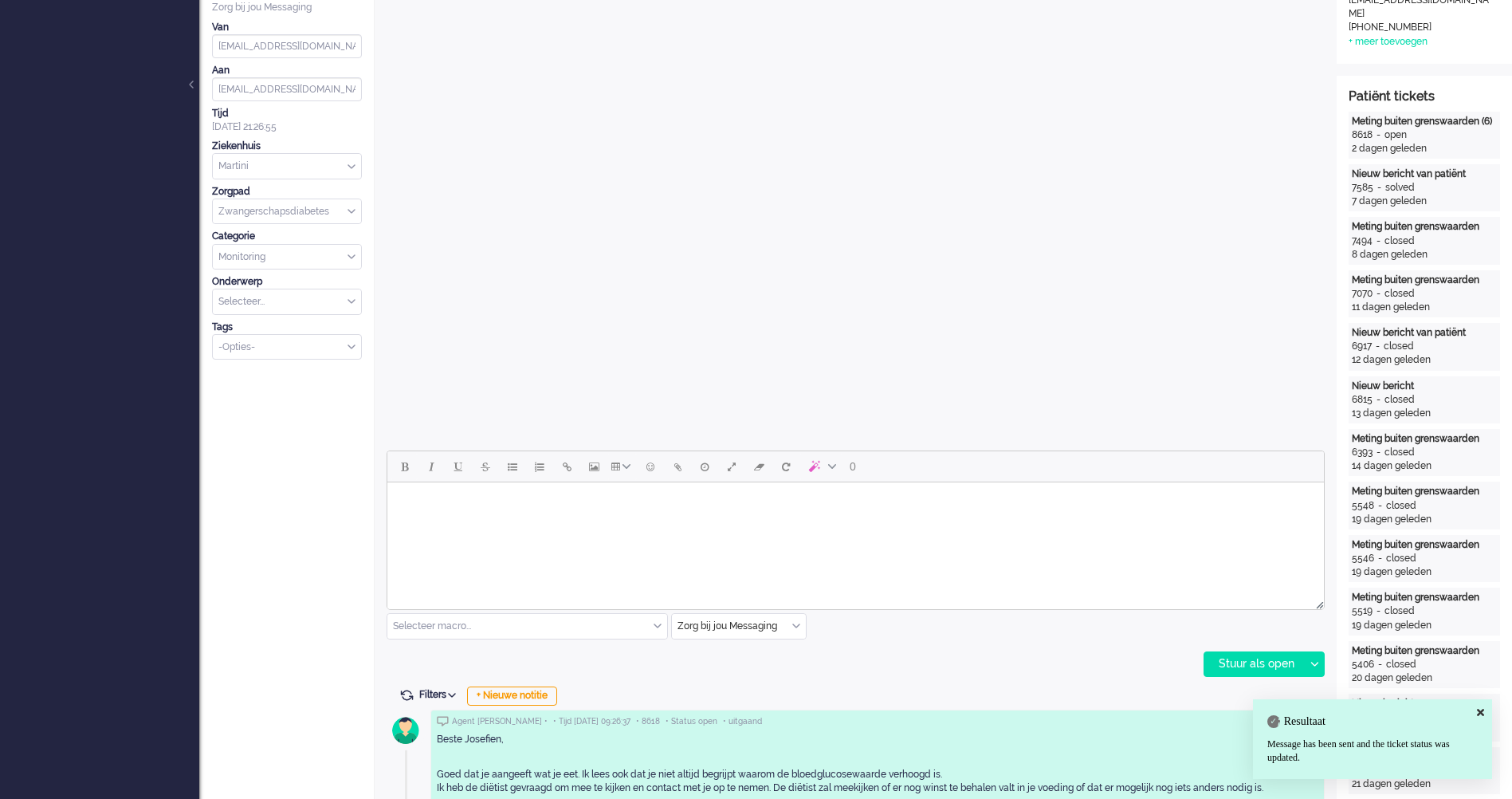
scroll to position [0, 0]
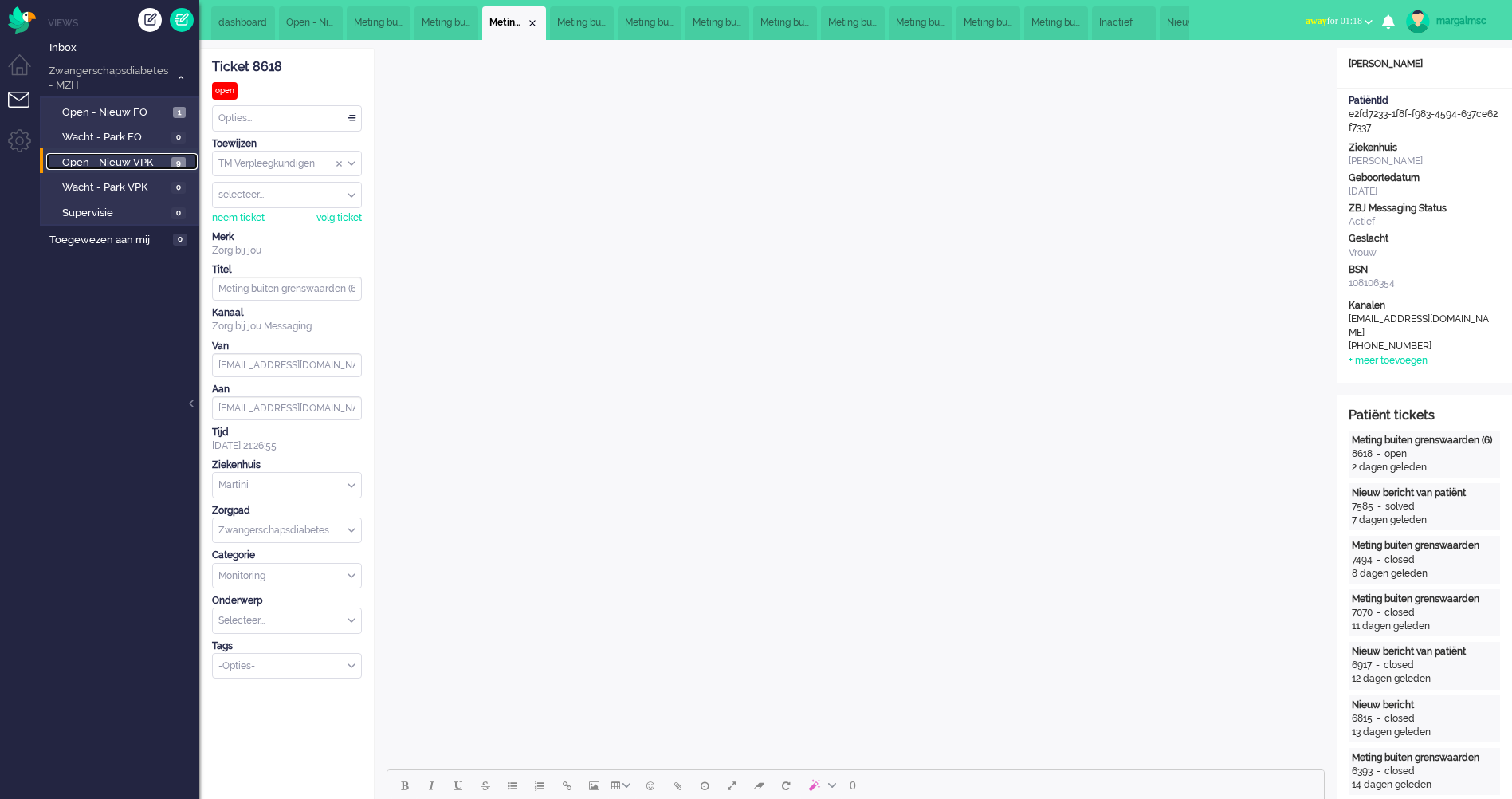
click at [148, 166] on span "Open - Nieuw VPK" at bounding box center [114, 163] width 105 height 15
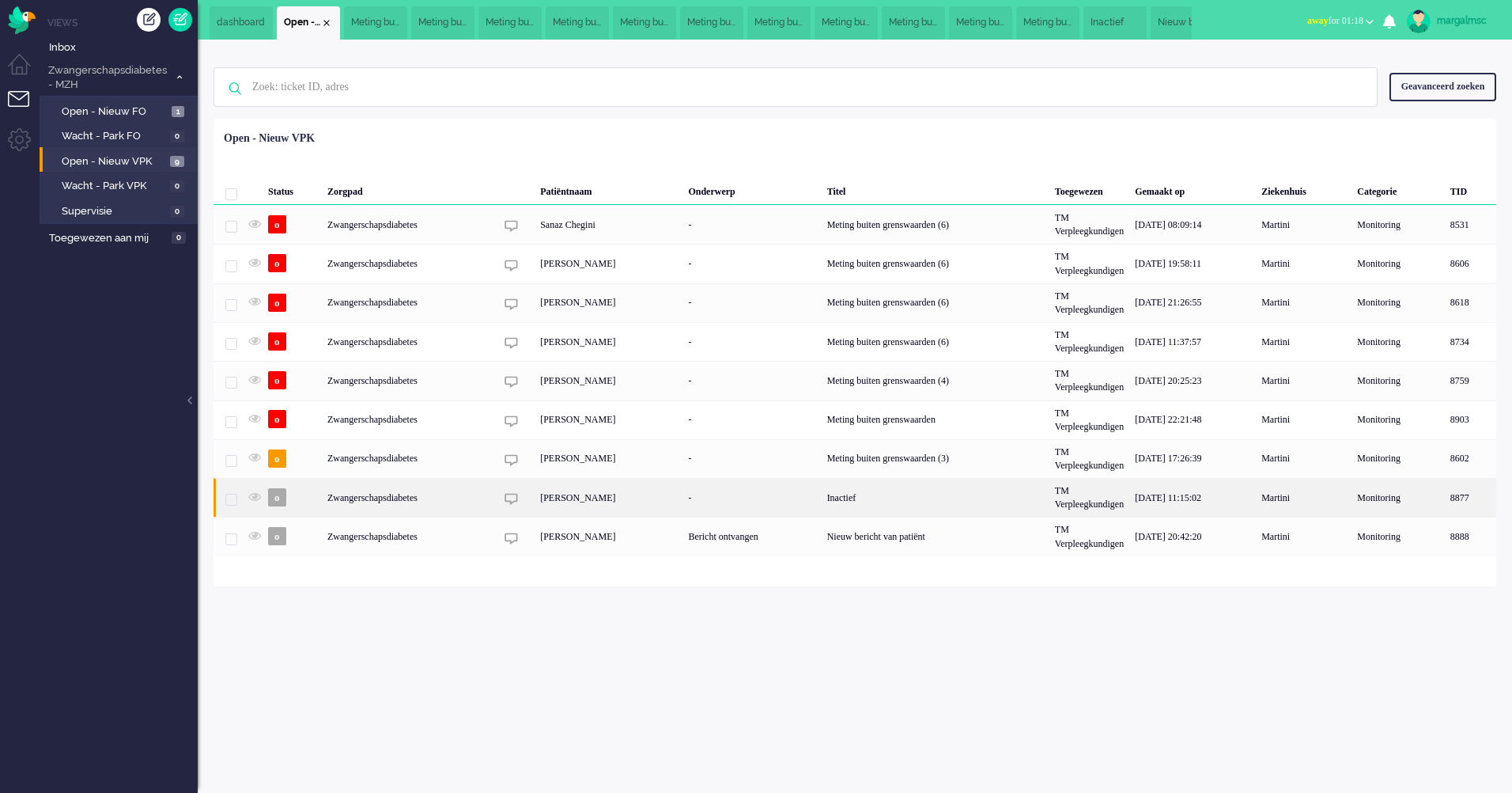
click at [564, 505] on div "[PERSON_NAME]" at bounding box center [609, 497] width 148 height 38
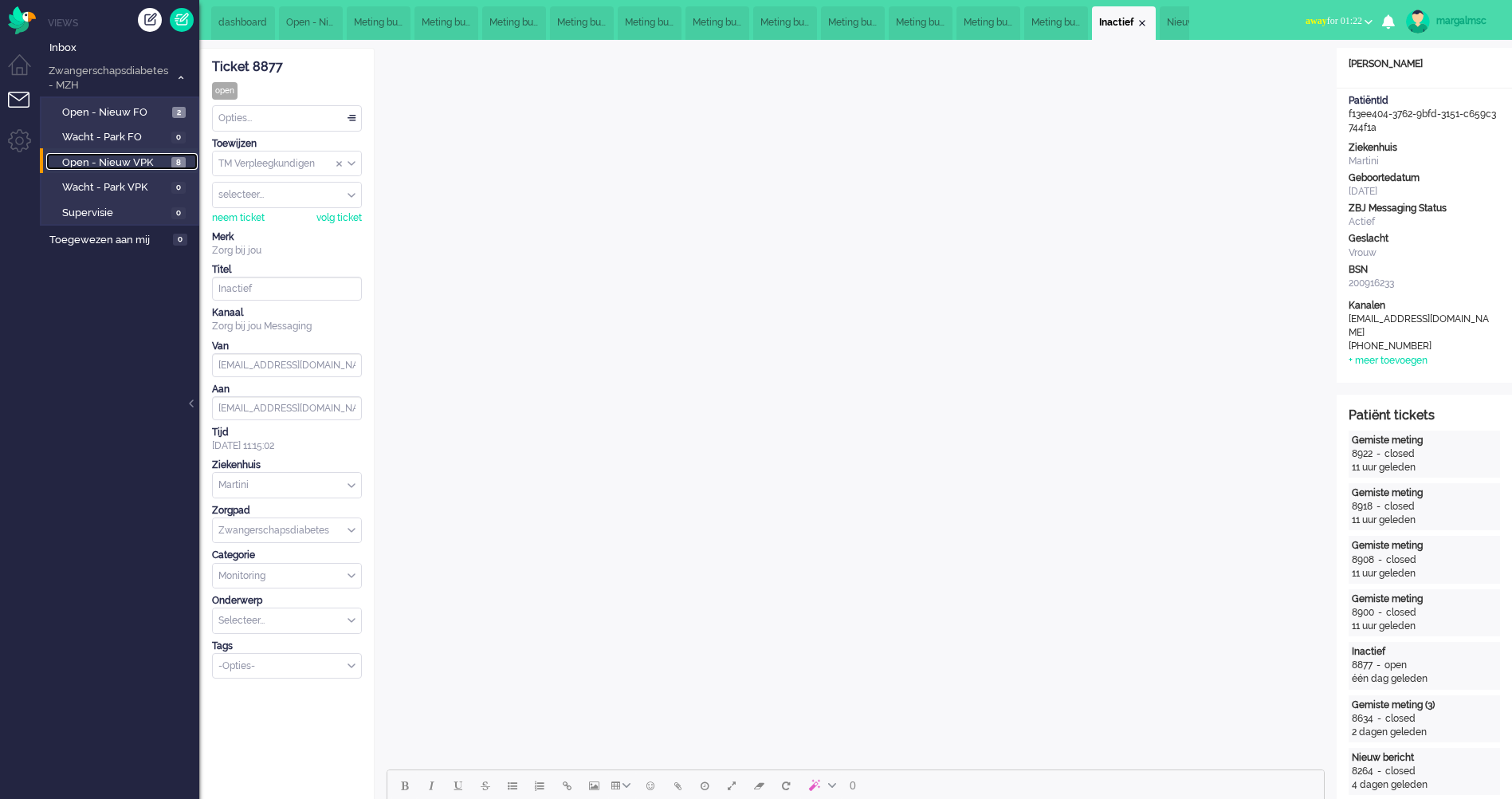
click at [149, 162] on span "Open - Nieuw VPK" at bounding box center [114, 163] width 105 height 15
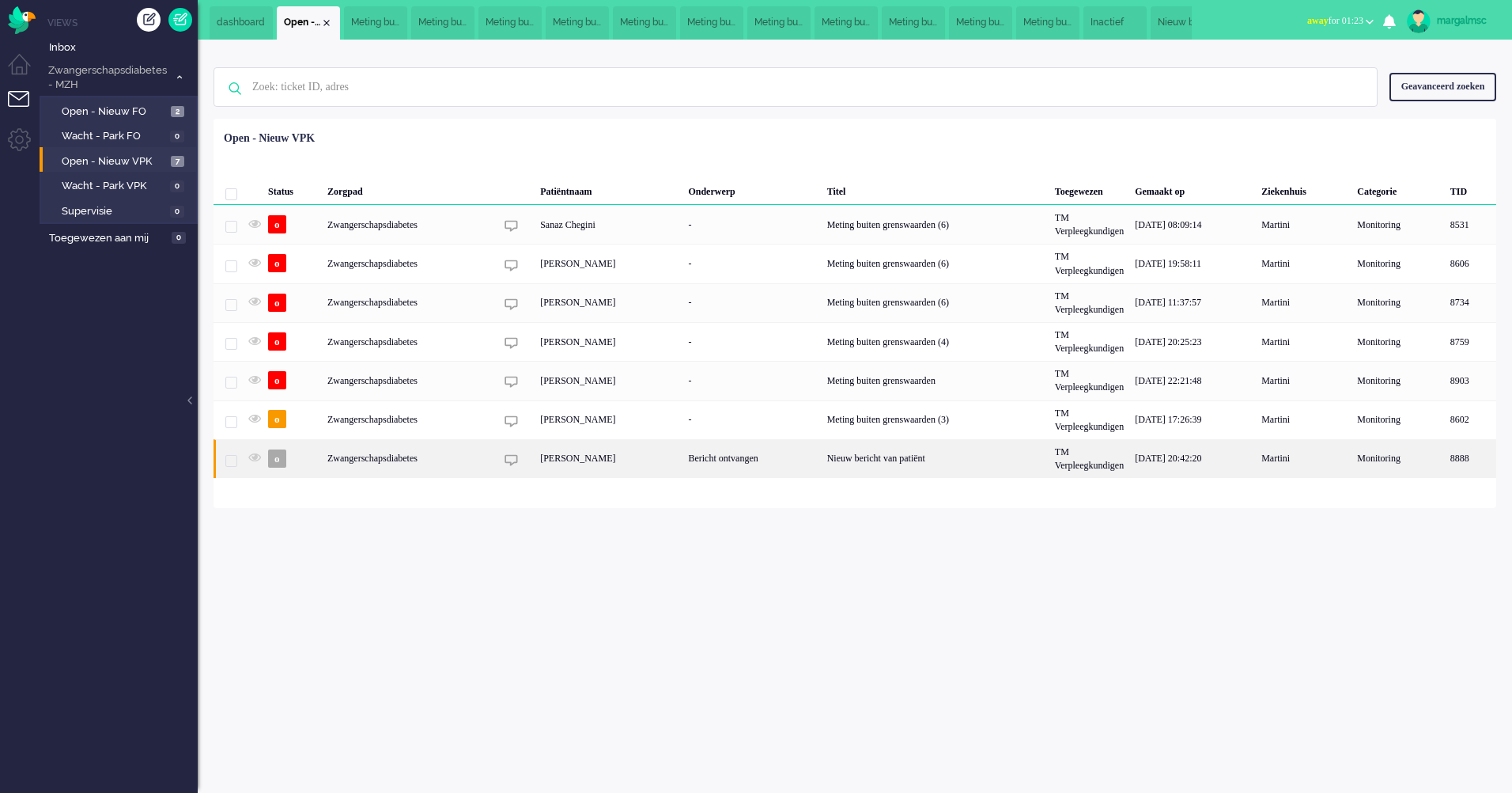
click at [551, 459] on div "[PERSON_NAME]" at bounding box center [609, 458] width 148 height 38
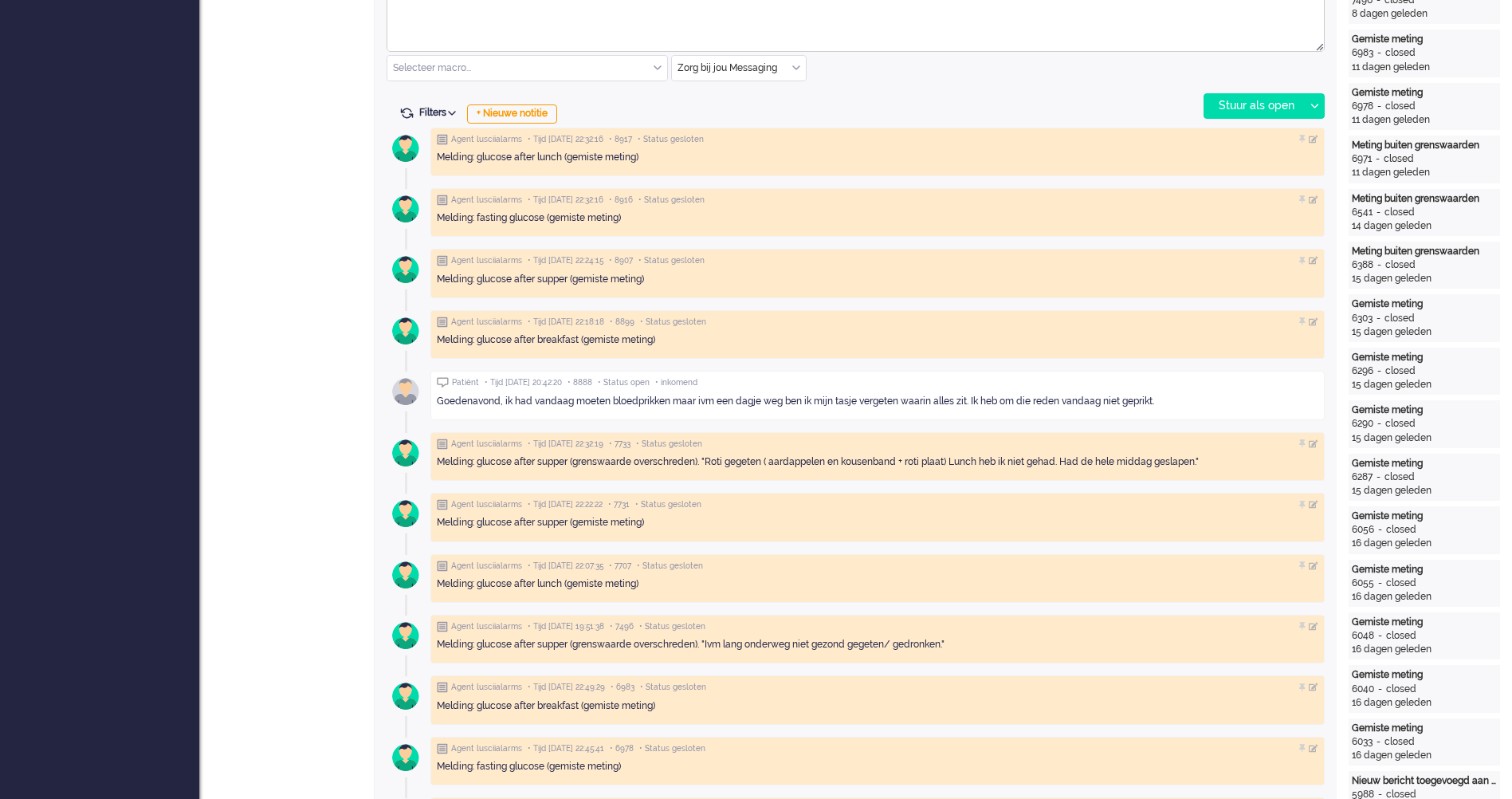
scroll to position [1196, 0]
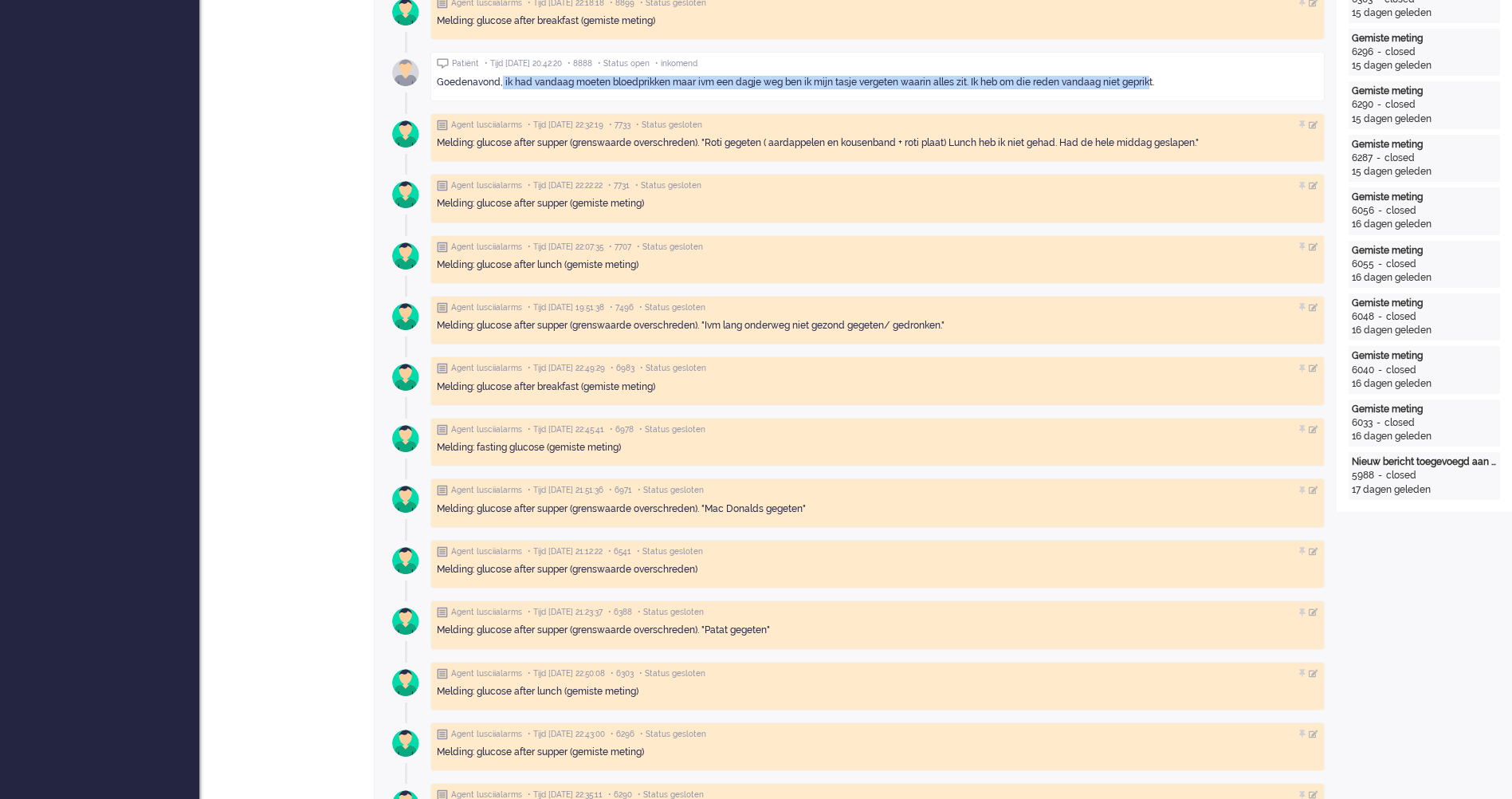
drag, startPoint x: 1153, startPoint y: 82, endPoint x: 503, endPoint y: 86, distance: 650.0
click at [503, 86] on div "Goedenavond, ik had vandaag moeten bloedprikken maar ivm een dagje weg ben ik m…" at bounding box center [876, 82] width 881 height 14
copy div "ik had vandaag moeten bloedprikken maar ivm een dagje weg ben ik mijn tasje ver…"
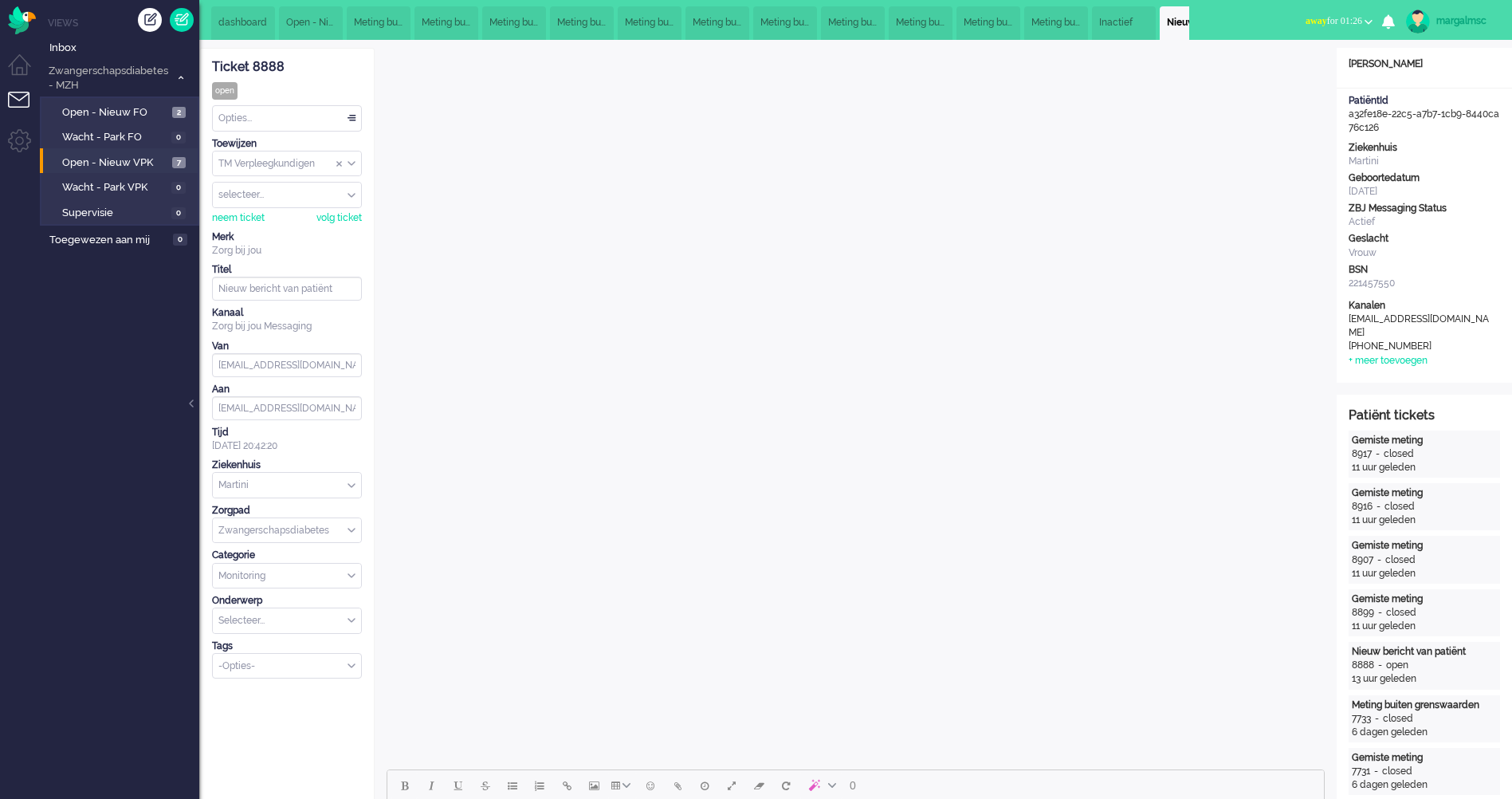
scroll to position [239, 0]
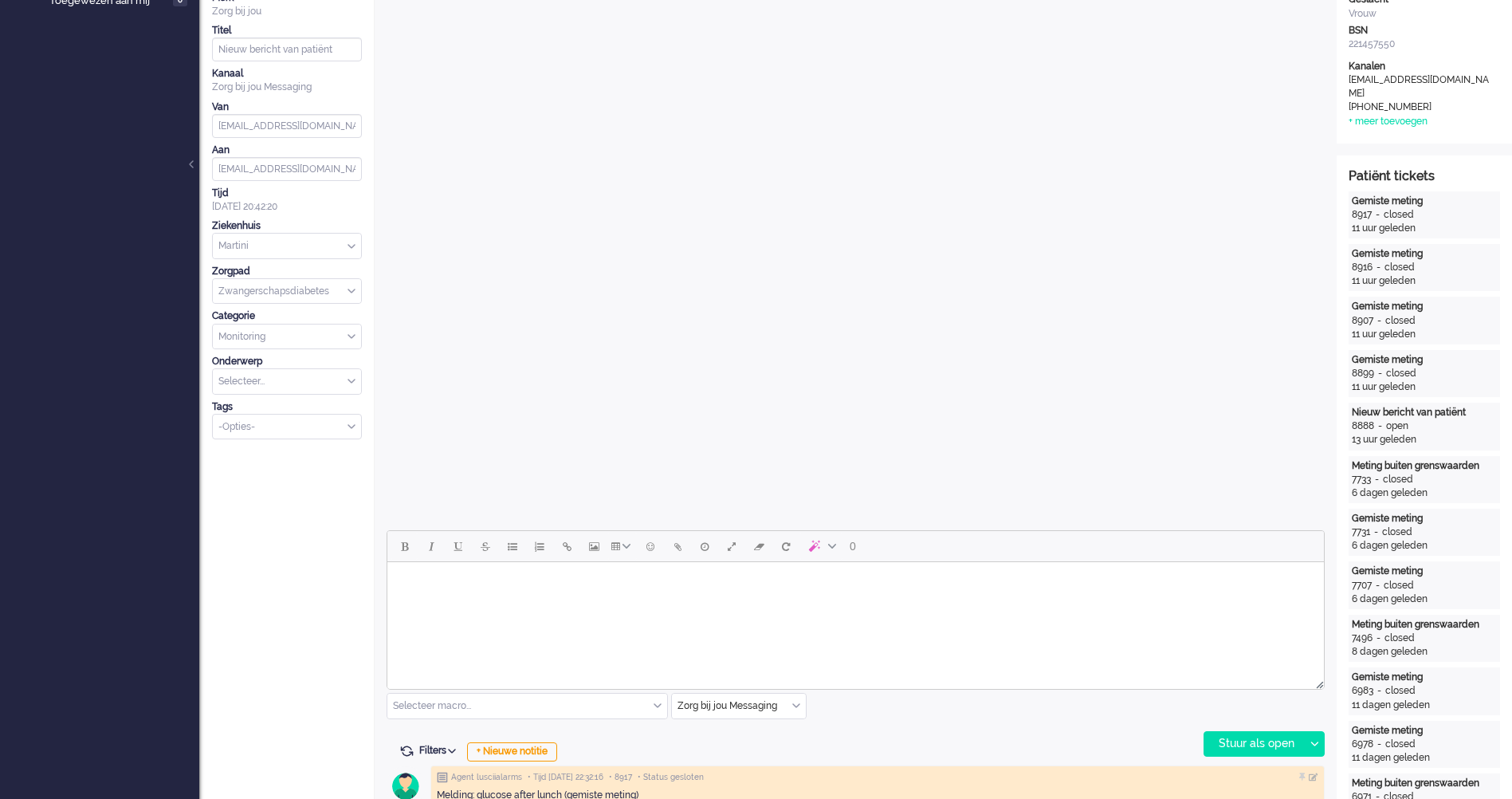
click at [478, 603] on html at bounding box center [855, 582] width 936 height 41
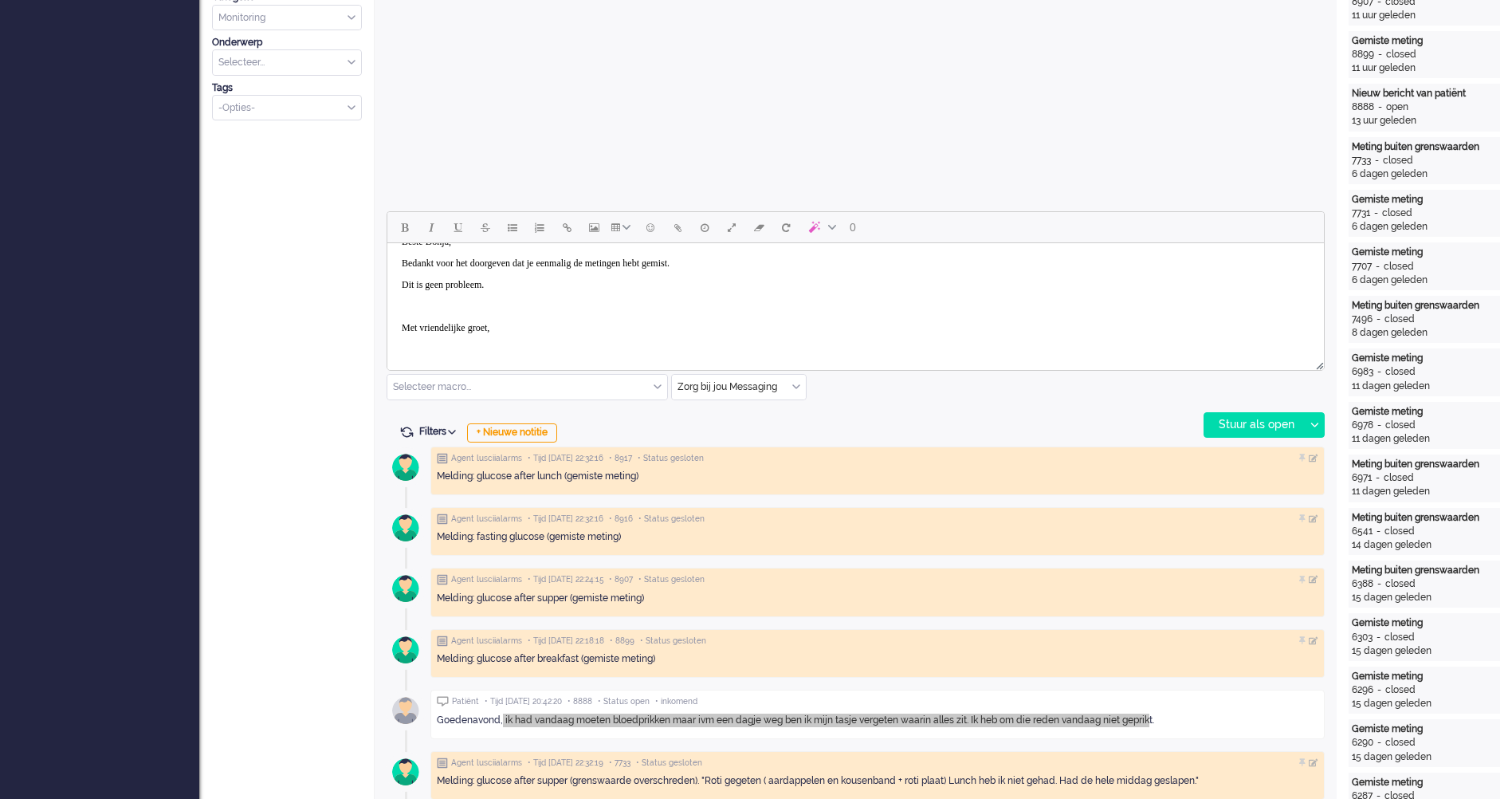
scroll to position [52, 0]
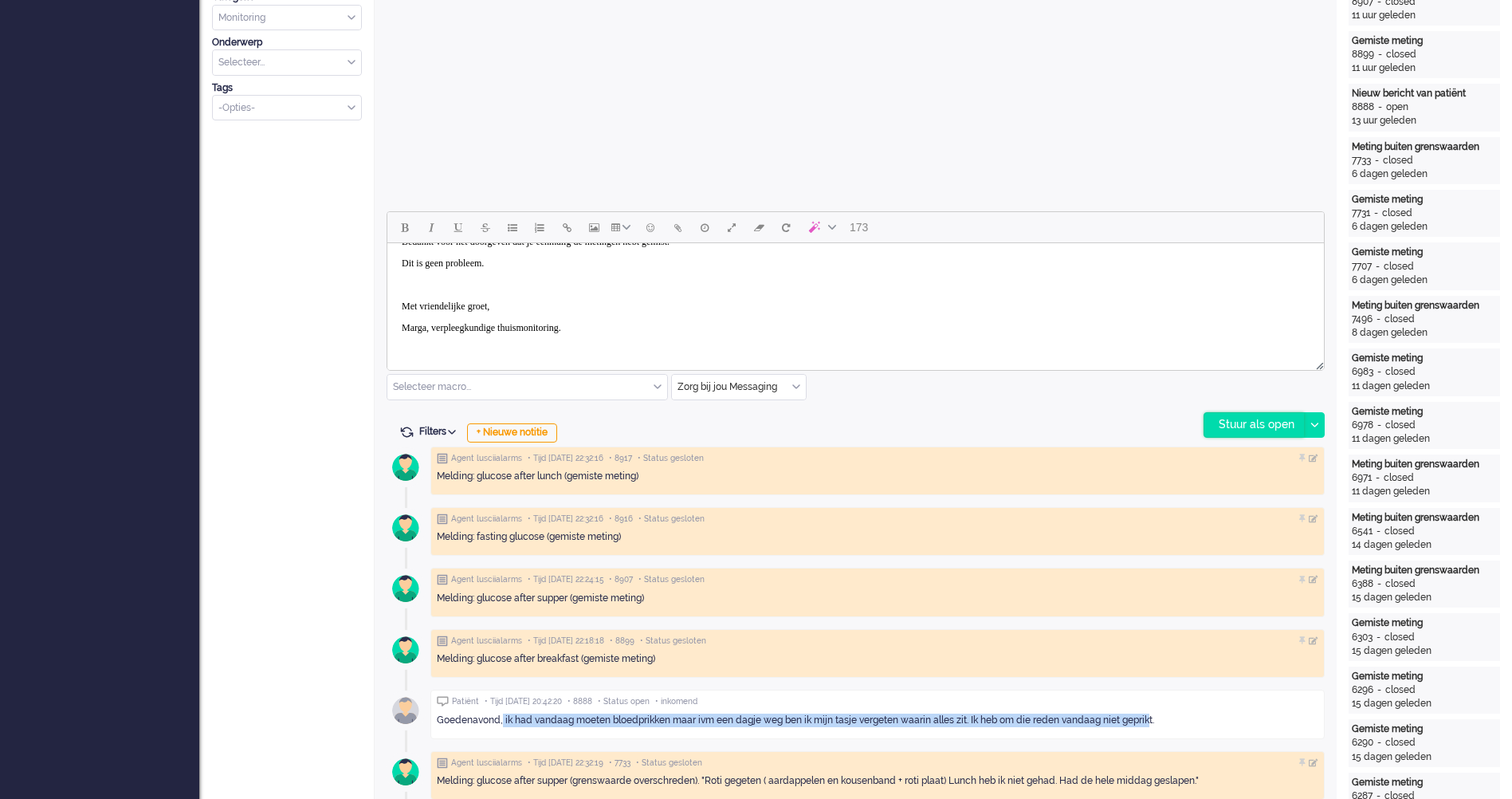
click at [1255, 427] on div "Stuur als open" at bounding box center [1254, 425] width 100 height 24
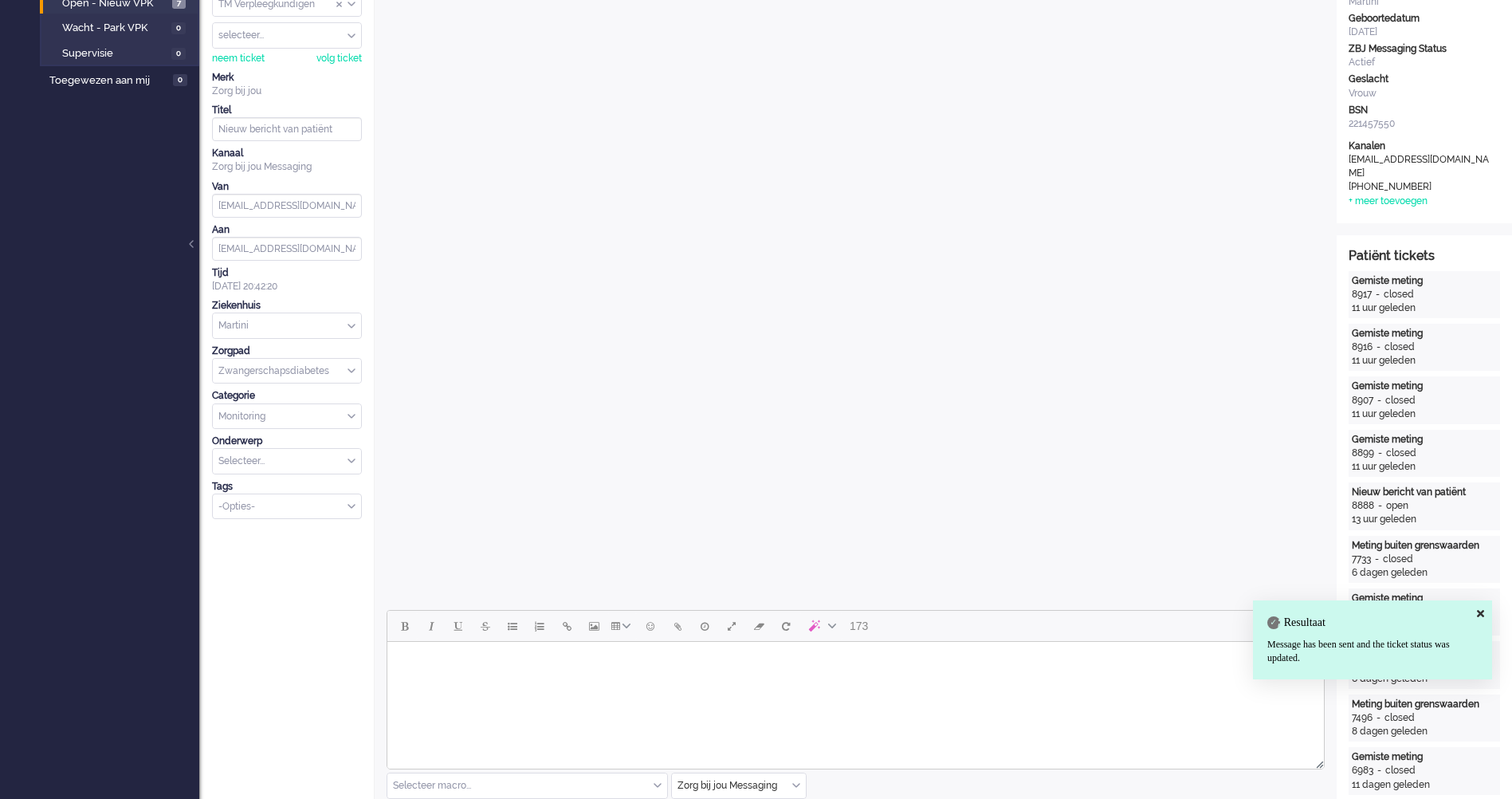
scroll to position [0, 0]
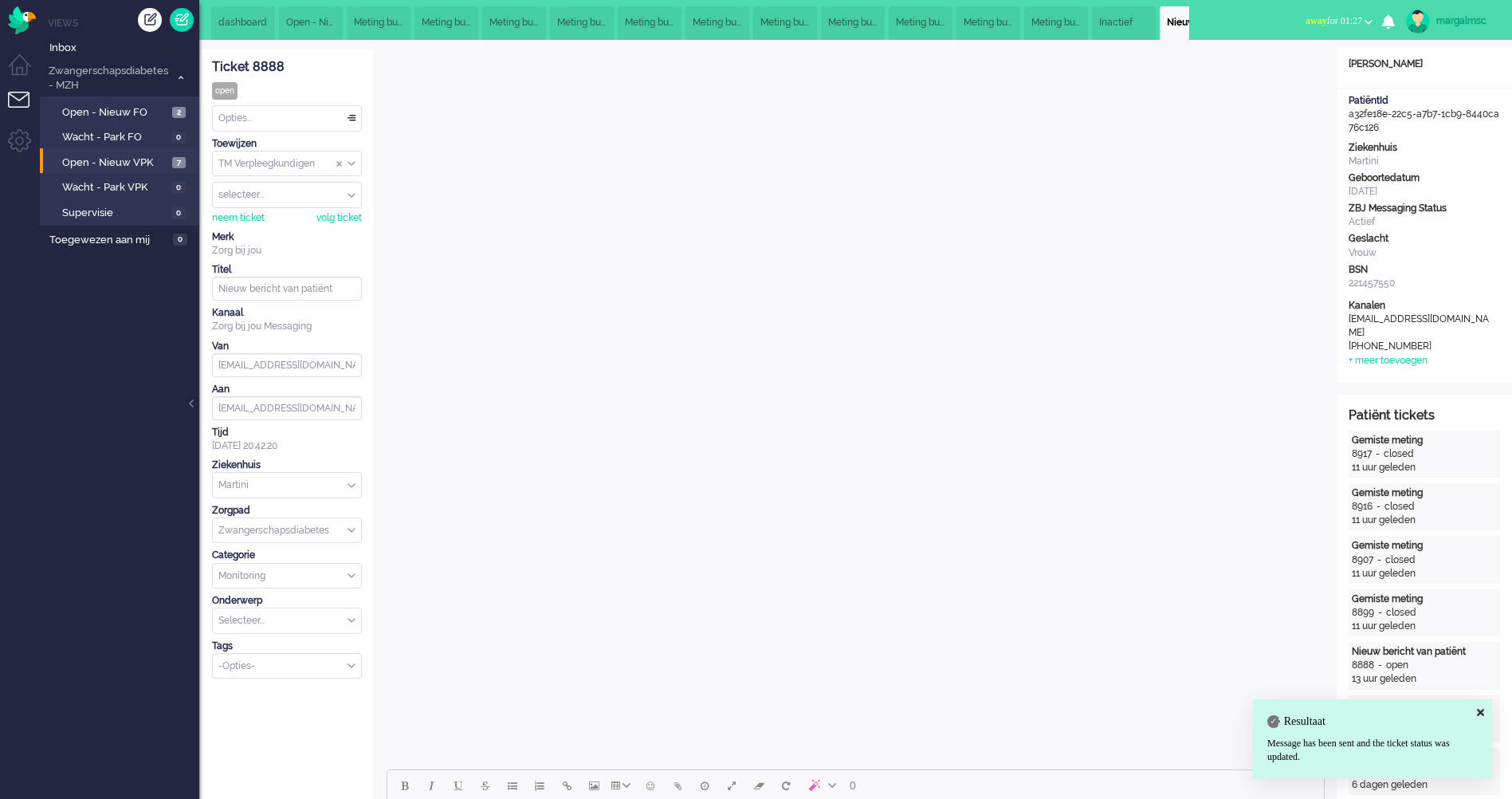
click at [281, 120] on div "Opties..." at bounding box center [286, 119] width 148 height 25
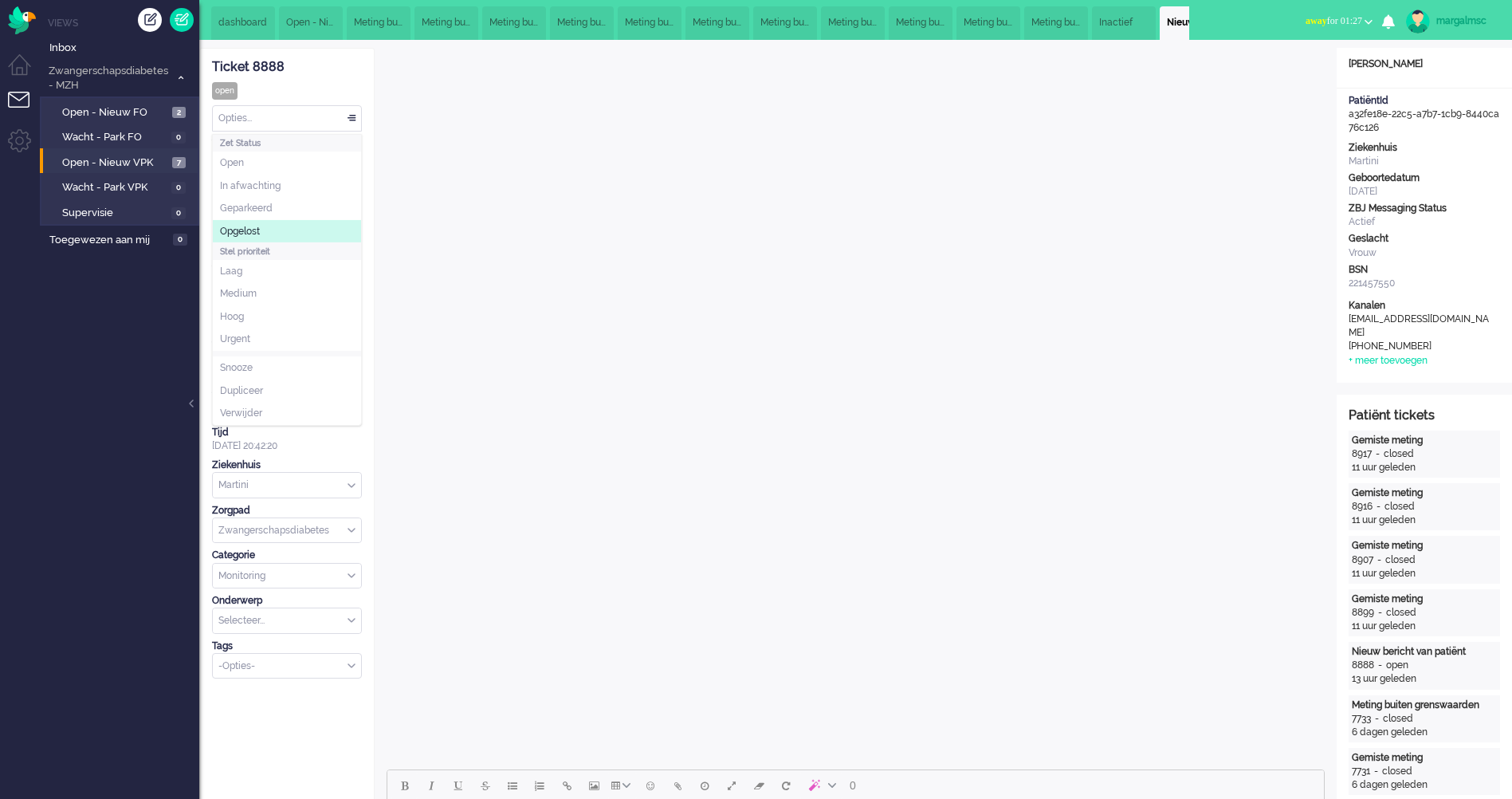
click at [274, 226] on li "Opgelost" at bounding box center [286, 231] width 148 height 23
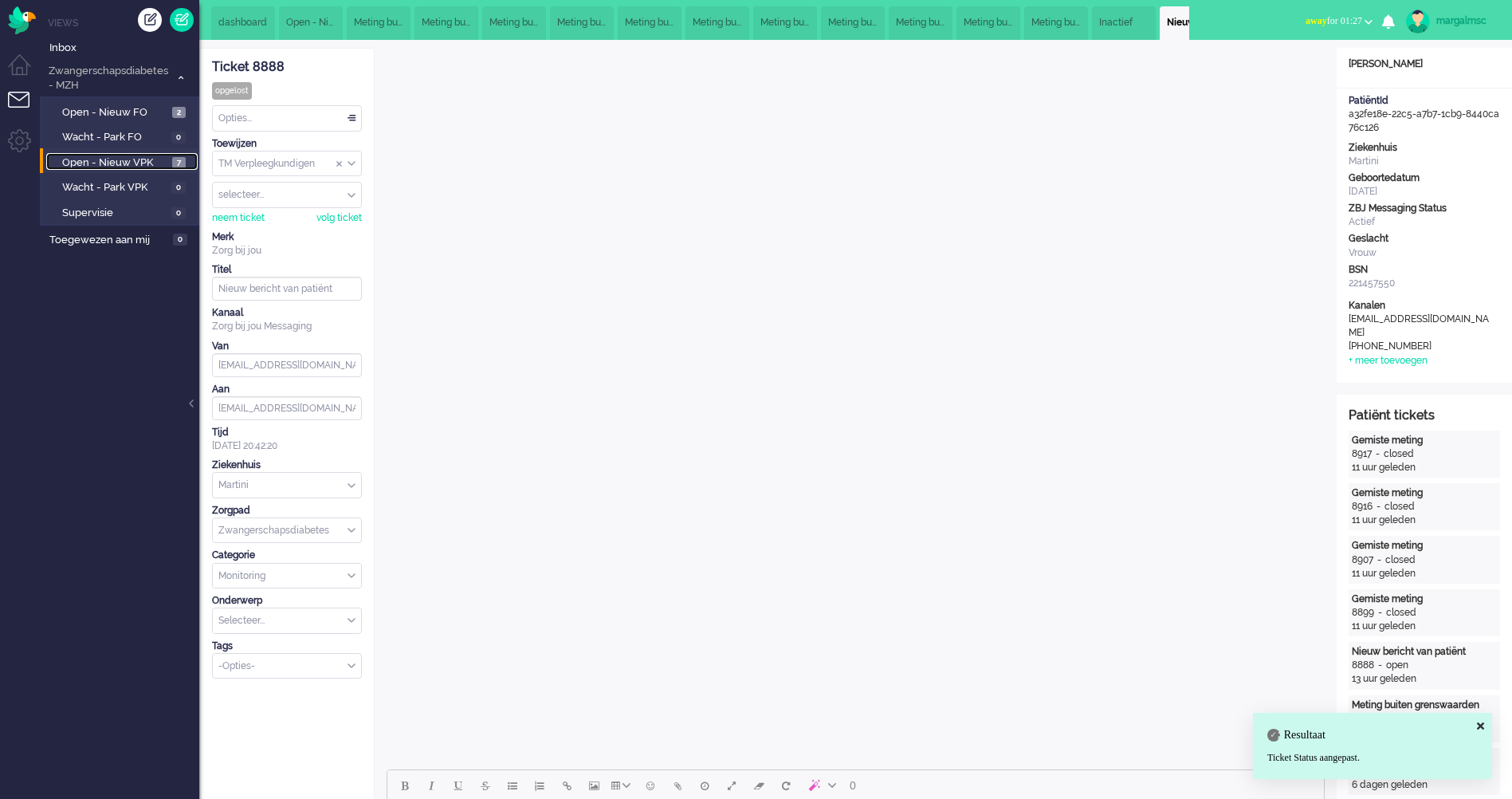
click at [122, 161] on span "Open - Nieuw VPK" at bounding box center [115, 163] width 106 height 15
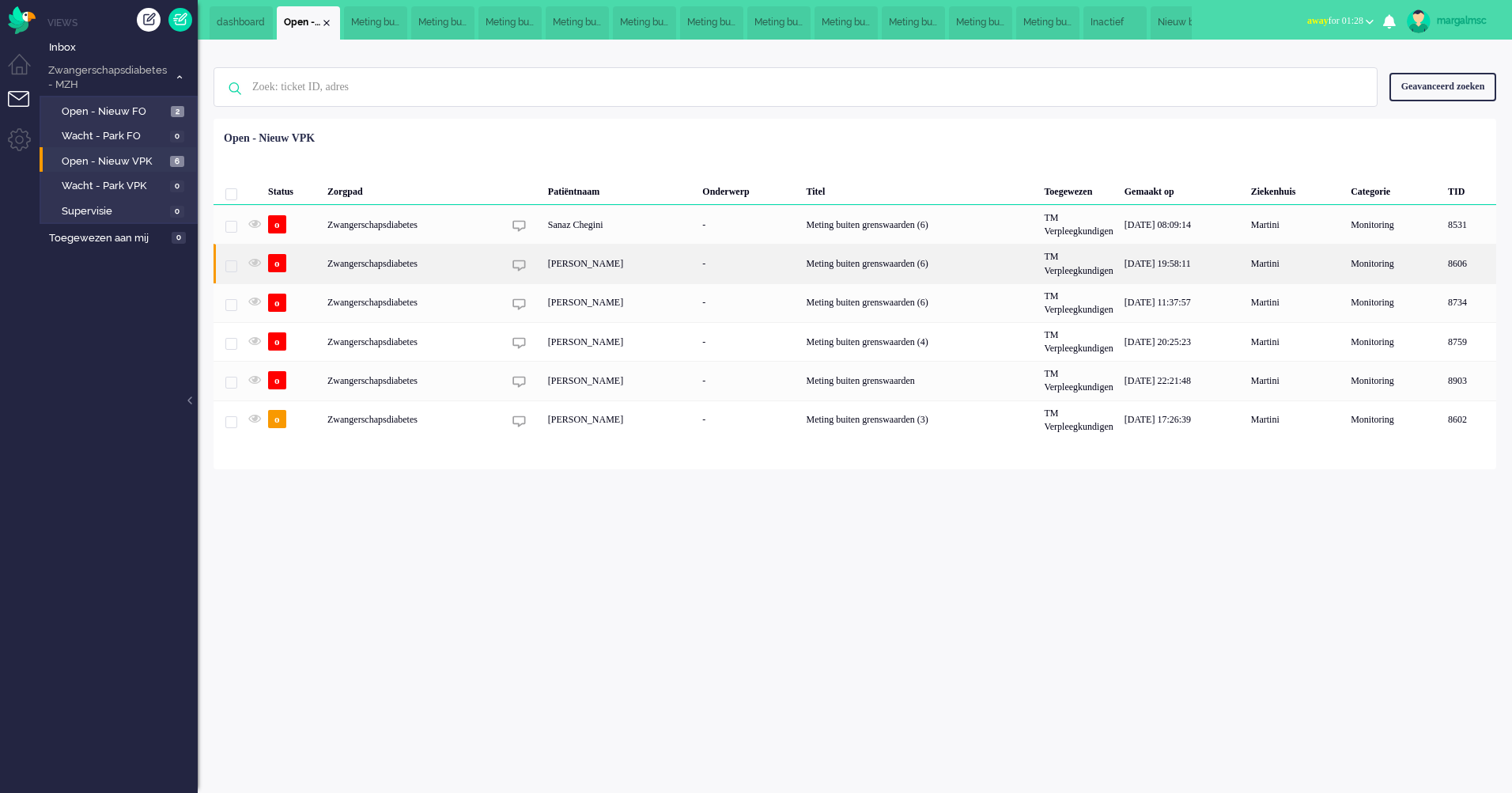
click at [801, 258] on div "Zwangerschapsdiabetes" at bounding box center [920, 263] width 238 height 38
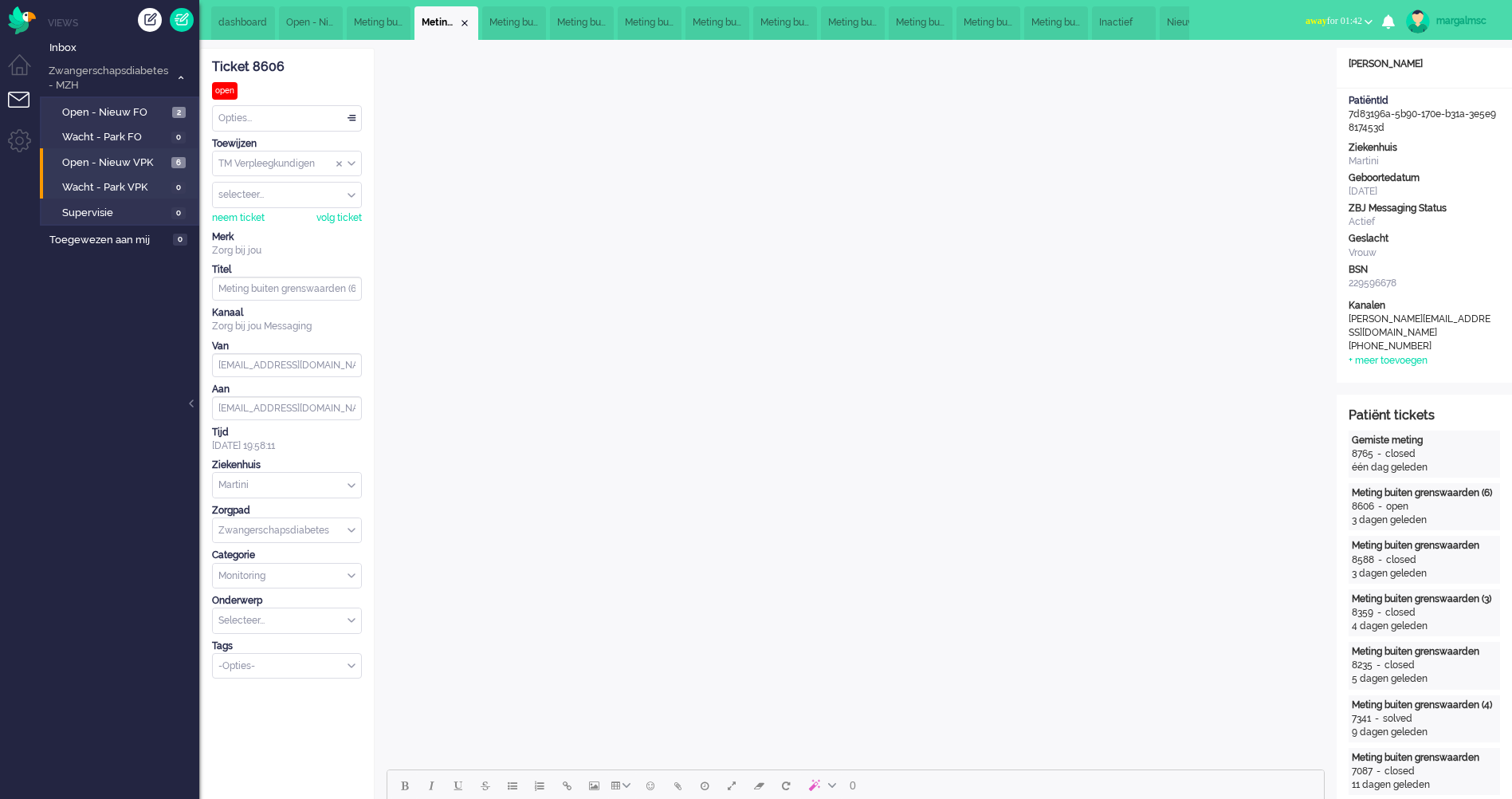
click at [131, 174] on li "Wacht - Park VPK 0" at bounding box center [118, 186] width 158 height 25
click at [129, 159] on span "Open - Nieuw VPK" at bounding box center [114, 163] width 105 height 15
